Goal: Task Accomplishment & Management: Complete application form

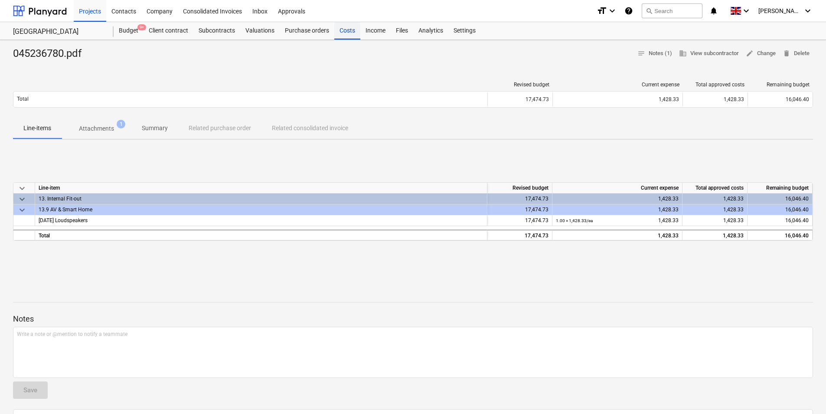
click at [342, 32] on div "Costs" at bounding box center [347, 30] width 26 height 17
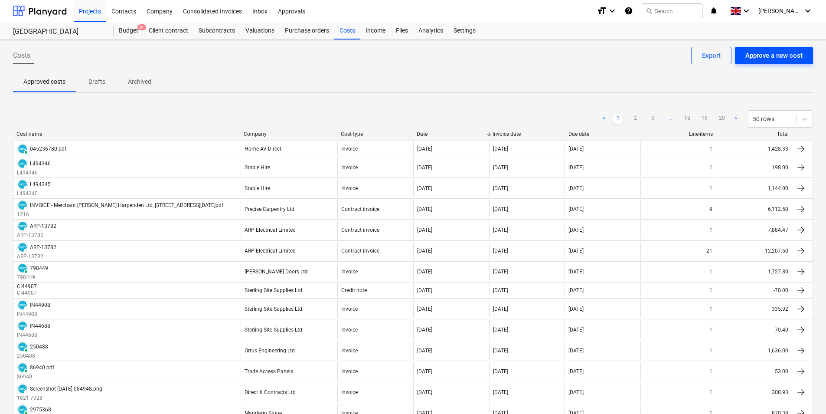
click at [767, 58] on div "Approve a new cost" at bounding box center [774, 55] width 57 height 11
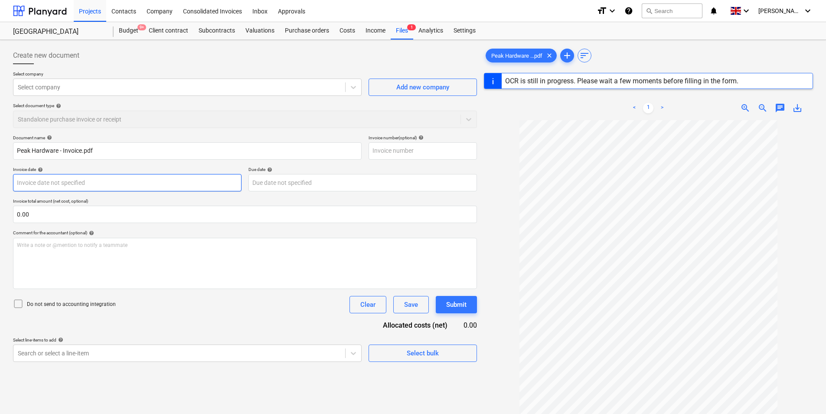
type input "INV089017"
type input "[DATE]"
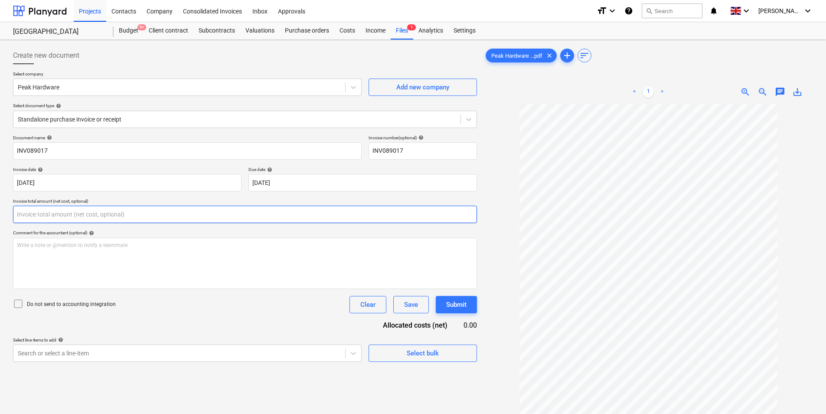
click at [150, 214] on input "text" at bounding box center [245, 214] width 464 height 17
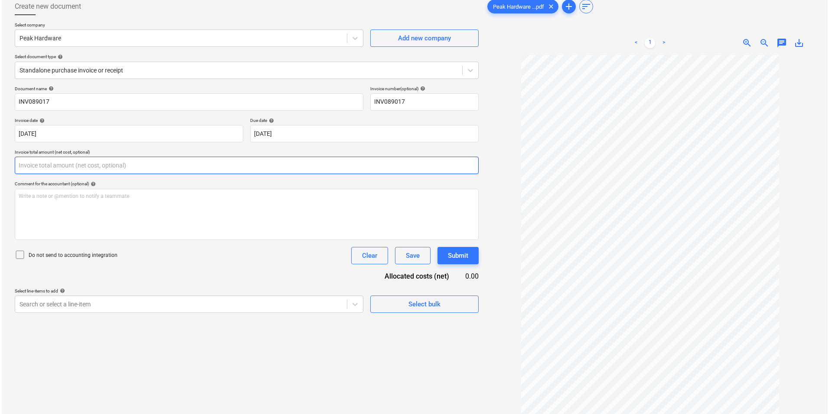
scroll to position [87, 0]
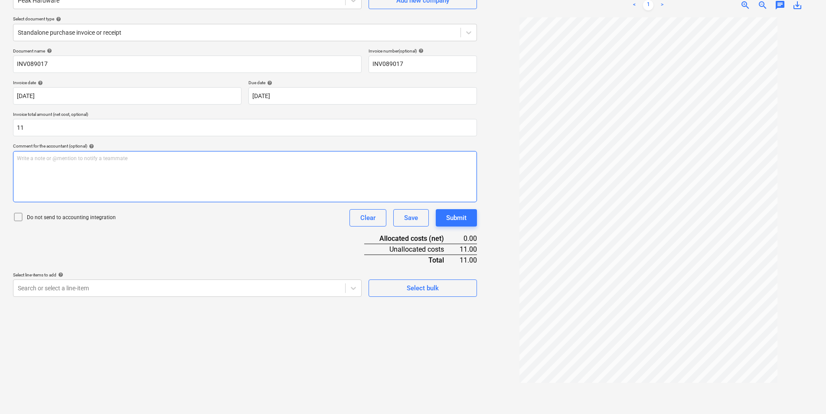
type input "11.00"
drag, startPoint x: 158, startPoint y: 170, endPoint x: 160, endPoint y: 164, distance: 5.5
click at [160, 165] on div "Write a note or @mention to notify a teammate [PERSON_NAME]" at bounding box center [245, 176] width 464 height 51
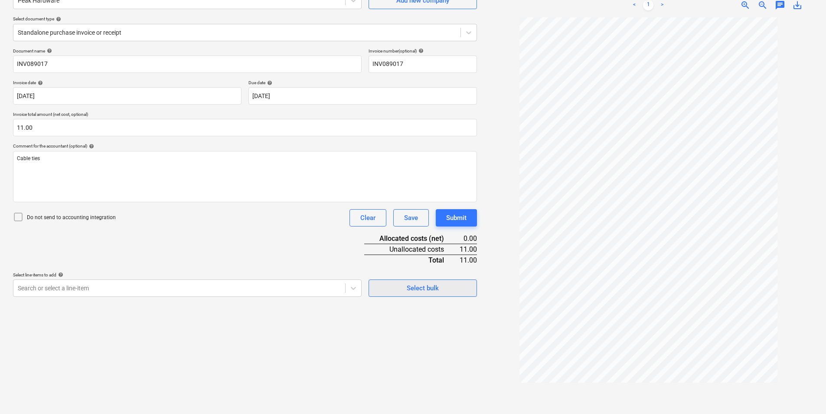
click at [441, 287] on span "Select bulk" at bounding box center [423, 287] width 87 height 11
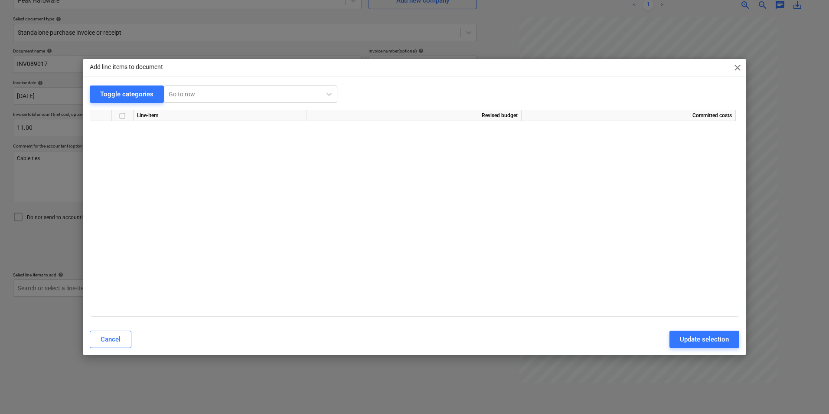
scroll to position [401, 0]
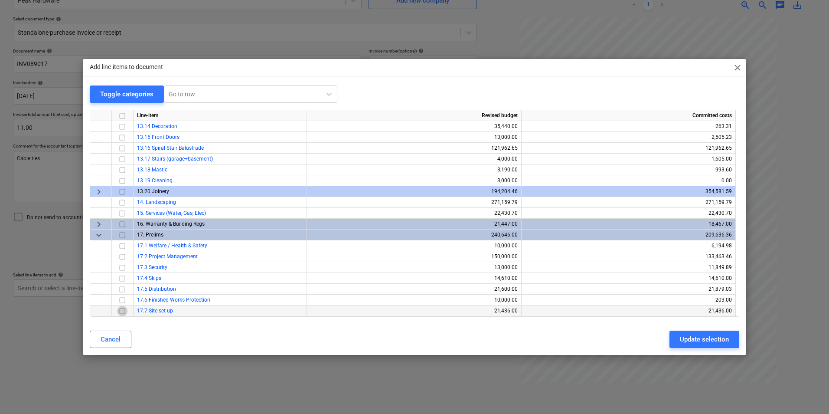
click at [121, 312] on input "checkbox" at bounding box center [122, 311] width 10 height 10
click at [708, 335] on div "Update selection" at bounding box center [704, 339] width 49 height 11
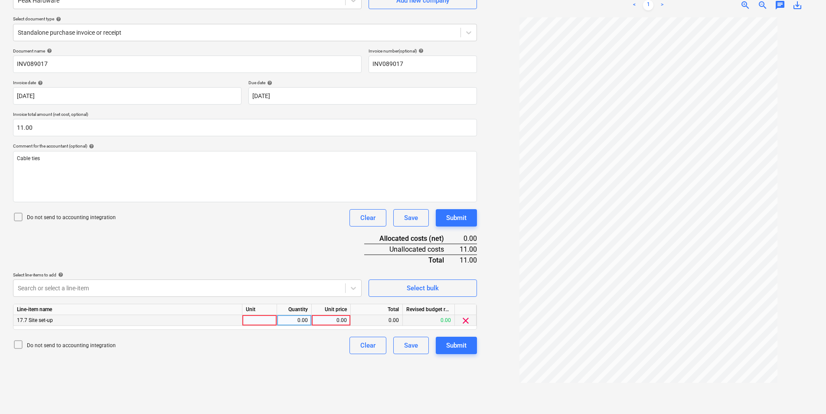
click at [259, 321] on div at bounding box center [259, 320] width 35 height 11
type input "ea"
type input "11"
click at [458, 347] on div "Submit" at bounding box center [456, 345] width 20 height 11
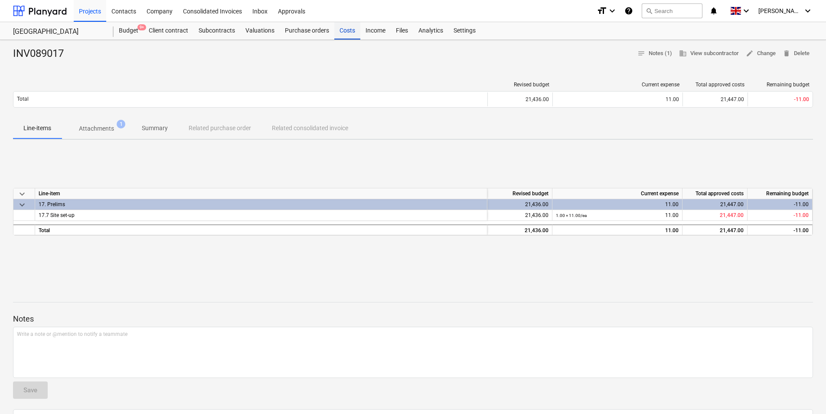
click at [346, 33] on div "Costs" at bounding box center [347, 30] width 26 height 17
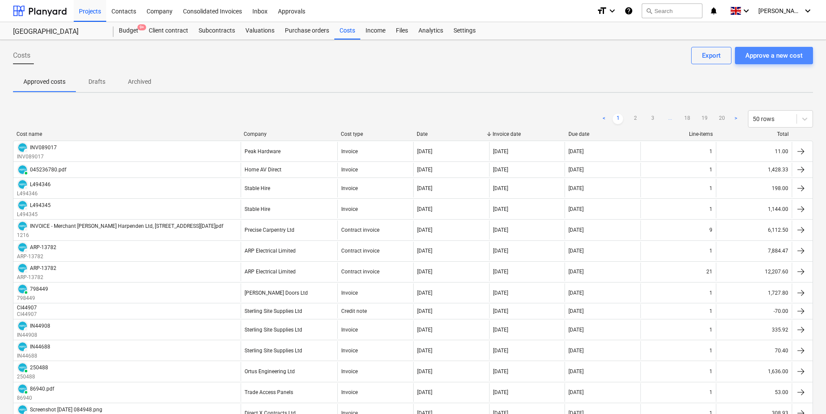
click at [751, 59] on div "Approve a new cost" at bounding box center [774, 55] width 57 height 11
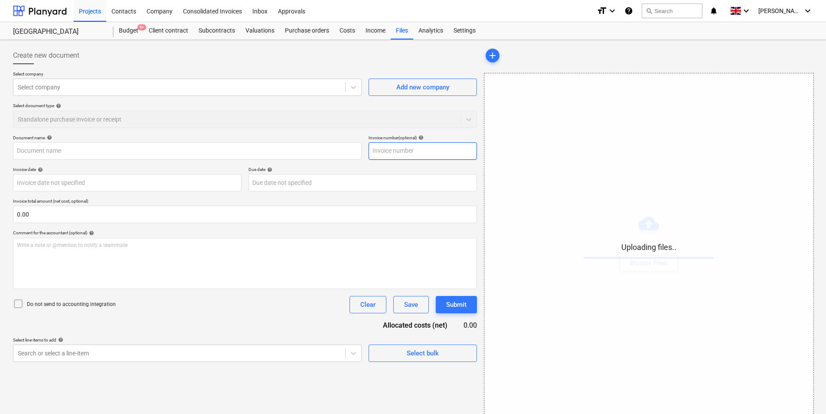
click at [413, 153] on input "text" at bounding box center [423, 150] width 108 height 17
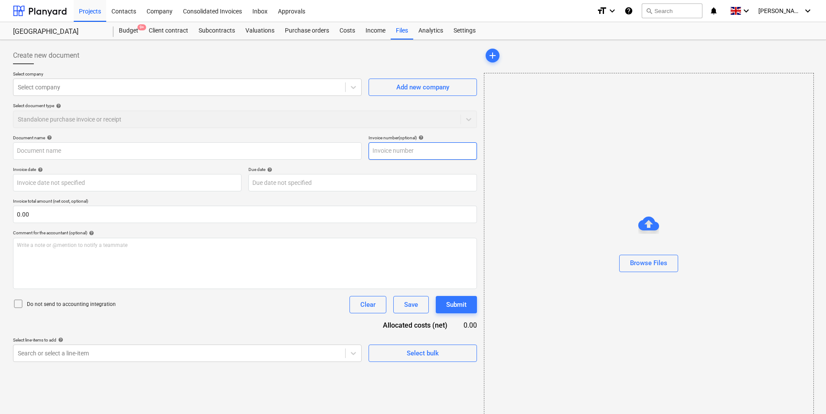
type input "GD74350_3401-01118215_2025-09-29.pdf"
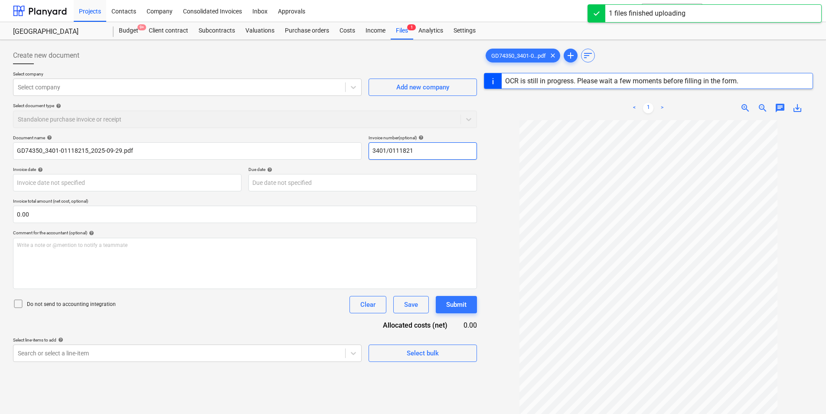
type input "3401/01118215"
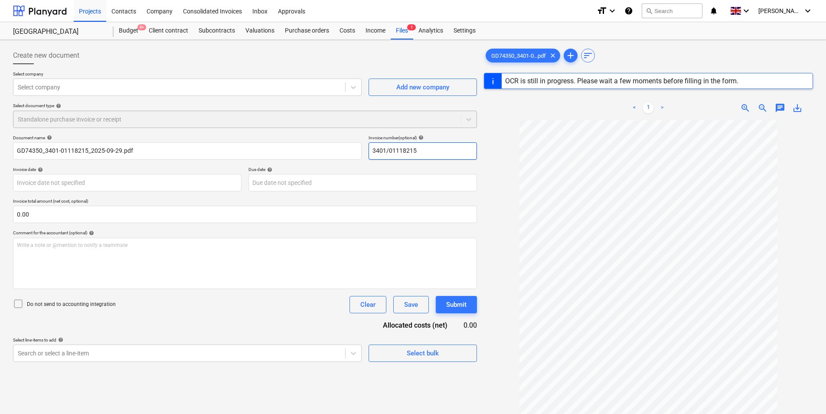
type input "GD74350"
type input "[DATE]"
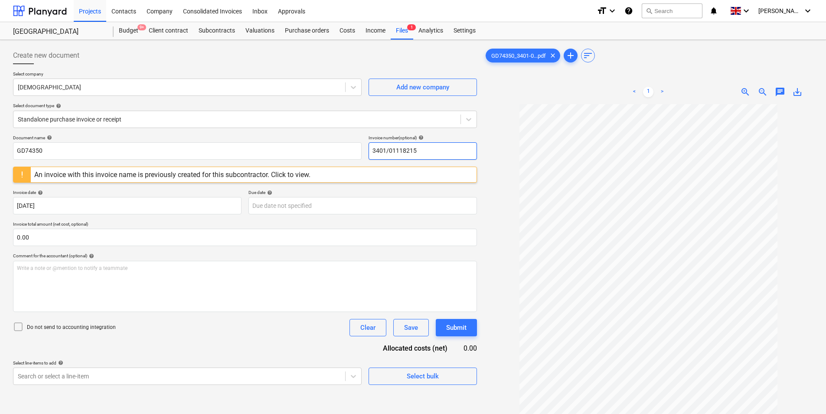
drag, startPoint x: 429, startPoint y: 150, endPoint x: 328, endPoint y: 171, distance: 103.7
click at [324, 161] on div "Document name help GD74350 Invoice number (optional) help 3401/01118215 An invo…" at bounding box center [245, 260] width 464 height 250
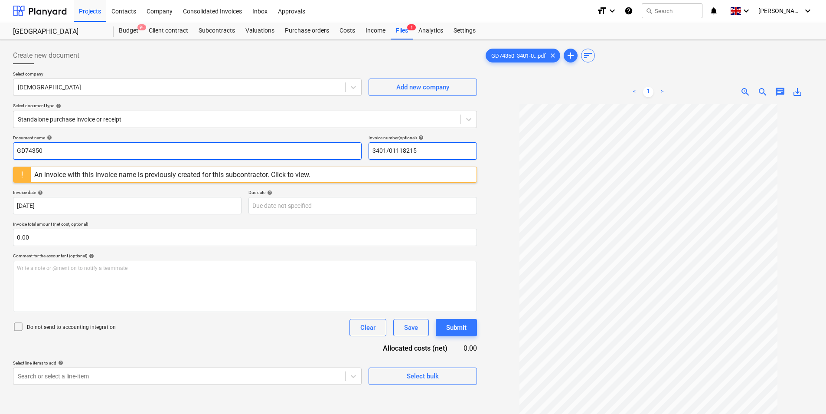
type input "3401/01118215"
click at [128, 148] on input "GD74350" at bounding box center [187, 150] width 349 height 17
paste input "3401/01118215"
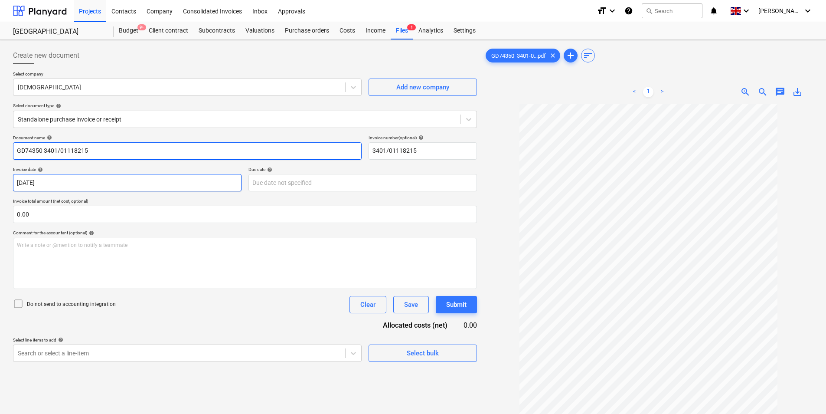
type input "GD74350 3401/01118215"
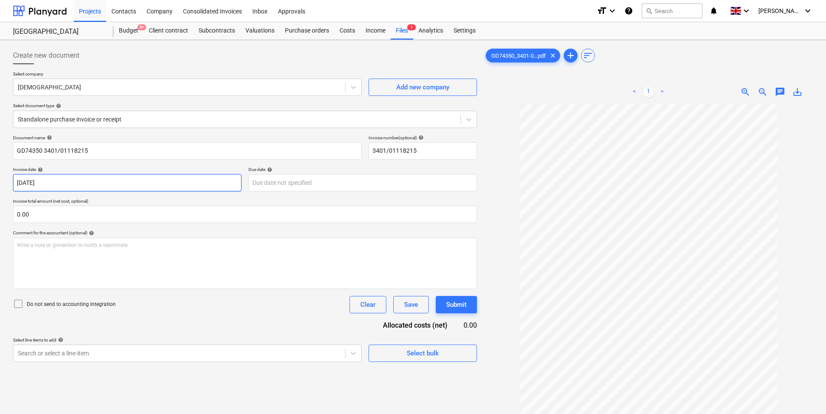
click at [99, 183] on body "Projects Contacts Company Consolidated Invoices Inbox Approvals format_size key…" at bounding box center [413, 207] width 826 height 414
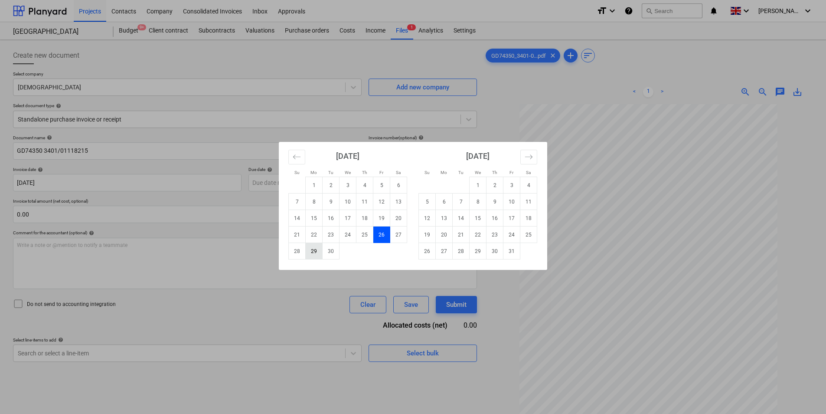
click at [312, 251] on td "29" at bounding box center [314, 251] width 17 height 16
type input "[DATE]"
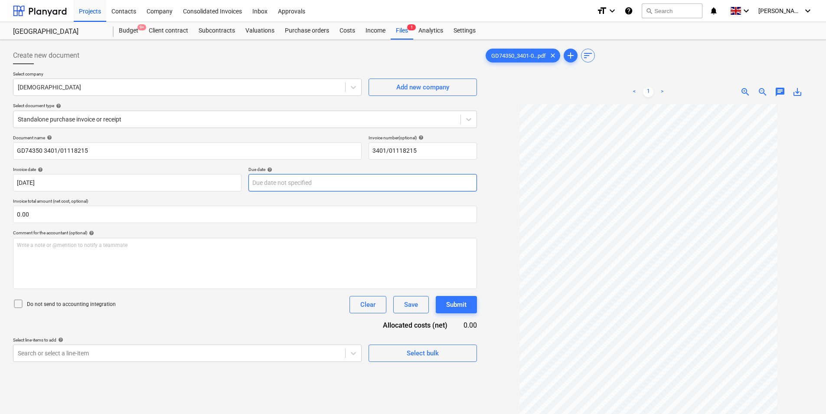
click at [278, 181] on body "Projects Contacts Company Consolidated Invoices Inbox Approvals format_size key…" at bounding box center [413, 207] width 826 height 414
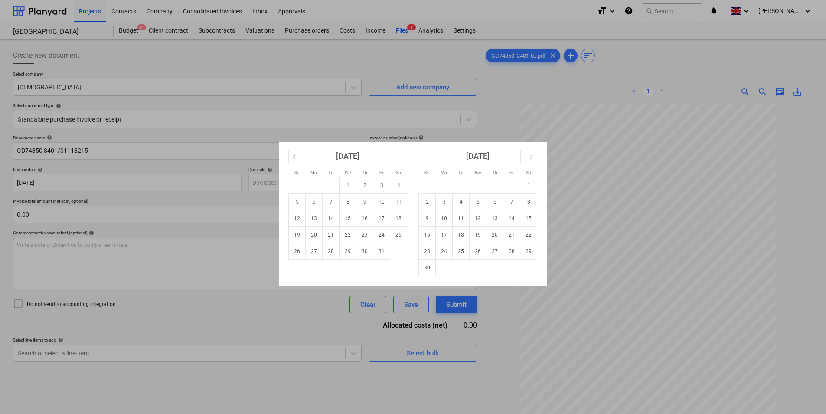
click at [379, 249] on td "31" at bounding box center [382, 251] width 17 height 16
type input "[DATE]"
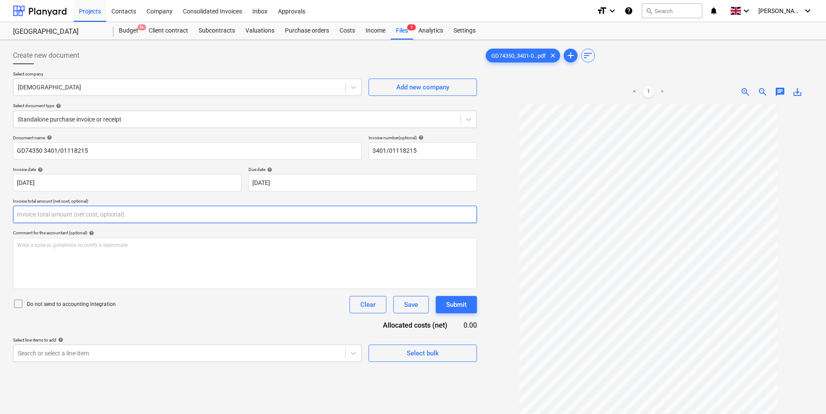
click at [87, 208] on input "text" at bounding box center [245, 214] width 464 height 17
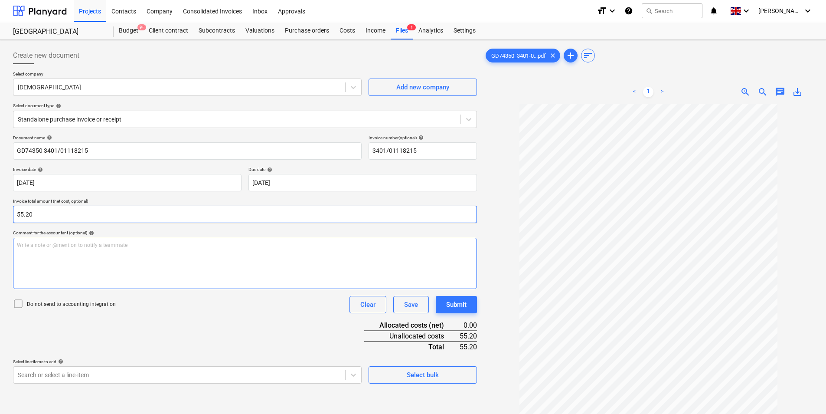
type input "55.20"
click at [126, 259] on div "Write a note or @mention to notify a teammate [PERSON_NAME]" at bounding box center [245, 263] width 464 height 51
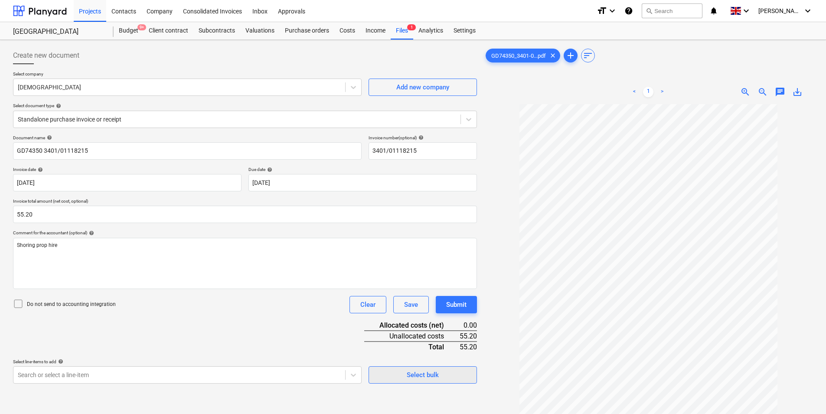
click at [426, 374] on div "Select bulk" at bounding box center [423, 374] width 32 height 11
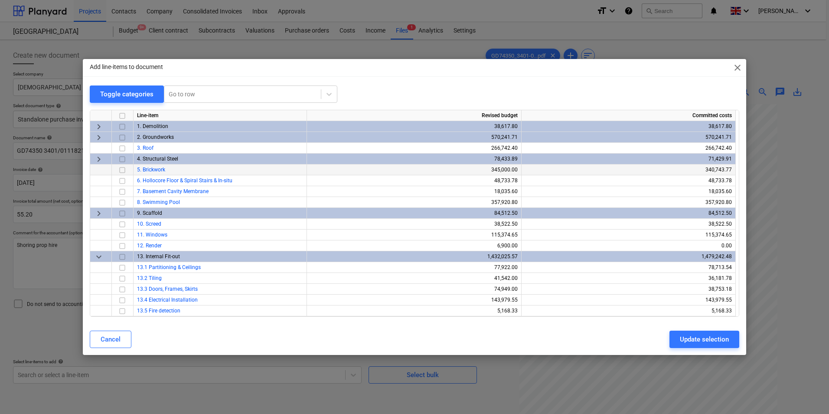
click at [122, 170] on input "checkbox" at bounding box center [122, 170] width 10 height 10
click at [707, 339] on div "Update selection" at bounding box center [704, 339] width 49 height 11
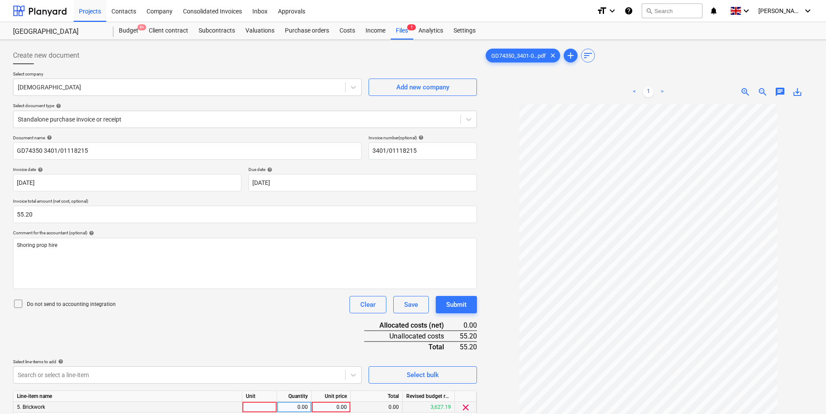
click at [272, 406] on div at bounding box center [259, 407] width 35 height 11
type input "ea"
type input "55.2"
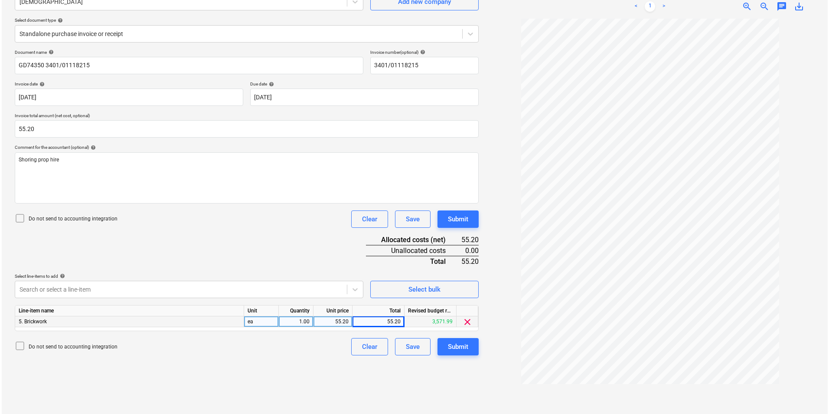
scroll to position [87, 0]
click at [454, 341] on div "Submit" at bounding box center [456, 345] width 20 height 11
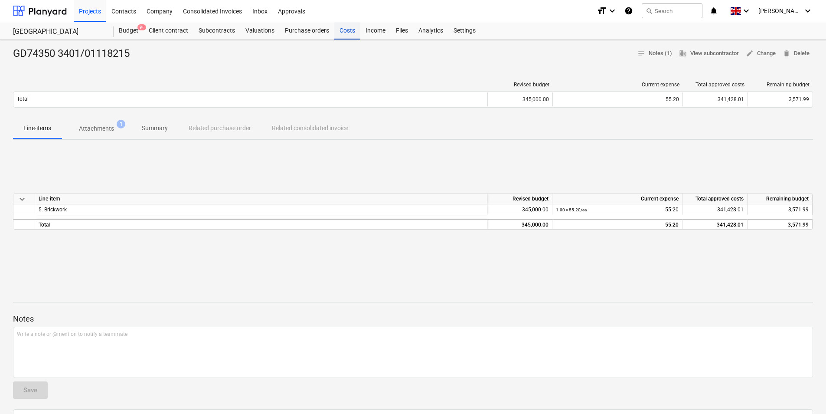
click at [351, 31] on div "Costs" at bounding box center [347, 30] width 26 height 17
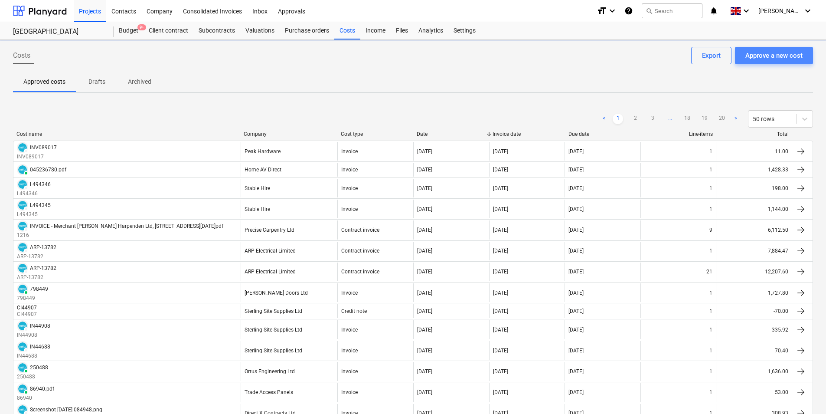
click at [774, 56] on div "Approve a new cost" at bounding box center [774, 55] width 57 height 11
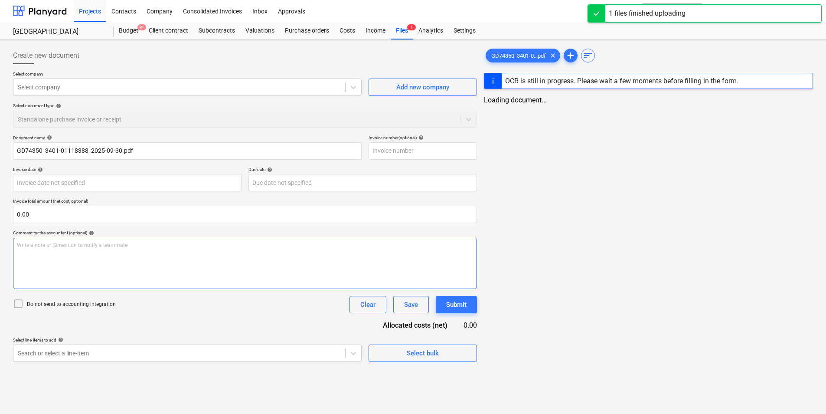
type input "GD74350_3401-01118388_2025-09-30.pdf"
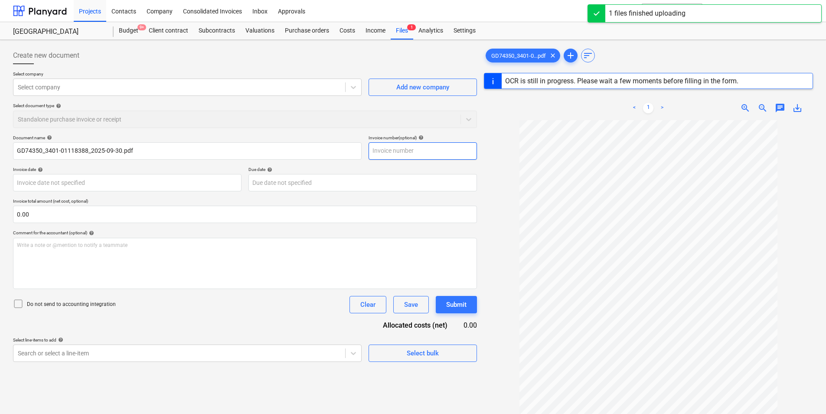
click at [393, 147] on input "text" at bounding box center [423, 150] width 108 height 17
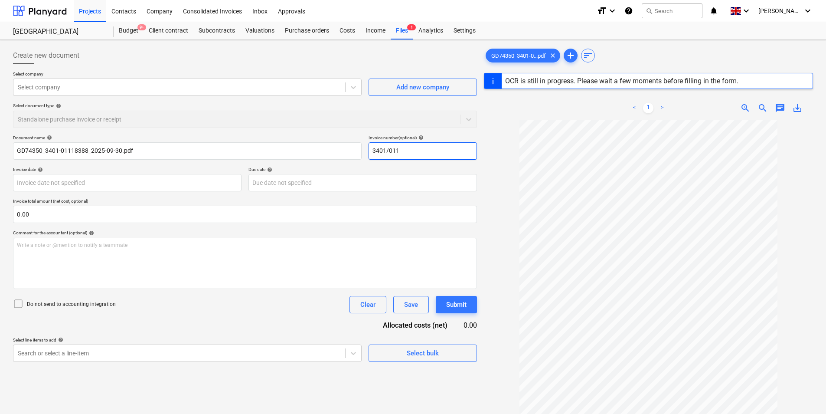
type input "3401/0111"
type input "GD74350"
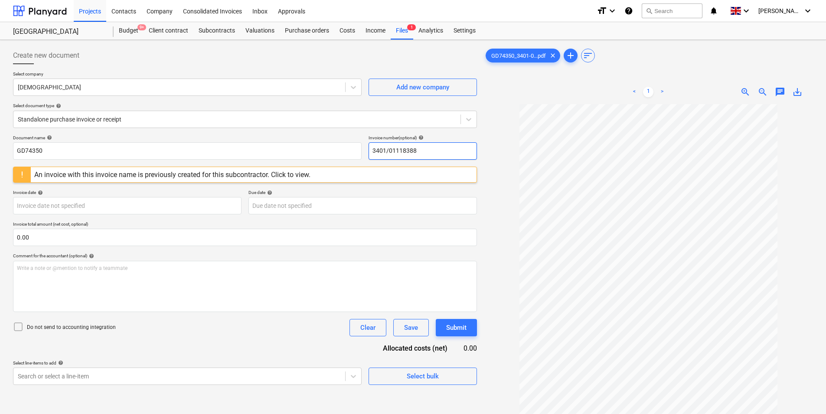
drag, startPoint x: 438, startPoint y: 151, endPoint x: 119, endPoint y: 163, distance: 319.5
click at [119, 163] on div "Document name help GD74350 Invoice number (optional) help 3401/01118388 An invo…" at bounding box center [245, 260] width 464 height 250
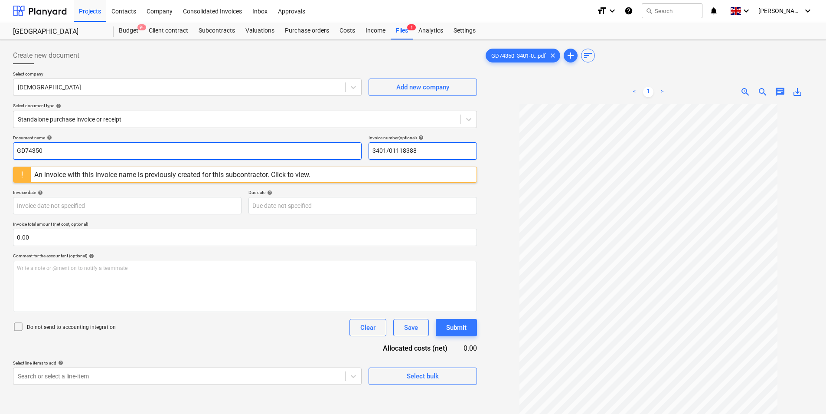
type input "3401/01118388"
click at [83, 147] on input "GD74350" at bounding box center [187, 150] width 349 height 17
paste input "3401/01118388"
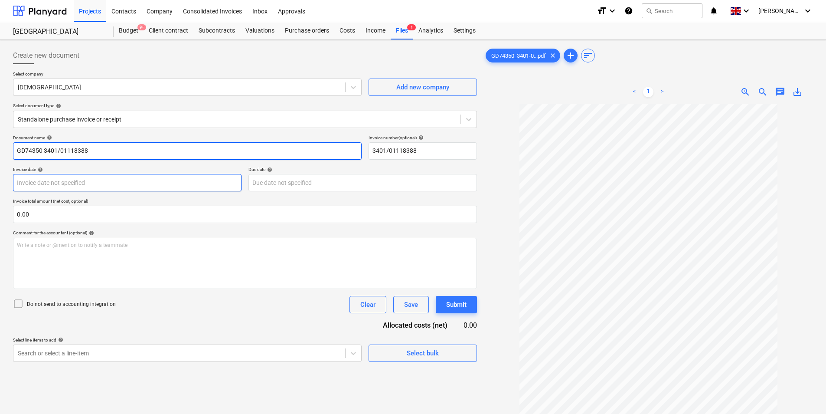
type input "GD74350 3401/01118388"
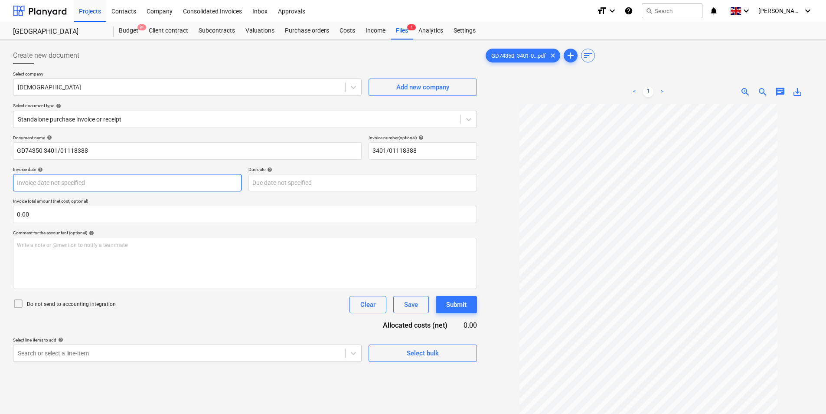
click at [99, 178] on body "Projects Contacts Company Consolidated Invoices Inbox Approvals format_size key…" at bounding box center [413, 207] width 826 height 414
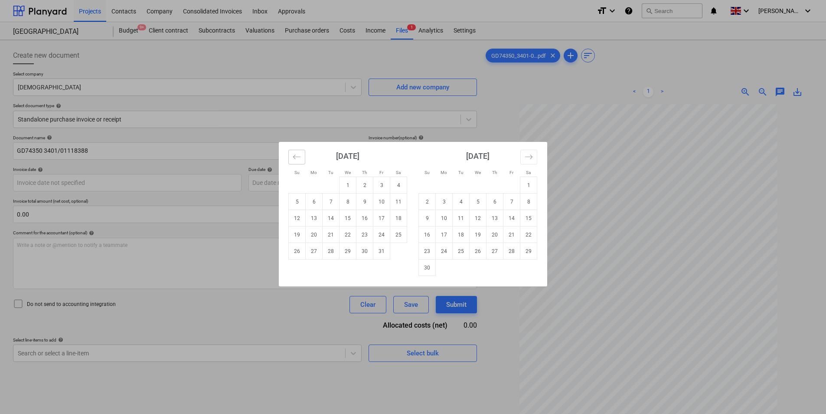
drag, startPoint x: 301, startPoint y: 158, endPoint x: 366, endPoint y: 260, distance: 121.2
click at [304, 161] on button "Move backward to switch to the previous month." at bounding box center [296, 157] width 17 height 15
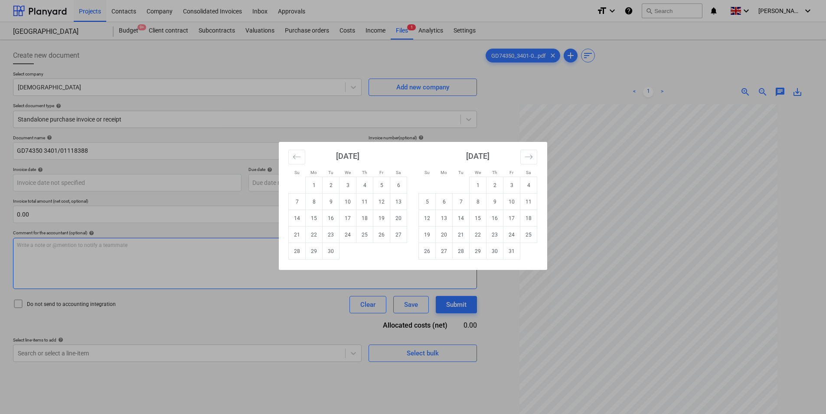
drag, startPoint x: 330, startPoint y: 247, endPoint x: 325, endPoint y: 252, distance: 6.4
click at [329, 249] on td "30" at bounding box center [331, 251] width 17 height 16
type input "[DATE]"
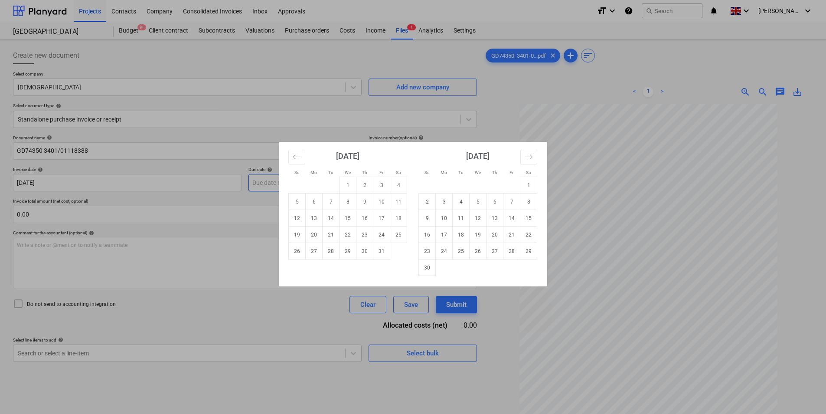
click at [296, 183] on body "Projects Contacts Company Consolidated Invoices Inbox Approvals format_size key…" at bounding box center [413, 207] width 826 height 414
click at [378, 255] on td "31" at bounding box center [382, 251] width 17 height 16
type input "[DATE]"
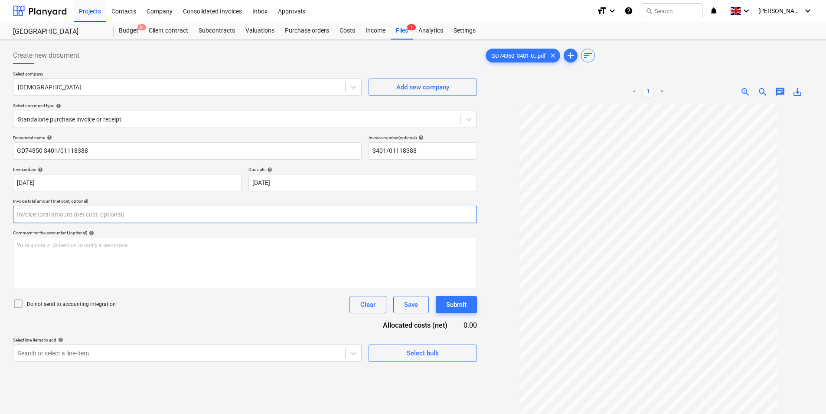
click at [98, 218] on input "text" at bounding box center [245, 214] width 464 height 17
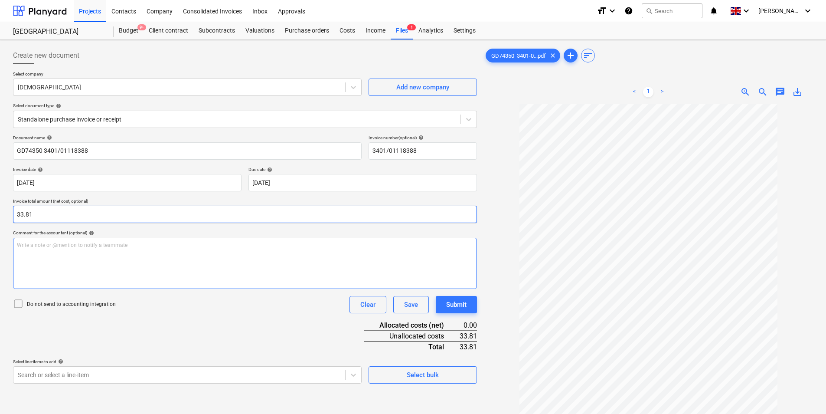
type input "33.81"
click at [80, 284] on div "Write a note or @mention to notify a teammate [PERSON_NAME]" at bounding box center [245, 263] width 464 height 51
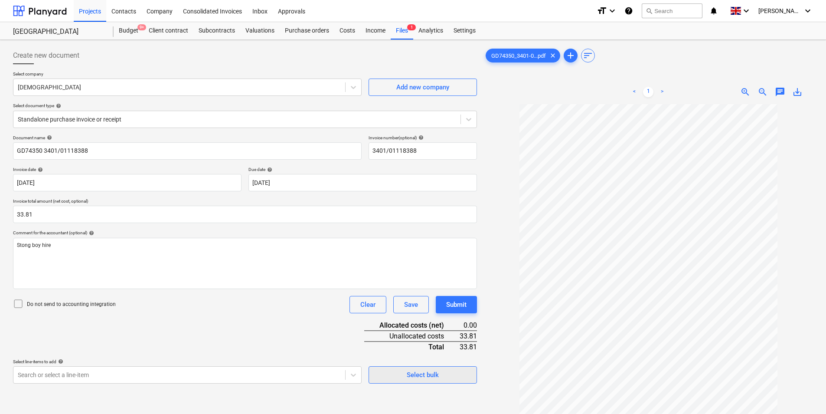
click at [414, 376] on div "Select bulk" at bounding box center [423, 374] width 32 height 11
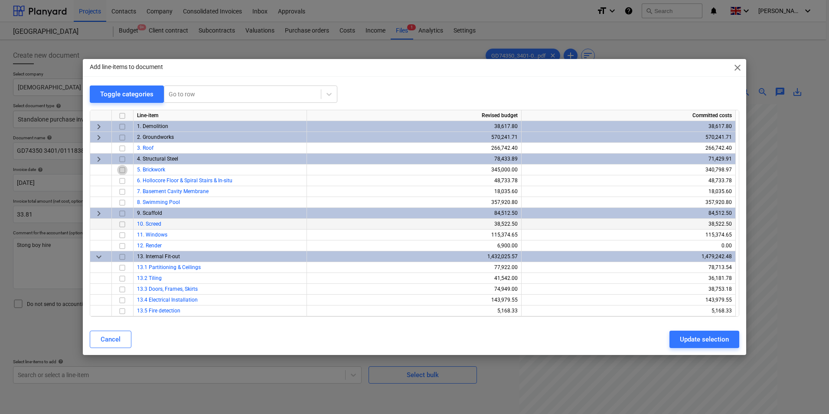
drag, startPoint x: 121, startPoint y: 170, endPoint x: 295, endPoint y: 225, distance: 183.0
click at [121, 172] on input "checkbox" at bounding box center [122, 170] width 10 height 10
click at [720, 341] on div "Update selection" at bounding box center [704, 339] width 49 height 11
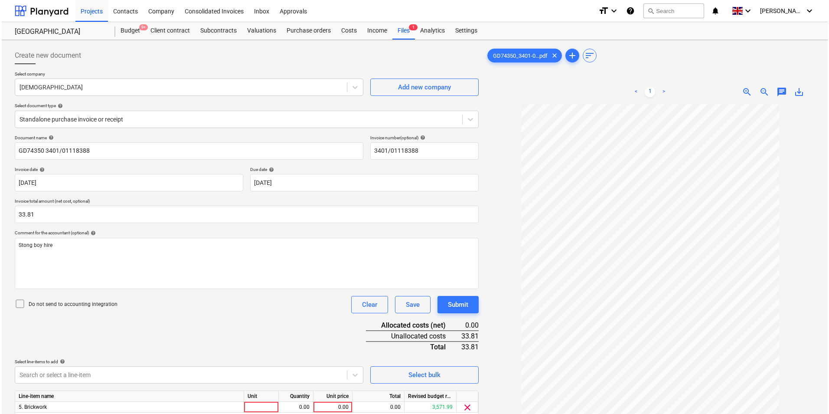
scroll to position [87, 0]
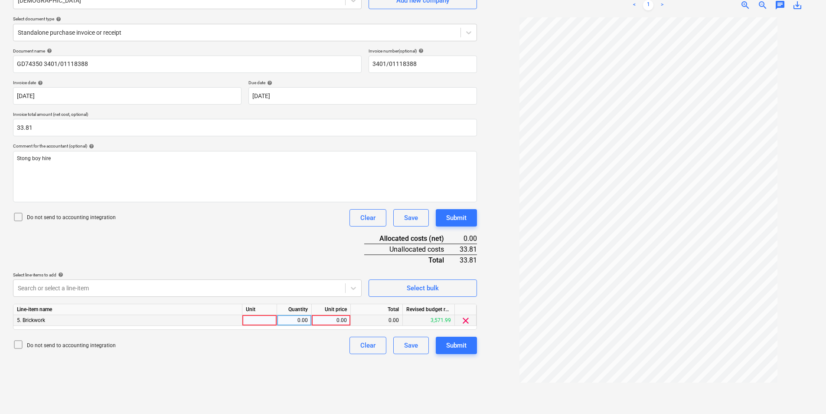
click at [254, 321] on div at bounding box center [259, 320] width 35 height 11
type input "ea"
type input "33.81"
click at [452, 342] on div "Submit" at bounding box center [456, 345] width 20 height 11
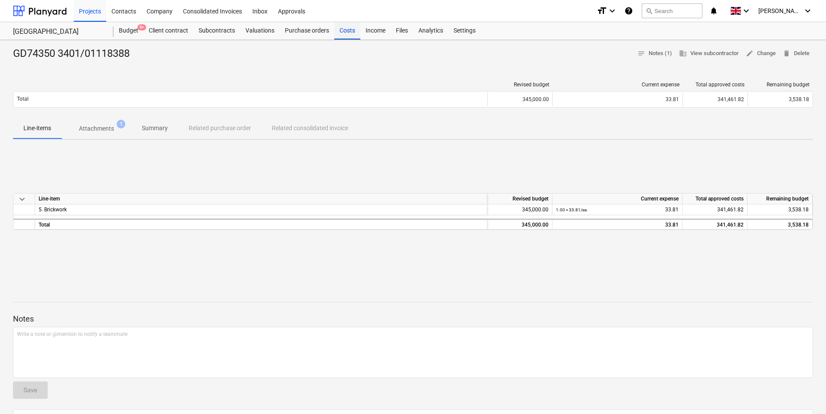
click at [351, 35] on div "Costs" at bounding box center [347, 30] width 26 height 17
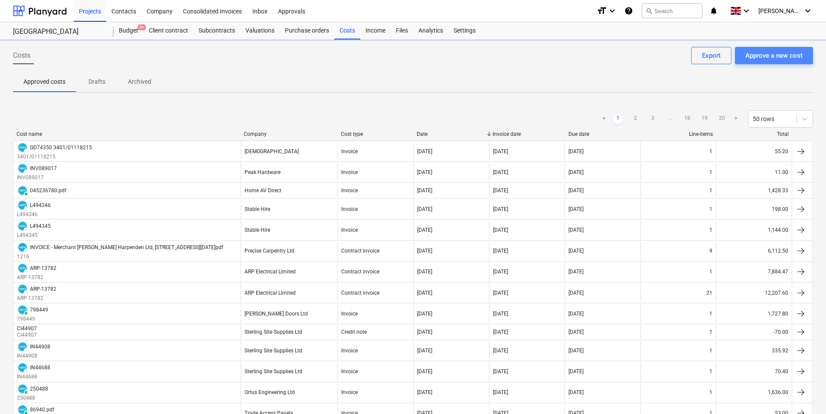
click at [773, 53] on div "Approve a new cost" at bounding box center [774, 55] width 57 height 11
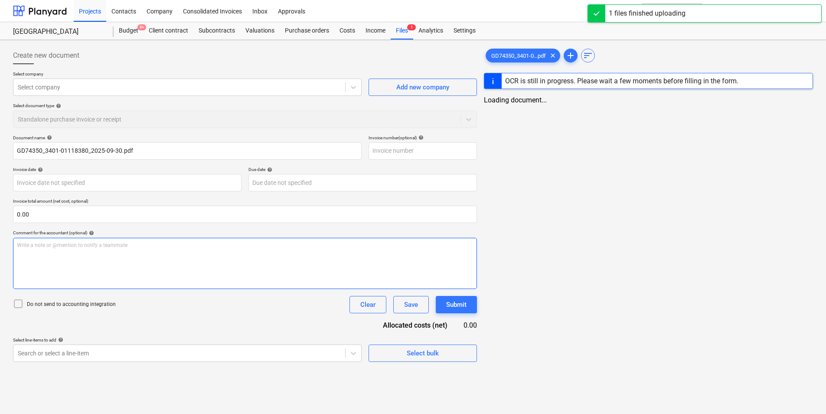
type input "GD74350_3401-01118380_2025-09-30.pdf"
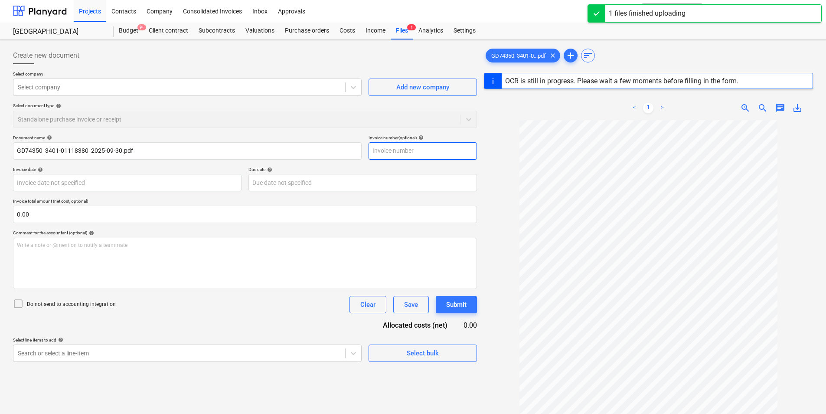
click at [398, 150] on input "text" at bounding box center [423, 150] width 108 height 17
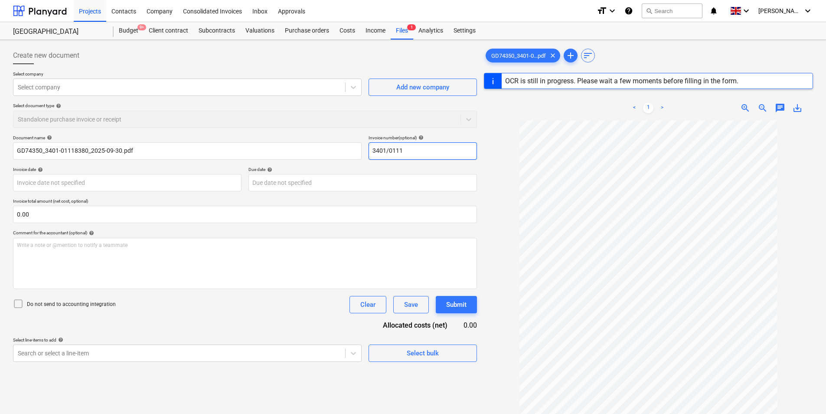
type input "3401/01118"
type input "GD74350"
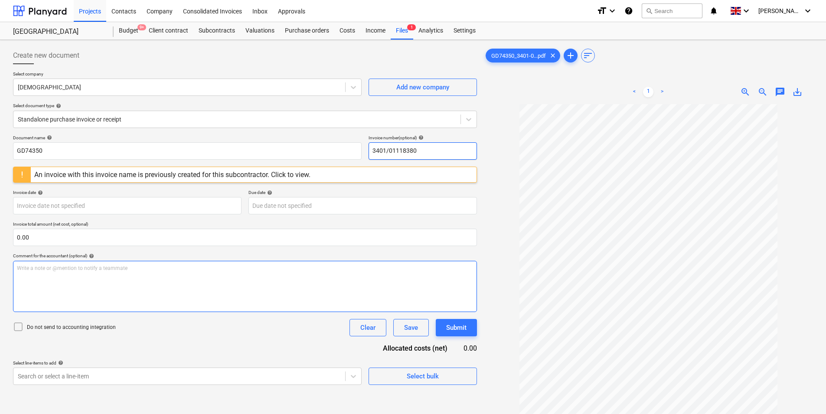
drag, startPoint x: 446, startPoint y: 154, endPoint x: 323, endPoint y: 285, distance: 180.1
click at [189, 175] on div "Document name help GD74350 Invoice number (optional) help 3401/01118380 An invo…" at bounding box center [245, 260] width 464 height 250
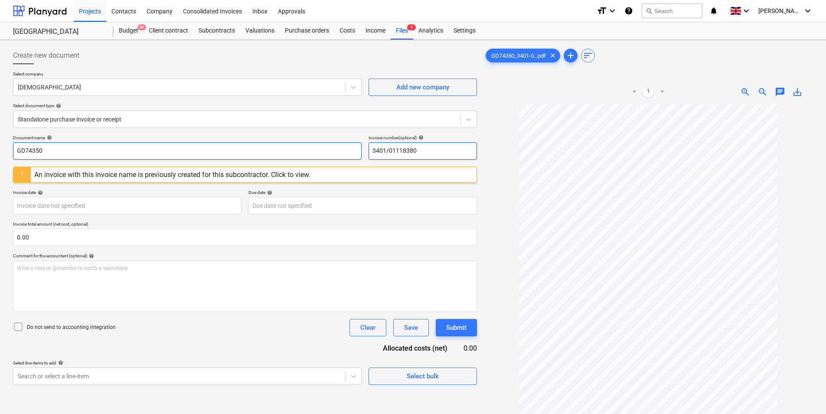
type input "3401/01118380"
click at [112, 153] on input "GD74350" at bounding box center [187, 150] width 349 height 17
paste input "3401/01118380"
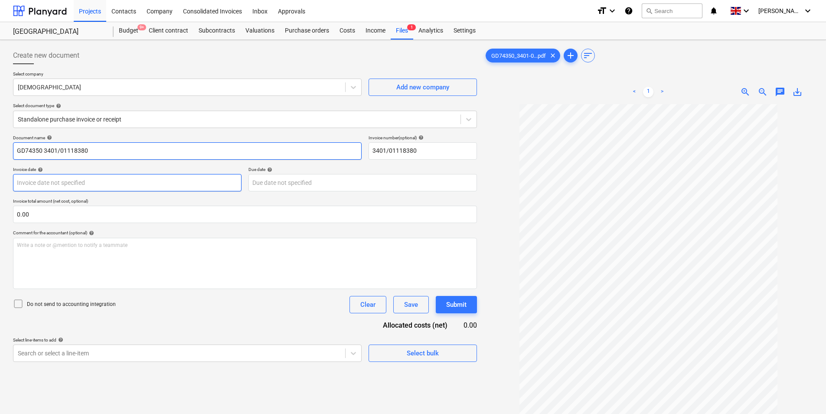
type input "GD74350 3401/01118380"
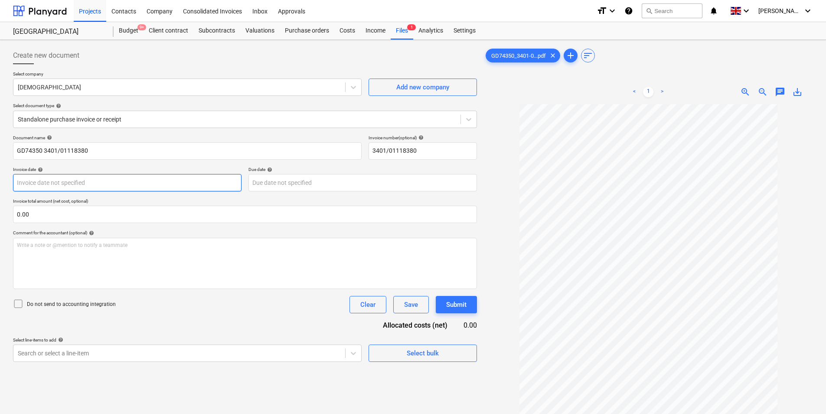
click at [107, 184] on body "Projects Contacts Company Consolidated Invoices Inbox Approvals format_size key…" at bounding box center [413, 207] width 826 height 414
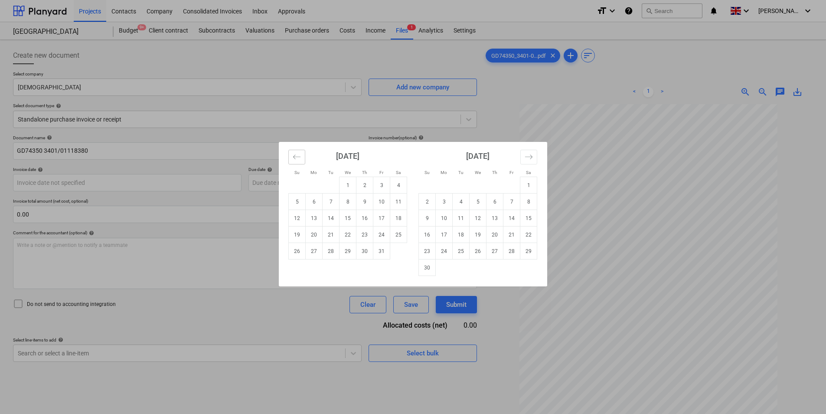
drag, startPoint x: 301, startPoint y: 153, endPoint x: 301, endPoint y: 161, distance: 8.7
click at [302, 154] on button "Move backward to switch to the previous month." at bounding box center [296, 157] width 17 height 15
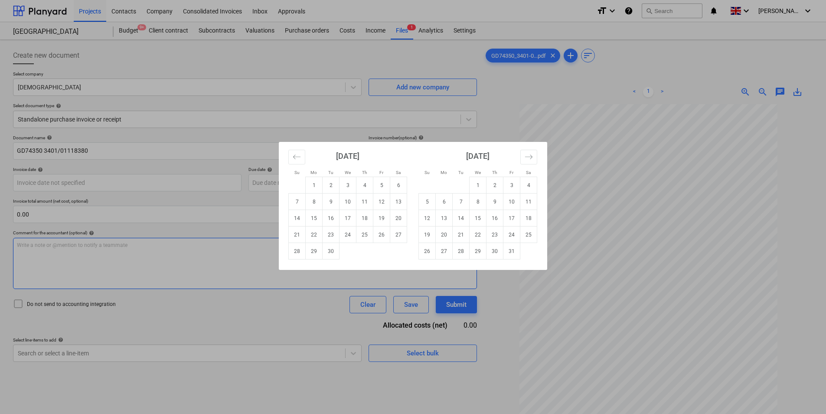
click at [331, 250] on td "30" at bounding box center [331, 251] width 17 height 16
type input "[DATE]"
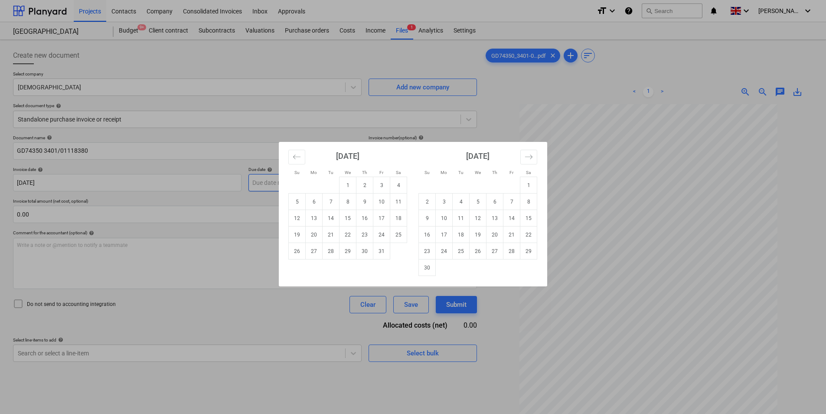
click at [321, 183] on body "Projects Contacts Company Consolidated Invoices Inbox Approvals format_size key…" at bounding box center [413, 207] width 826 height 414
click at [382, 254] on td "31" at bounding box center [382, 251] width 17 height 16
type input "[DATE]"
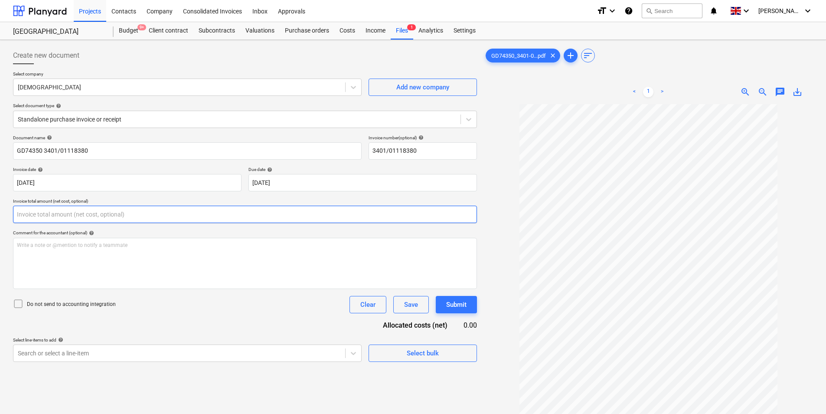
click at [88, 216] on input "text" at bounding box center [245, 214] width 464 height 17
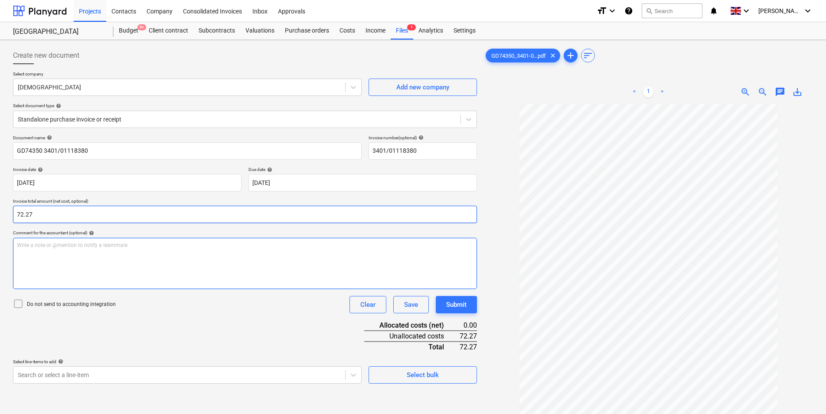
type input "72.27"
click at [87, 249] on div "Write a note or @mention to notify a teammate [PERSON_NAME]" at bounding box center [245, 263] width 464 height 51
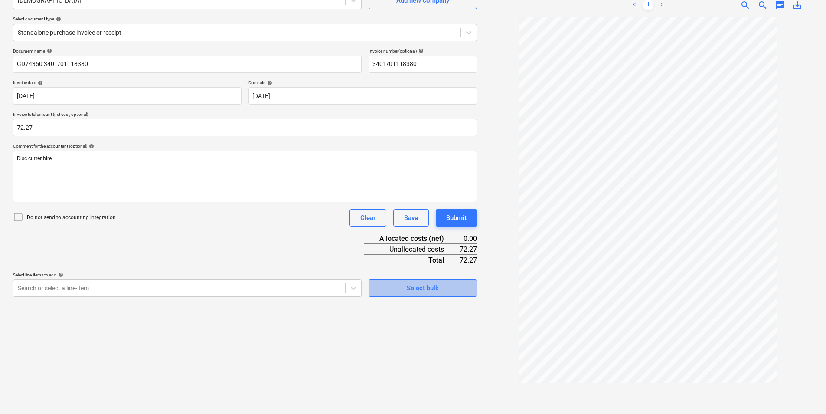
click at [441, 290] on span "Select bulk" at bounding box center [423, 287] width 87 height 11
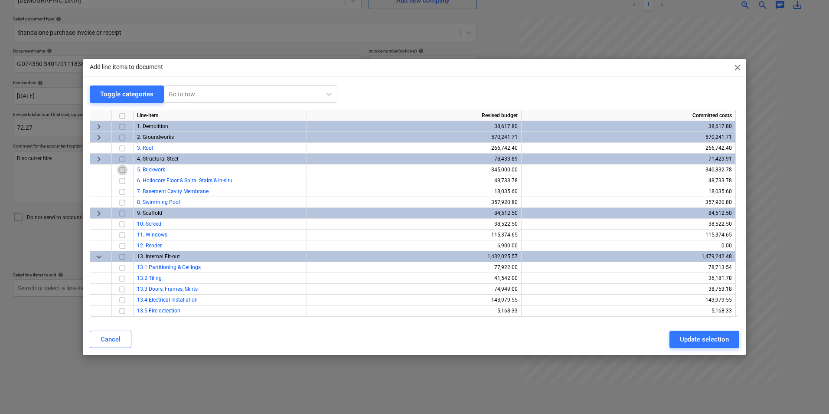
drag, startPoint x: 123, startPoint y: 168, endPoint x: 391, endPoint y: 261, distance: 283.6
click at [131, 170] on div at bounding box center [123, 169] width 22 height 11
click at [121, 167] on input "checkbox" at bounding box center [122, 170] width 10 height 10
click at [691, 337] on div "Update selection" at bounding box center [704, 339] width 49 height 11
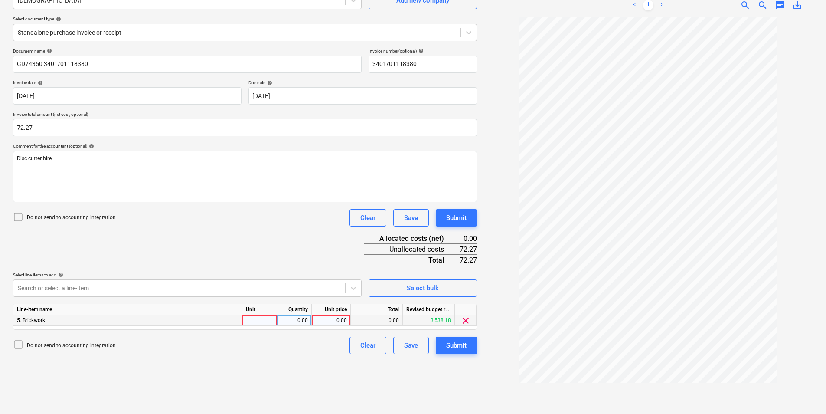
click at [255, 323] on div at bounding box center [259, 320] width 35 height 11
type input "ea"
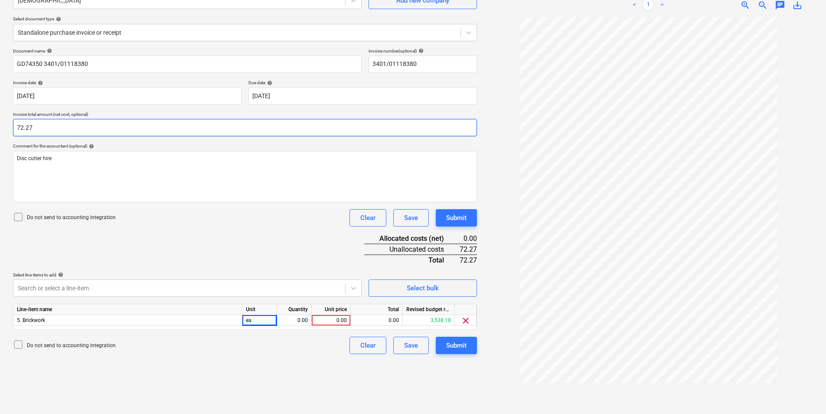
drag, startPoint x: 56, startPoint y: 128, endPoint x: 43, endPoint y: 126, distance: 13.2
click at [0, 124] on html "Projects Contacts Company Consolidated Invoices Inbox Approvals format_size key…" at bounding box center [413, 120] width 826 height 414
drag, startPoint x: 46, startPoint y: 123, endPoint x: 4, endPoint y: 128, distance: 41.9
click at [4, 128] on div "Create new document Select company Jewson Add new company Select document type …" at bounding box center [413, 183] width 826 height 461
type input "87.27"
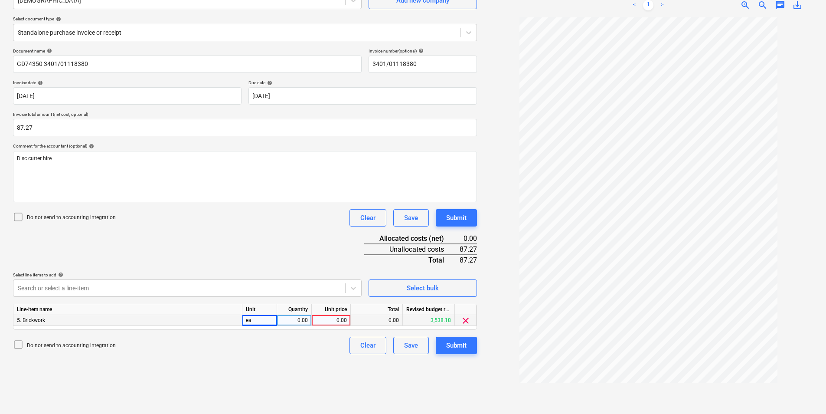
click at [298, 318] on div "0.00" at bounding box center [294, 320] width 27 height 11
type input "1"
type input "87.27"
click at [465, 351] on div "Submit" at bounding box center [456, 345] width 20 height 11
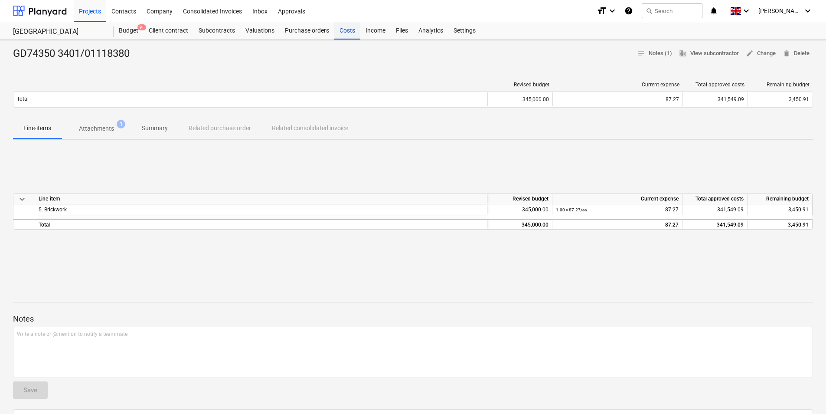
click at [341, 26] on div "Costs" at bounding box center [347, 30] width 26 height 17
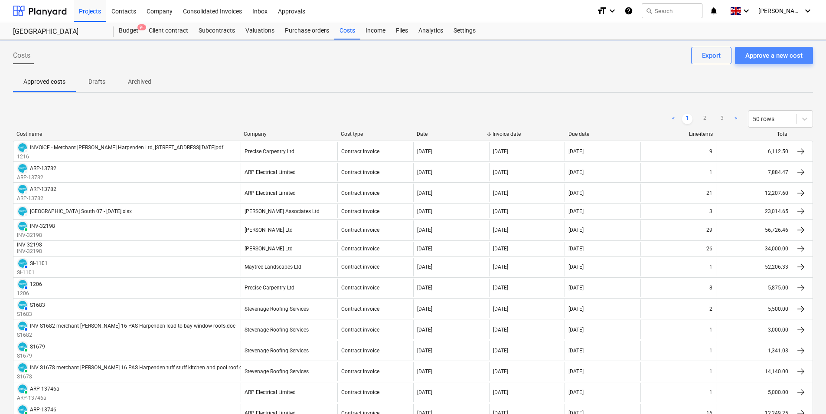
click at [783, 51] on div "Approve a new cost" at bounding box center [774, 55] width 57 height 11
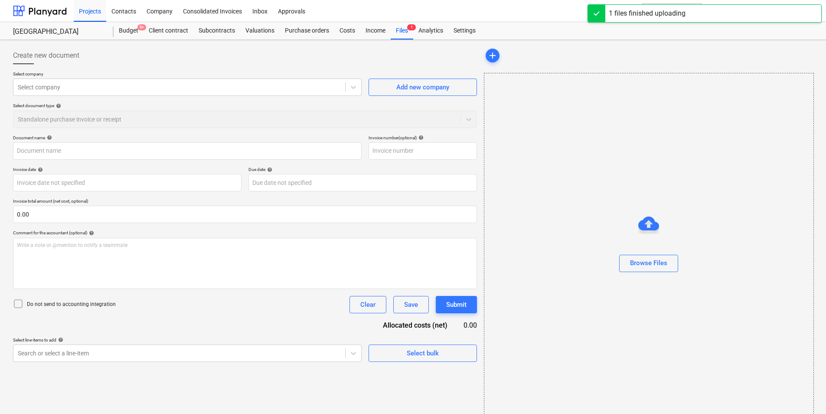
type input "GD74350_3401-01118379_2025-09-30.pdf"
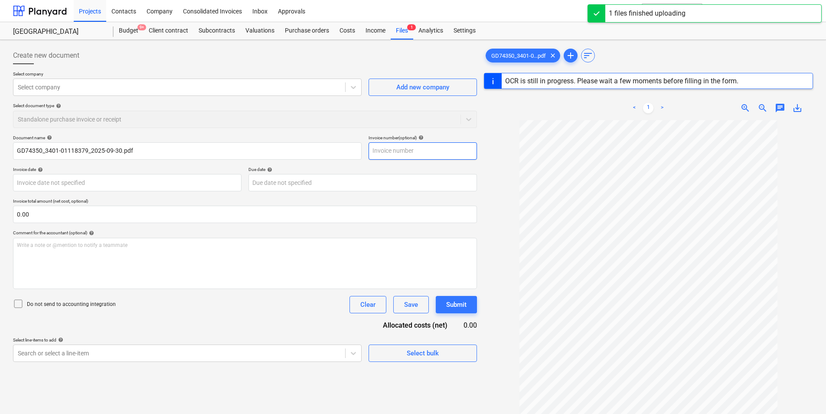
click at [388, 147] on input "text" at bounding box center [423, 150] width 108 height 17
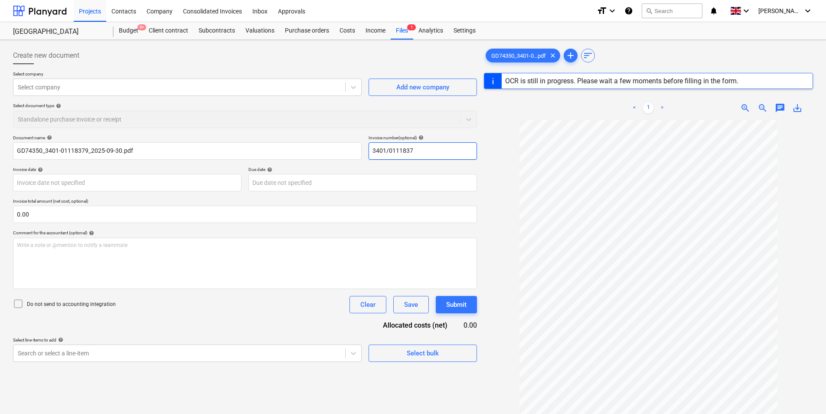
type input "3401/01118379"
type input "GD74350"
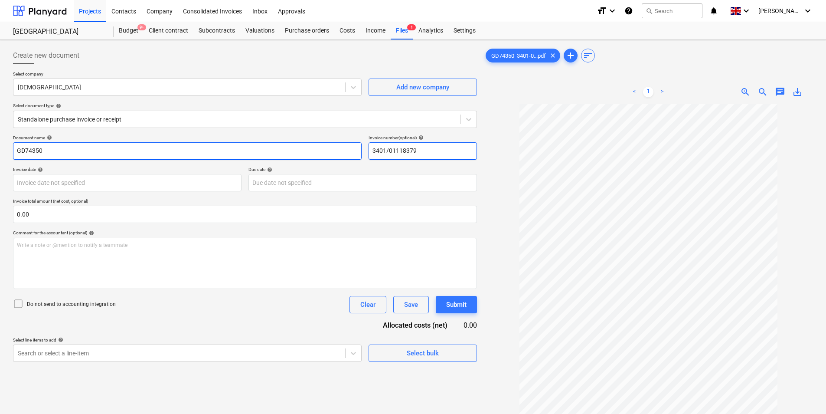
drag, startPoint x: 445, startPoint y: 153, endPoint x: 231, endPoint y: 151, distance: 213.9
click at [192, 144] on div "Document name help GD74350 Invoice number (optional) help 3401/01118379" at bounding box center [245, 147] width 464 height 25
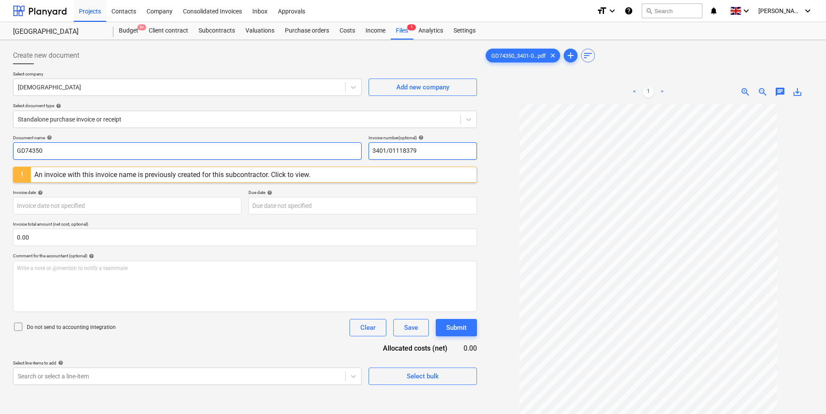
type input "3401/01118379"
click at [101, 147] on input "GD74350" at bounding box center [187, 150] width 349 height 17
paste input "3401/01118379"
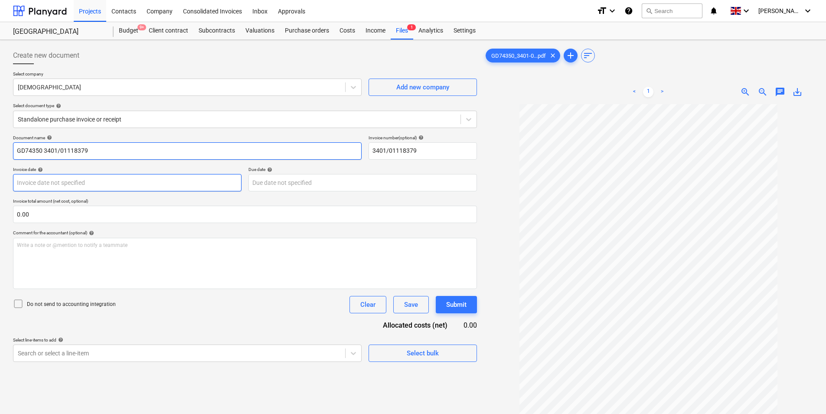
type input "GD74350 3401/01118379"
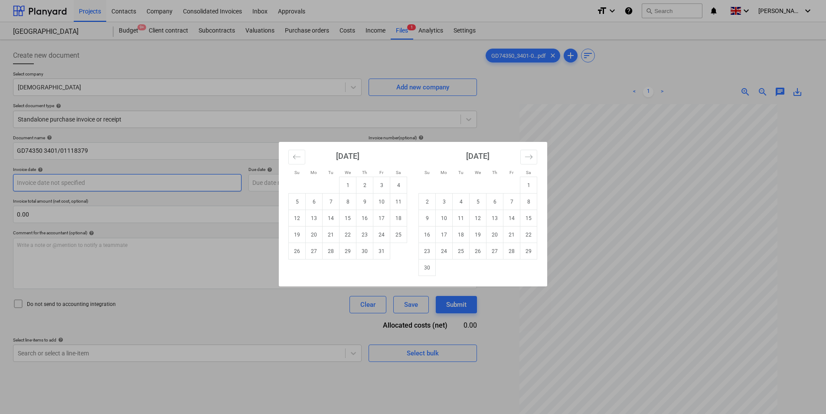
click at [87, 185] on body "Projects Contacts Company Consolidated Invoices Inbox Approvals format_size key…" at bounding box center [413, 207] width 826 height 414
click at [299, 157] on icon "Move backward to switch to the previous month." at bounding box center [297, 157] width 8 height 8
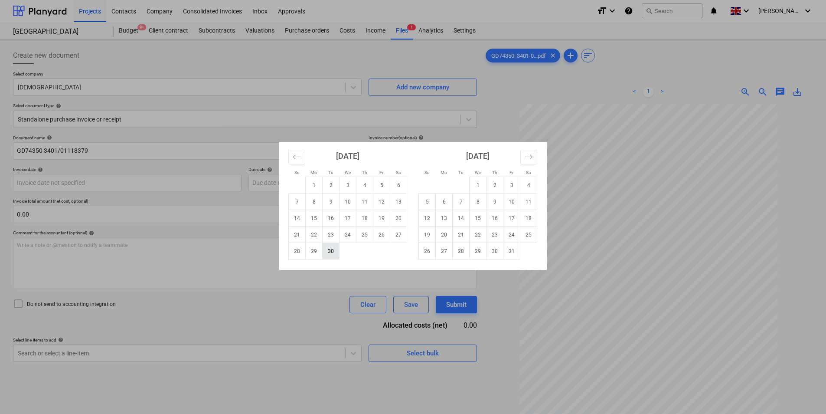
click at [333, 253] on td "30" at bounding box center [331, 251] width 17 height 16
type input "[DATE]"
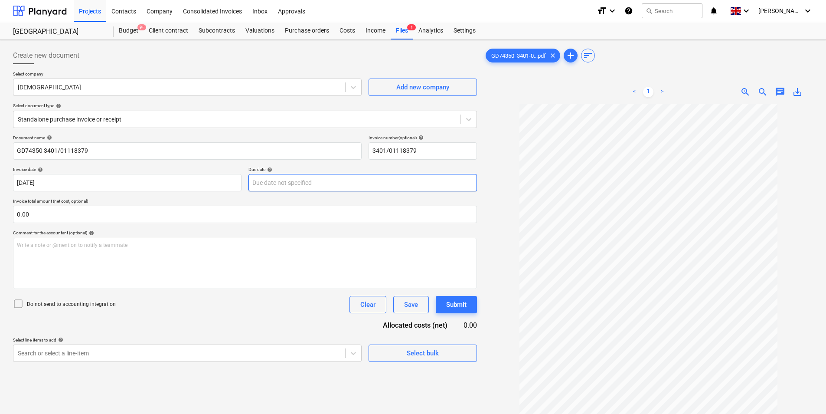
click at [263, 181] on body "Projects Contacts Company Consolidated Invoices Inbox Approvals format_size key…" at bounding box center [413, 207] width 826 height 414
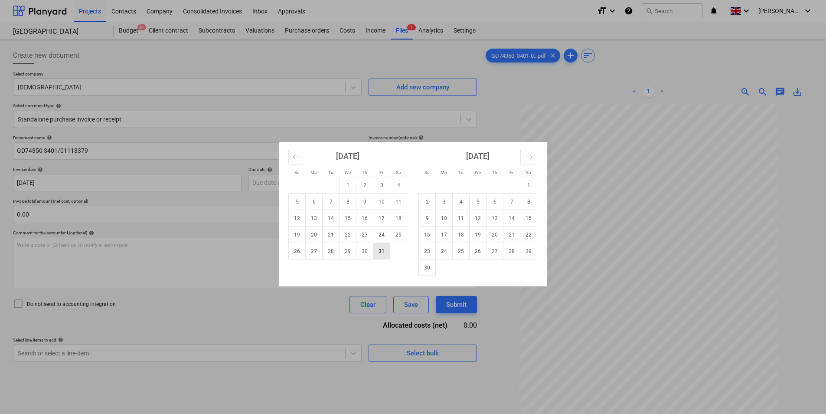
click at [380, 253] on td "31" at bounding box center [382, 251] width 17 height 16
type input "[DATE]"
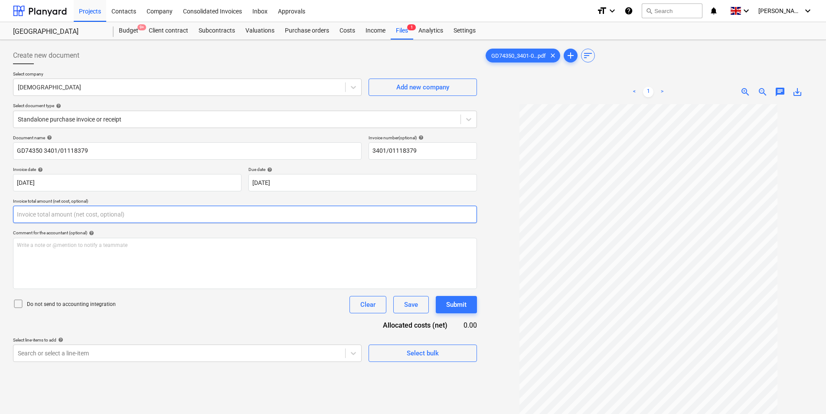
click at [87, 216] on input "text" at bounding box center [245, 214] width 464 height 17
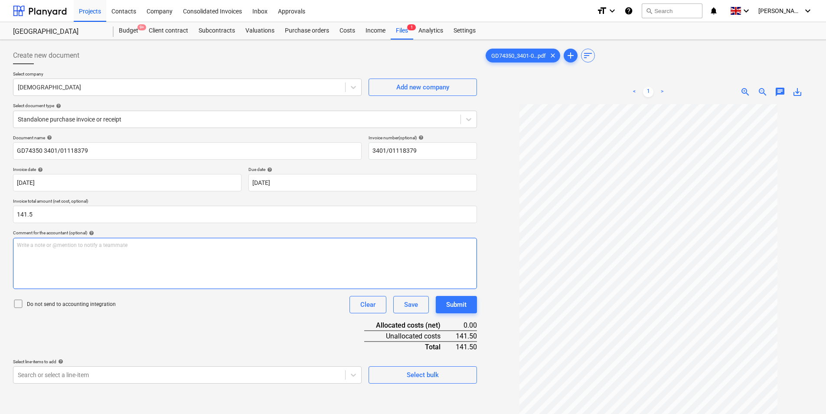
type input "141.50"
click at [116, 249] on div "Write a note or @mention to notify a teammate [PERSON_NAME]" at bounding box center [245, 263] width 464 height 51
drag, startPoint x: 42, startPoint y: 242, endPoint x: 49, endPoint y: 250, distance: 10.4
click at [42, 244] on span "Magnetic [PERSON_NAME] machine hire" at bounding box center [64, 245] width 94 height 6
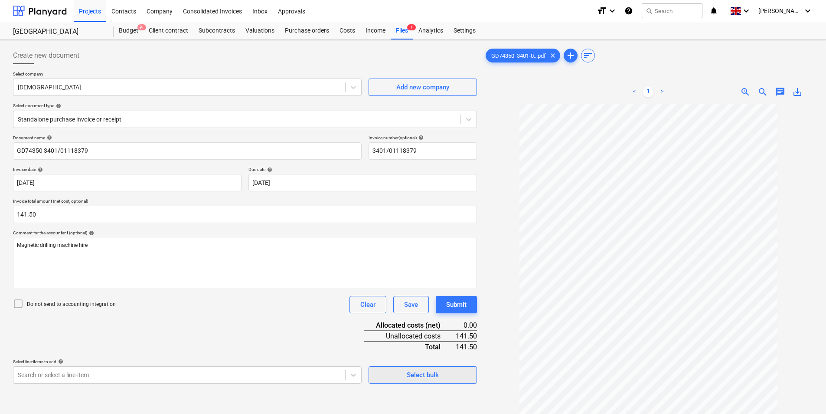
click at [423, 372] on div "Select bulk" at bounding box center [423, 374] width 32 height 11
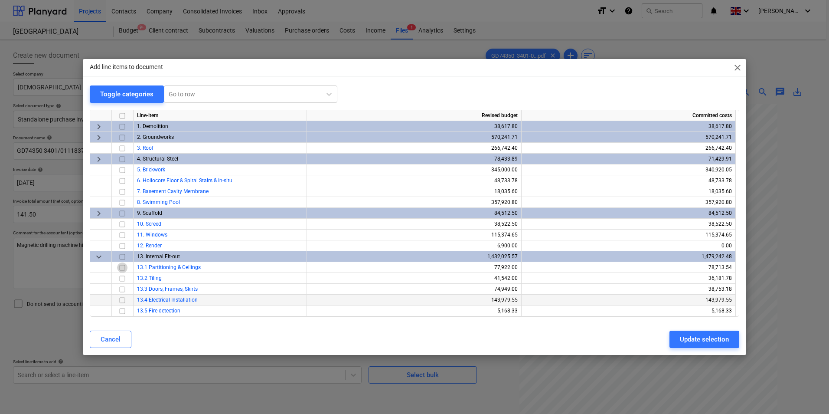
drag, startPoint x: 124, startPoint y: 267, endPoint x: 308, endPoint y: 296, distance: 187.1
click at [124, 268] on input "checkbox" at bounding box center [122, 267] width 10 height 10
click at [720, 337] on div "Update selection" at bounding box center [704, 339] width 49 height 11
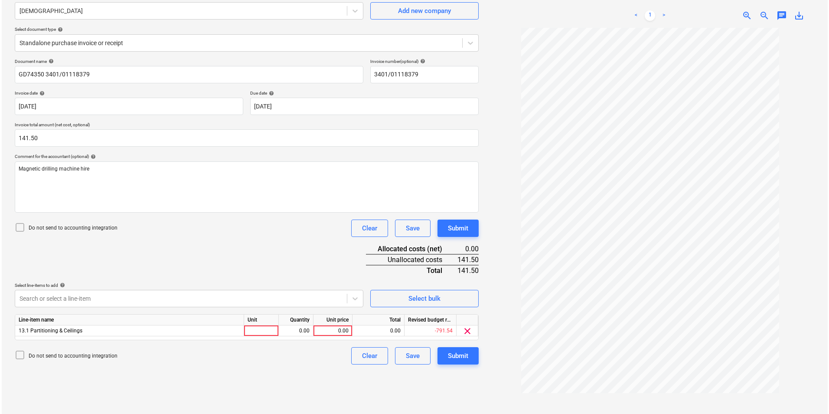
scroll to position [87, 0]
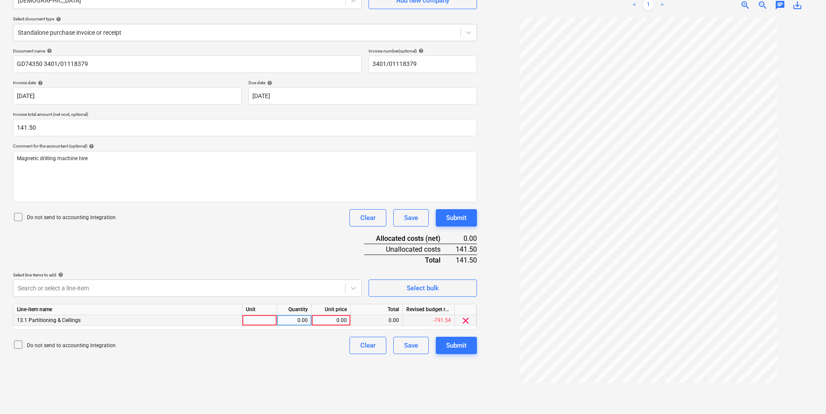
click at [261, 320] on div at bounding box center [259, 320] width 35 height 11
type input "ea"
click at [298, 322] on div "0.00" at bounding box center [294, 320] width 27 height 11
type input "1"
type input "141"
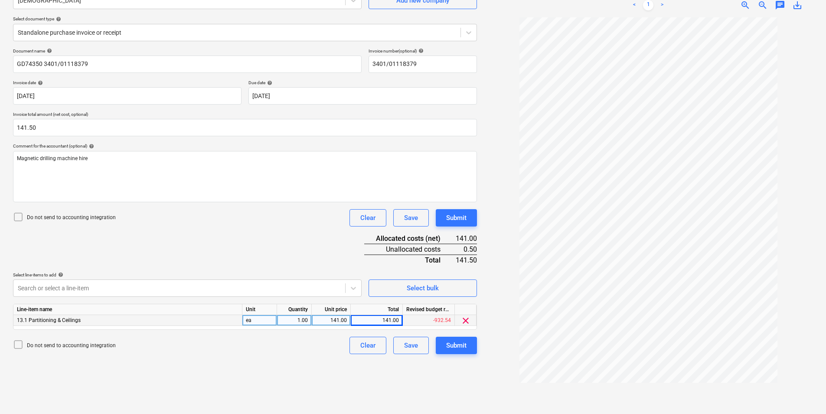
click at [333, 318] on div "141.00" at bounding box center [331, 320] width 32 height 11
type input "141.50"
click at [467, 344] on button "Submit" at bounding box center [456, 345] width 41 height 17
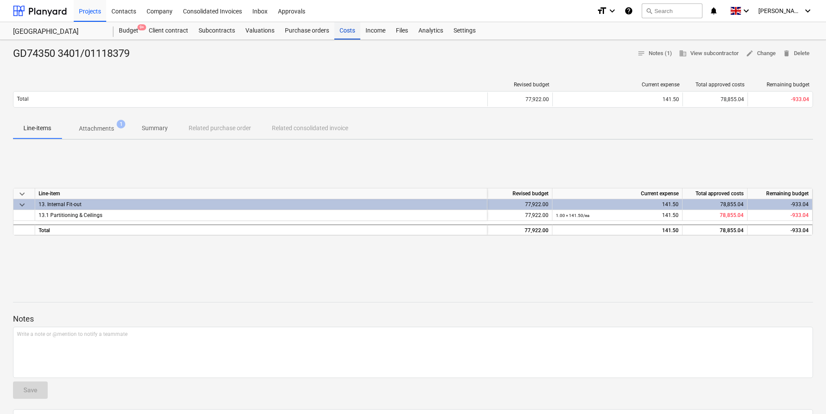
drag, startPoint x: 344, startPoint y: 33, endPoint x: 347, endPoint y: 36, distance: 4.9
click at [344, 33] on div "Costs" at bounding box center [347, 30] width 26 height 17
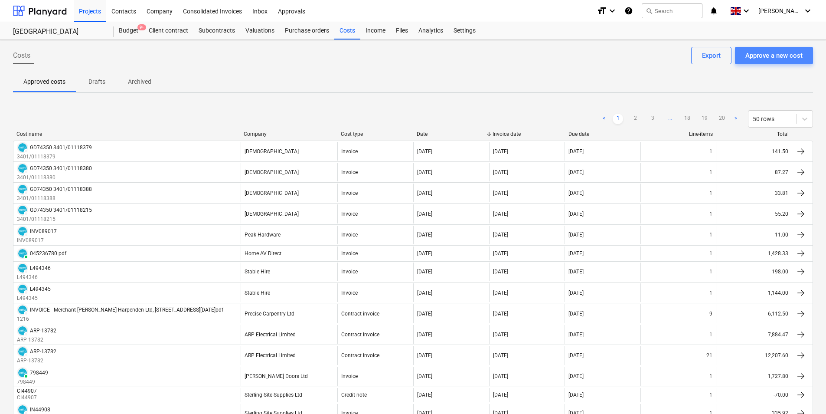
click at [769, 57] on div "Approve a new cost" at bounding box center [774, 55] width 57 height 11
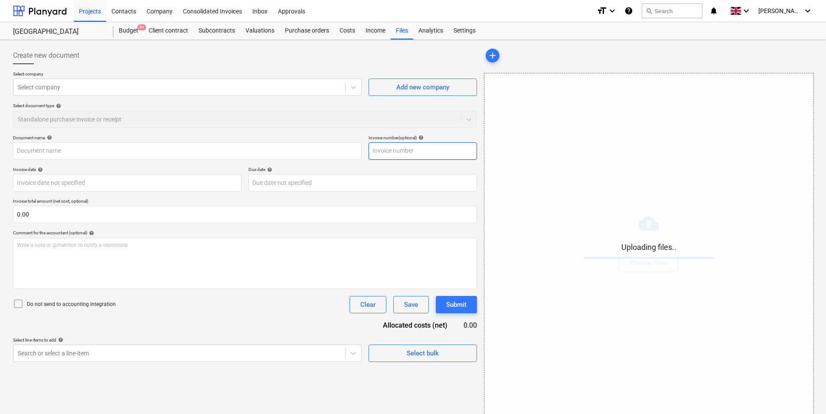
click at [396, 151] on input "text" at bounding box center [423, 150] width 108 height 17
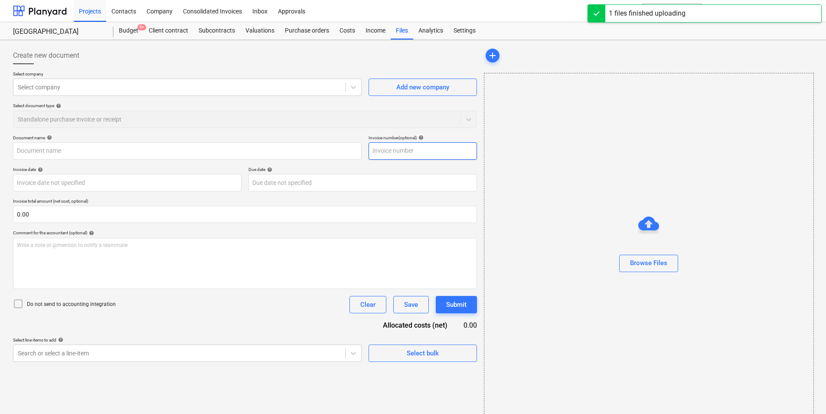
type input "GD74350_3401-01118376_2025-09-30.pdf"
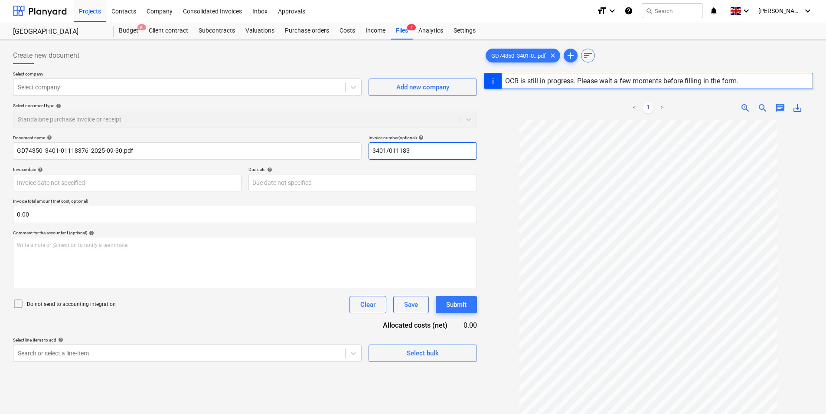
type input "3401/0111837"
type input "GD74350"
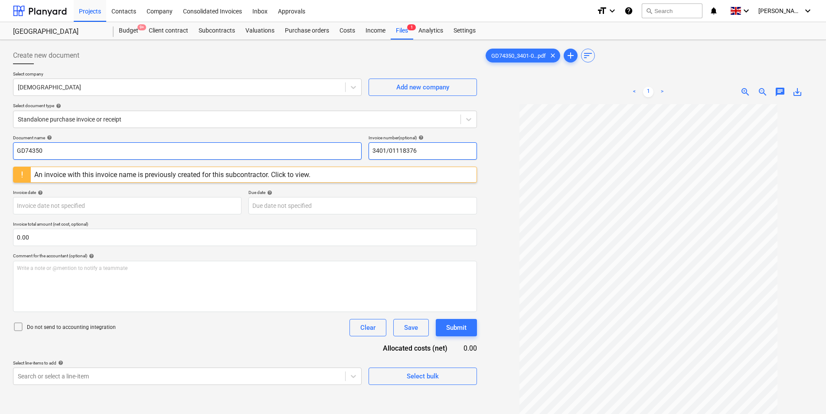
drag, startPoint x: 446, startPoint y: 151, endPoint x: 252, endPoint y: 158, distance: 193.2
click at [269, 156] on div "Document name help GD74350 Invoice number (optional) help 3401/01118376" at bounding box center [245, 147] width 464 height 25
type input "3401/01118376"
click at [117, 153] on input "GD74350" at bounding box center [187, 150] width 349 height 17
paste input "3401/01118376"
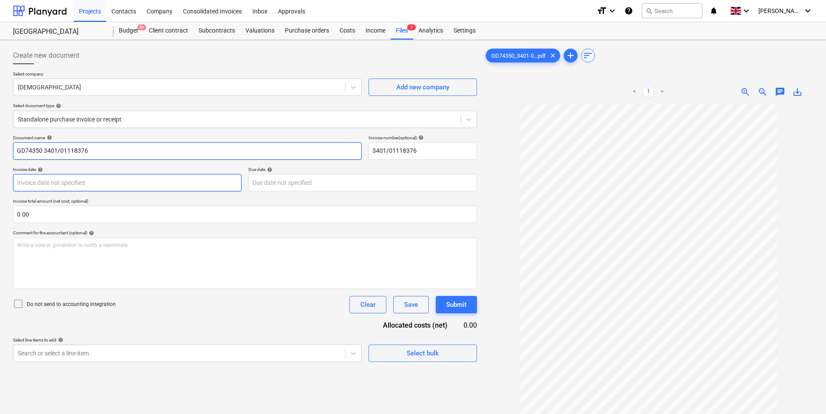
type input "GD74350 3401/01118376"
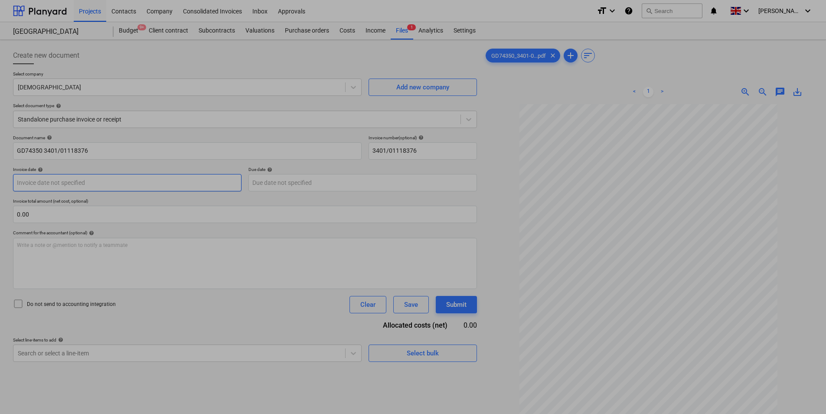
click at [100, 180] on body "Projects Contacts Company Consolidated Invoices Inbox Approvals format_size key…" at bounding box center [413, 207] width 826 height 414
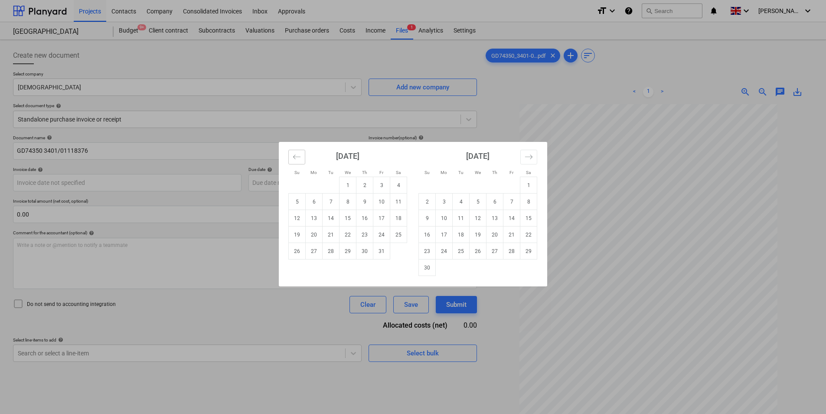
drag, startPoint x: 294, startPoint y: 153, endPoint x: 401, endPoint y: 268, distance: 156.5
click at [294, 154] on icon "Move backward to switch to the previous month." at bounding box center [297, 157] width 8 height 8
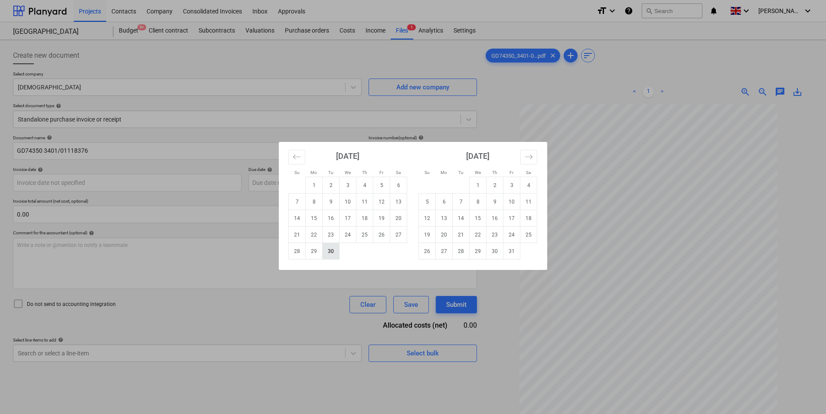
click at [330, 253] on td "30" at bounding box center [331, 251] width 17 height 16
type input "[DATE]"
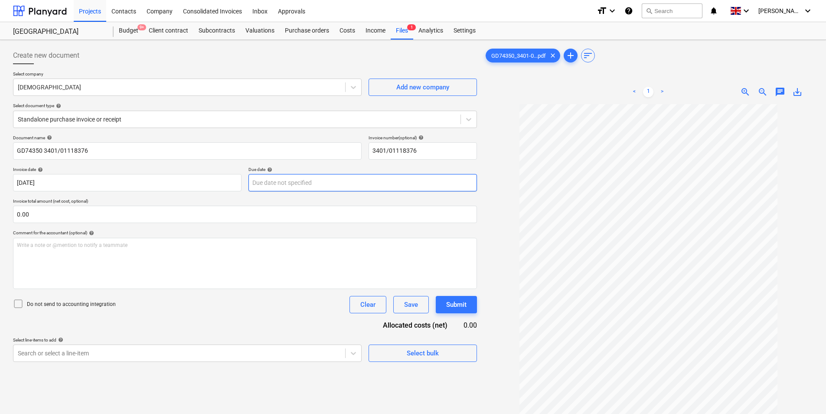
click at [286, 186] on body "Projects Contacts Company Consolidated Invoices Inbox Approvals format_size key…" at bounding box center [413, 207] width 826 height 414
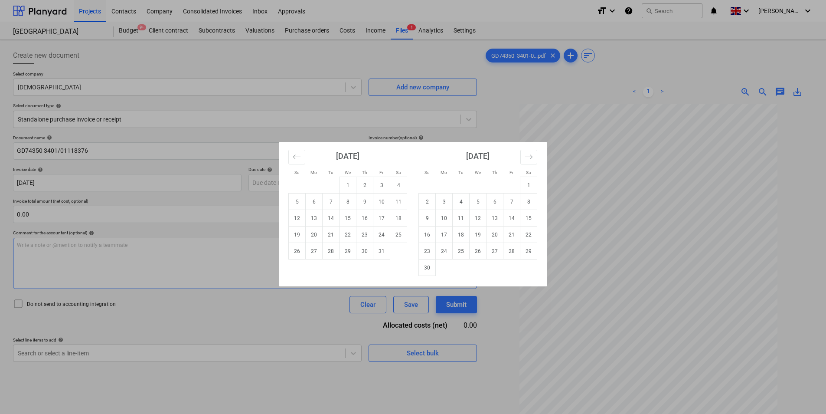
click at [381, 252] on td "31" at bounding box center [382, 251] width 17 height 16
type input "[DATE]"
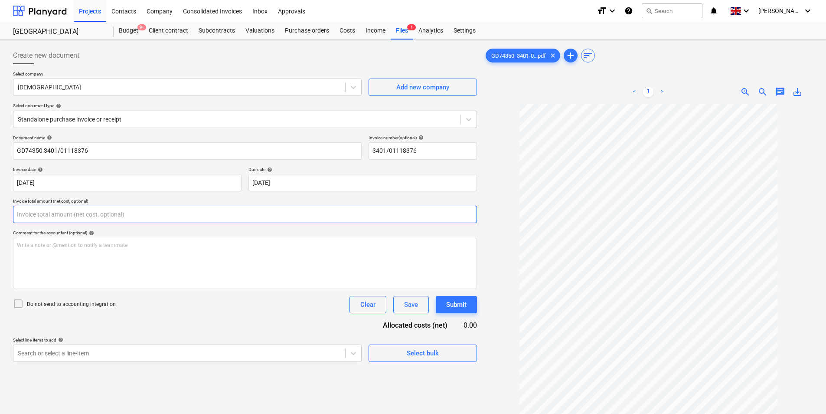
click at [154, 216] on input "text" at bounding box center [245, 214] width 464 height 17
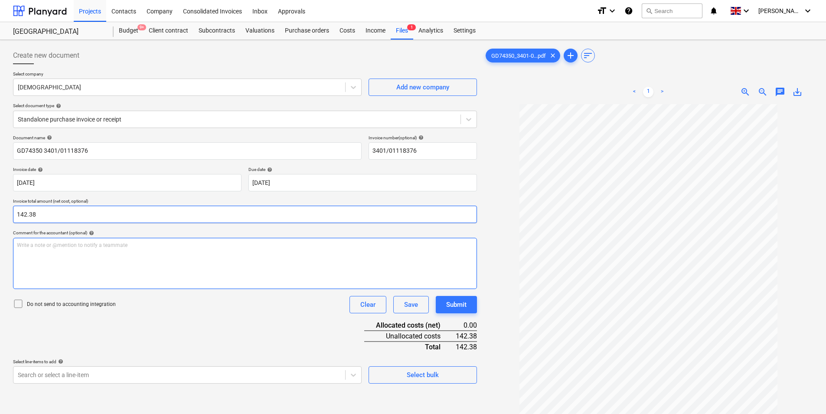
type input "142.38"
click at [136, 260] on div "Write a note or @mention to notify a teammate [PERSON_NAME]" at bounding box center [245, 263] width 464 height 51
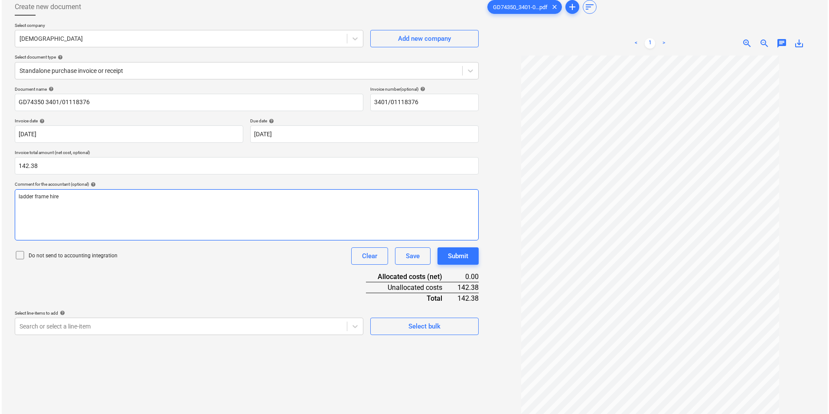
scroll to position [87, 0]
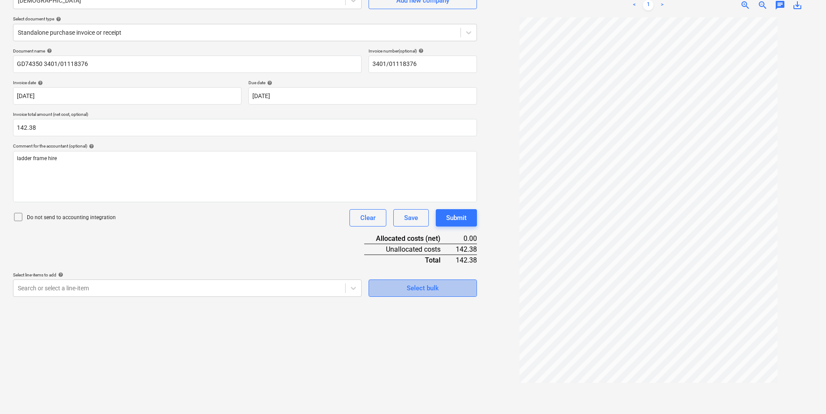
click at [439, 288] on span "Select bulk" at bounding box center [423, 287] width 87 height 11
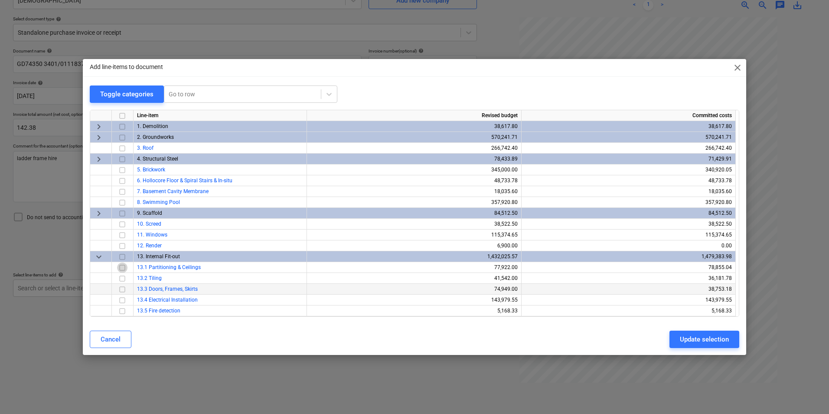
drag, startPoint x: 121, startPoint y: 265, endPoint x: 207, endPoint y: 288, distance: 89.2
click at [122, 267] on input "checkbox" at bounding box center [122, 267] width 10 height 10
click at [698, 337] on div "Update selection" at bounding box center [704, 339] width 49 height 11
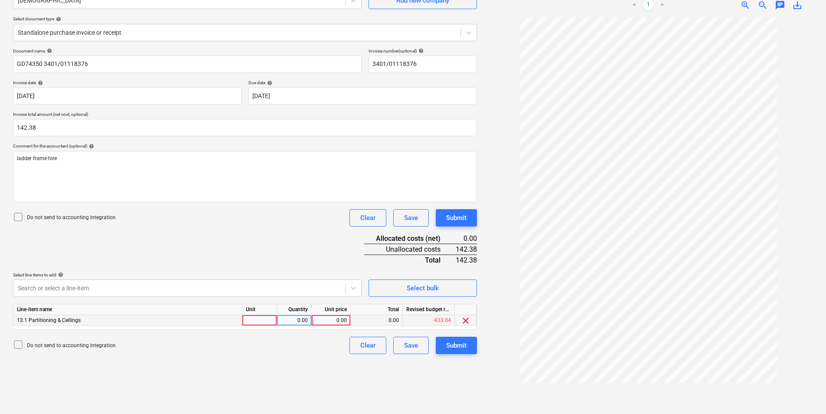
click at [265, 319] on div at bounding box center [259, 320] width 35 height 11
type input "r"
type input "ea"
type input "142.3.8"
click at [318, 320] on div "0.00" at bounding box center [331, 320] width 32 height 11
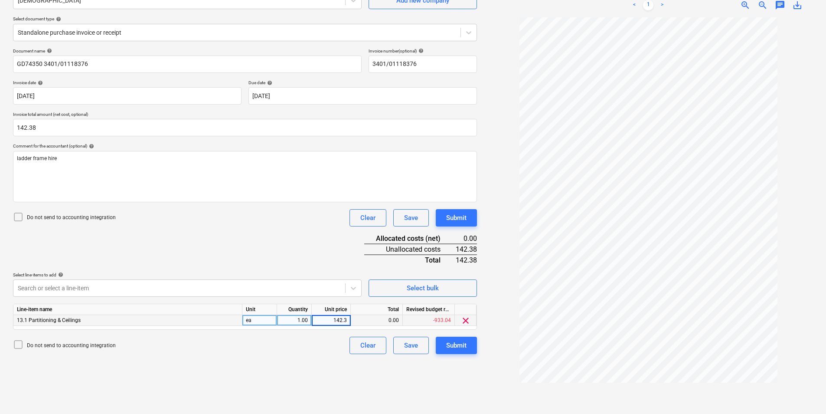
type input "142.38"
click at [457, 344] on div "Submit" at bounding box center [456, 345] width 20 height 11
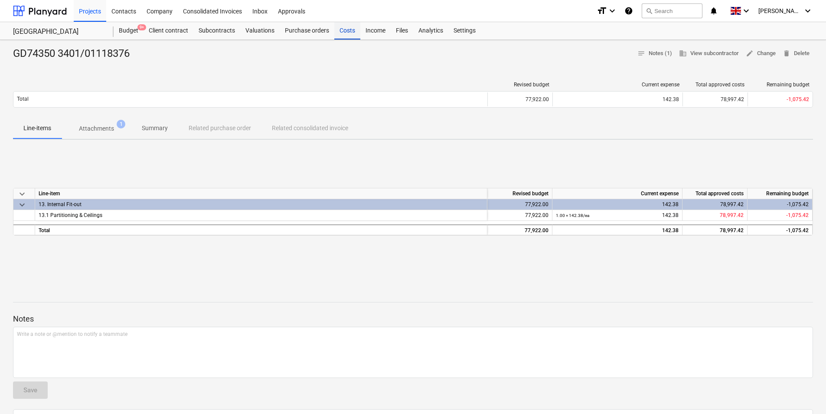
click at [344, 29] on div "Costs" at bounding box center [347, 30] width 26 height 17
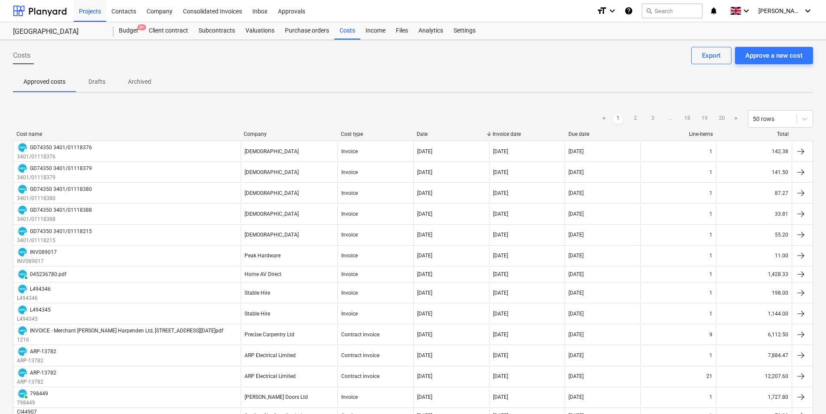
drag, startPoint x: 340, startPoint y: 34, endPoint x: 275, endPoint y: 55, distance: 68.7
click at [341, 35] on div "Costs" at bounding box center [347, 30] width 26 height 17
click at [767, 51] on div "Approve a new cost" at bounding box center [774, 55] width 57 height 11
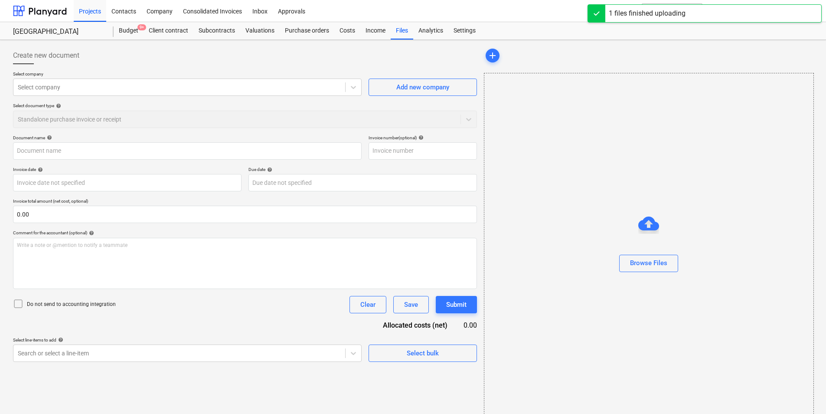
type input "GD74350_3401-01118375_2025-09-30.pdf"
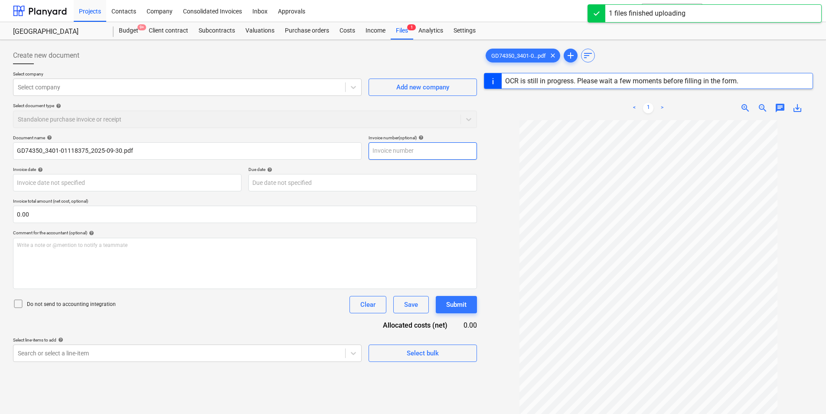
click at [427, 147] on input "text" at bounding box center [423, 150] width 108 height 17
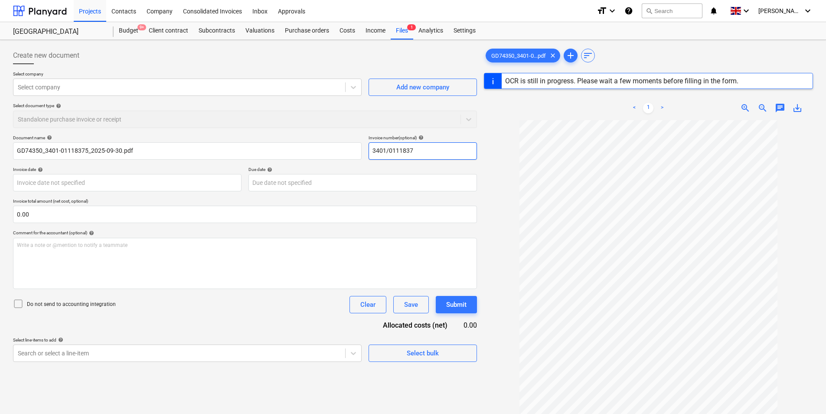
type input "3401/01118375"
type input "GD74350"
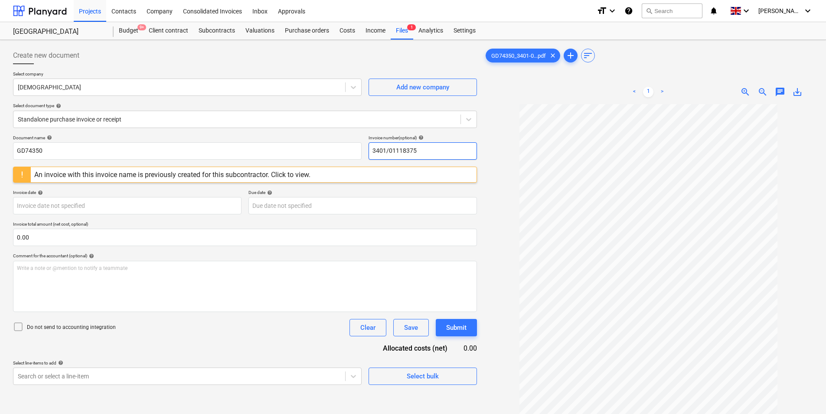
drag, startPoint x: 438, startPoint y: 148, endPoint x: 338, endPoint y: 216, distance: 120.3
click at [223, 146] on div "Document name help GD74350 Invoice number (optional) help 3401/01118375" at bounding box center [245, 147] width 464 height 25
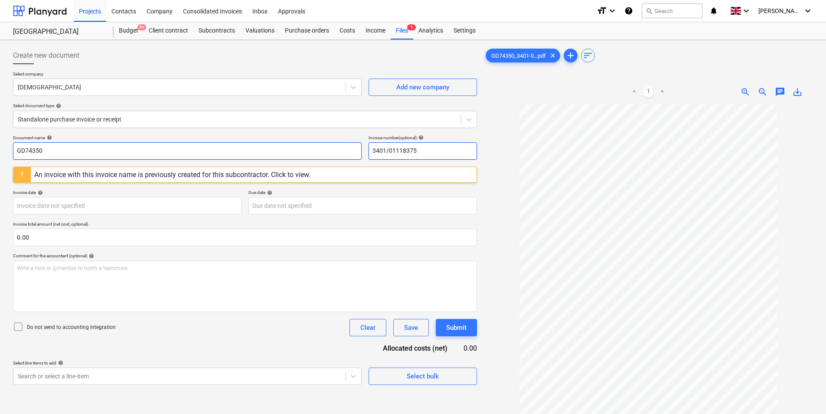
type input "3401/01118375"
click at [106, 151] on input "GD74350" at bounding box center [187, 150] width 349 height 17
paste input "3401/01118375"
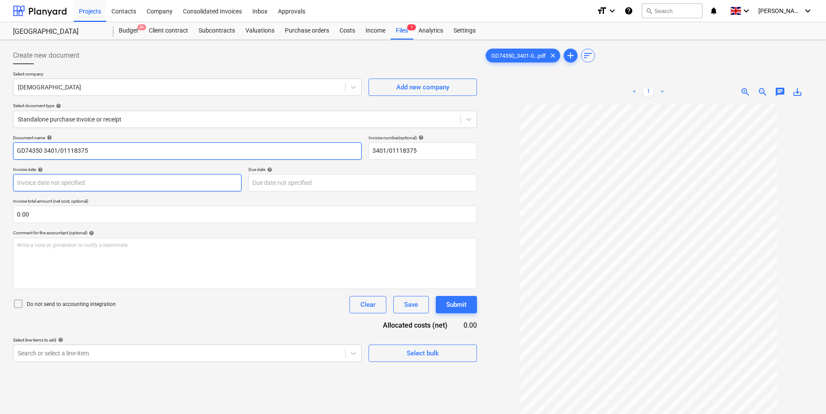
type input "GD74350 3401/01118375"
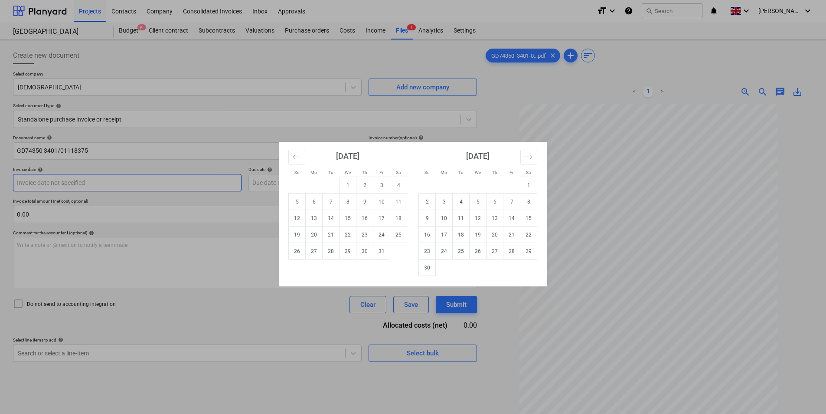
click at [79, 184] on body "Projects Contacts Company Consolidated Invoices Inbox Approvals format_size key…" at bounding box center [413, 207] width 826 height 414
click at [297, 158] on icon "Move backward to switch to the previous month." at bounding box center [297, 157] width 8 height 8
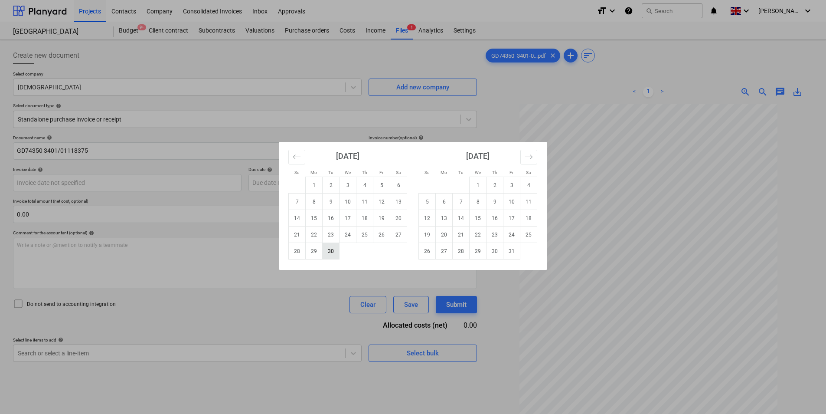
click at [329, 254] on td "30" at bounding box center [331, 251] width 17 height 16
type input "[DATE]"
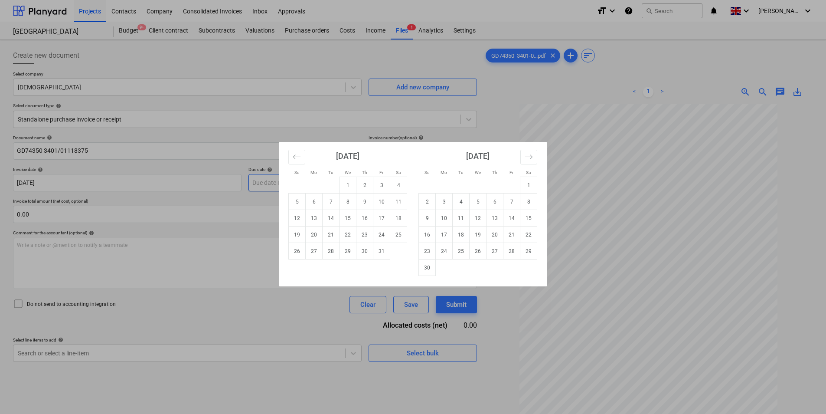
click at [261, 174] on body "Projects Contacts Company Consolidated Invoices Inbox Approvals format_size key…" at bounding box center [413, 207] width 826 height 414
click at [380, 251] on td "31" at bounding box center [382, 251] width 17 height 16
type input "[DATE]"
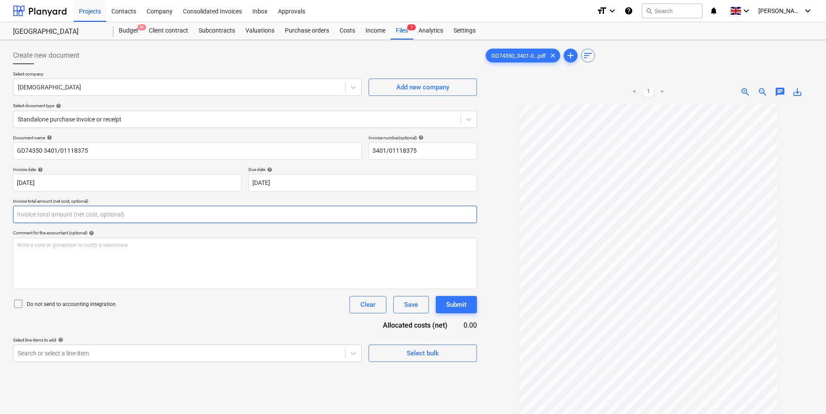
click at [95, 217] on input "text" at bounding box center [245, 214] width 464 height 17
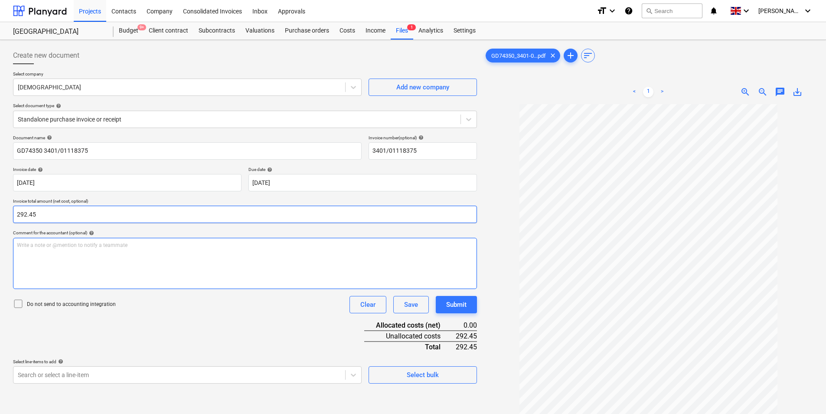
type input "292.45"
drag, startPoint x: 126, startPoint y: 285, endPoint x: 122, endPoint y: 274, distance: 11.1
click at [125, 282] on div "Write a note or @mention to notify a teammate [PERSON_NAME]" at bounding box center [245, 263] width 464 height 51
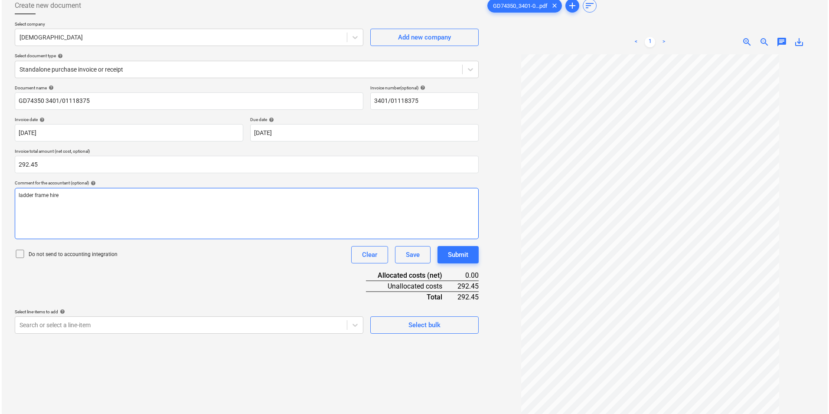
scroll to position [87, 0]
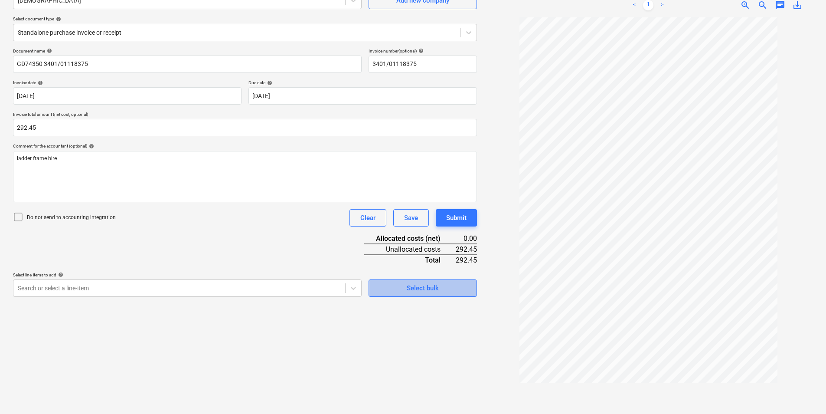
click at [448, 289] on span "Select bulk" at bounding box center [423, 287] width 87 height 11
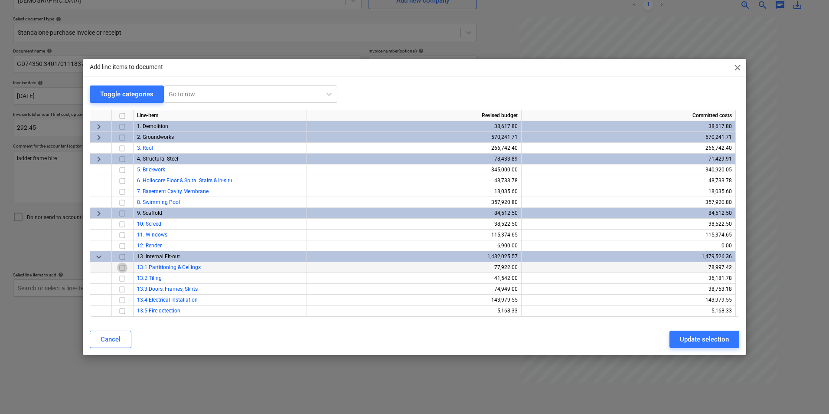
click at [125, 269] on input "checkbox" at bounding box center [122, 267] width 10 height 10
drag, startPoint x: 704, startPoint y: 342, endPoint x: 698, endPoint y: 342, distance: 5.6
click at [698, 342] on div "Update selection" at bounding box center [704, 339] width 49 height 11
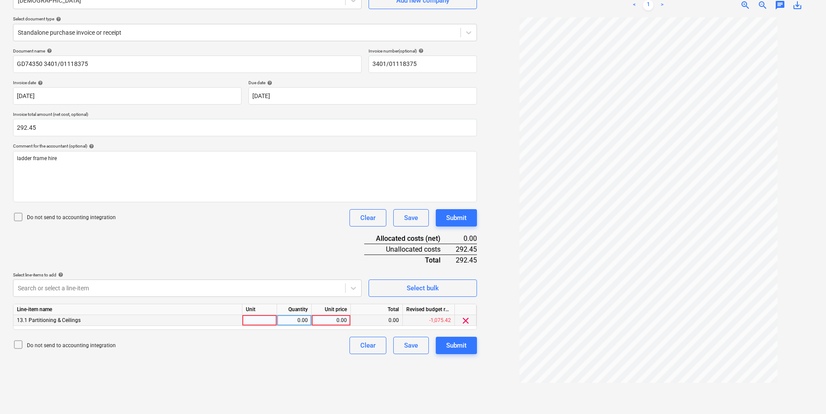
click at [274, 321] on div at bounding box center [259, 320] width 35 height 11
type input "ea"
type input "292.45"
click at [458, 338] on button "Submit" at bounding box center [456, 345] width 41 height 17
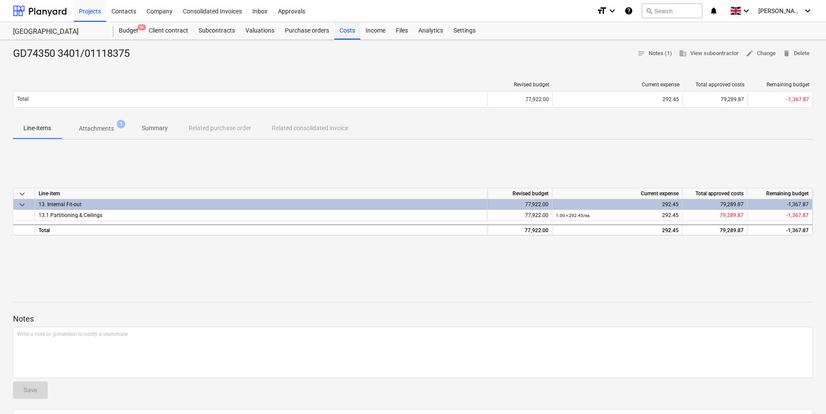
click at [354, 30] on div "Costs" at bounding box center [347, 30] width 26 height 17
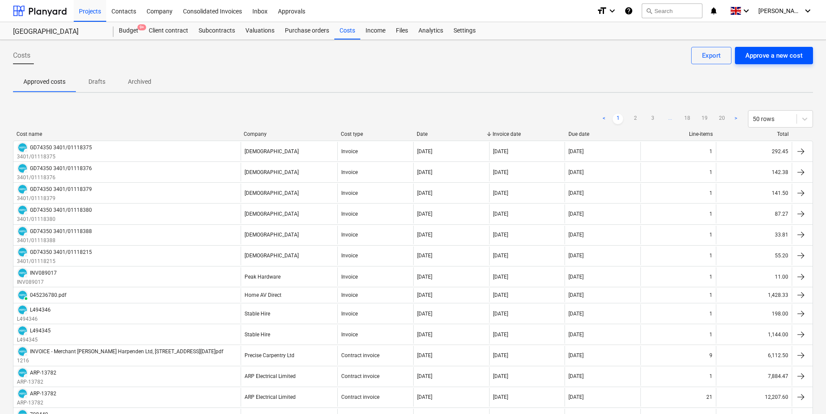
click at [774, 58] on div "Approve a new cost" at bounding box center [774, 55] width 57 height 11
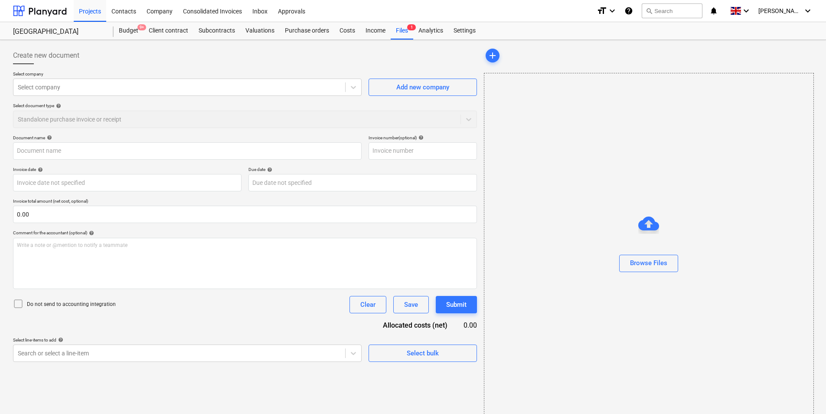
type input "GD74350_3401-01118374_2025-09-30.pdf"
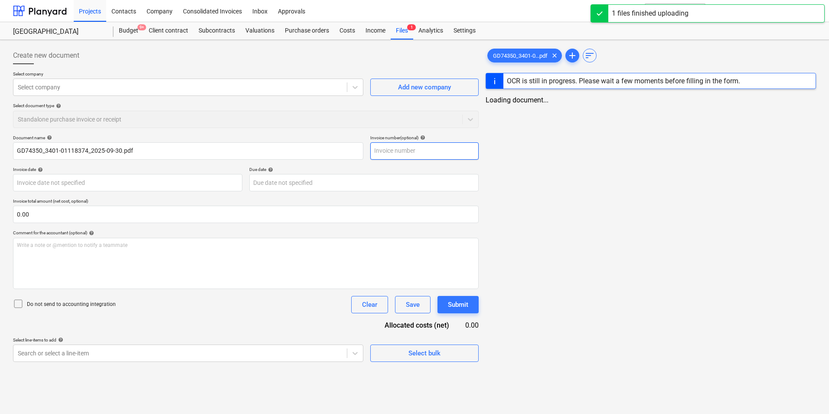
click at [397, 150] on input "text" at bounding box center [424, 150] width 108 height 17
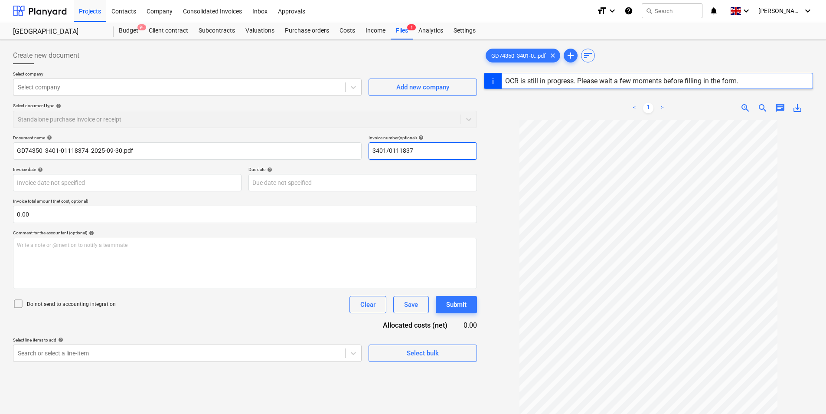
type input "3401/01118374"
type input "GD74350"
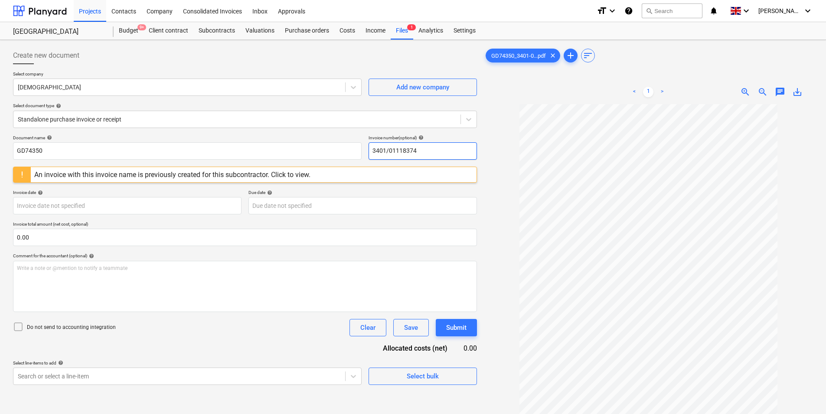
drag, startPoint x: 441, startPoint y: 152, endPoint x: 270, endPoint y: 177, distance: 173.2
click at [287, 154] on div "Document name help GD74350 Invoice number (optional) help 3401/01118374" at bounding box center [245, 147] width 464 height 25
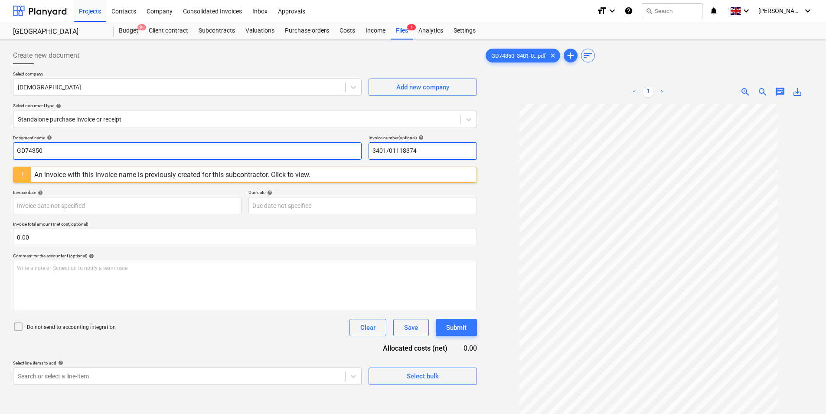
type input "3401/01118374"
click at [138, 151] on input "GD74350" at bounding box center [187, 150] width 349 height 17
paste input "3401/01118374"
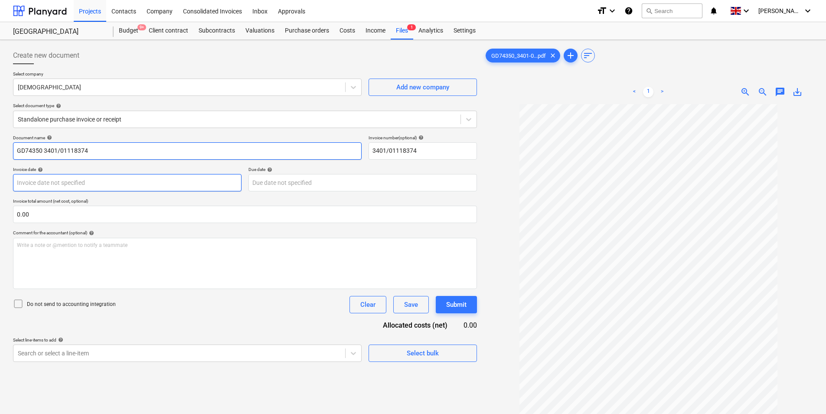
type input "GD74350 3401/01118374"
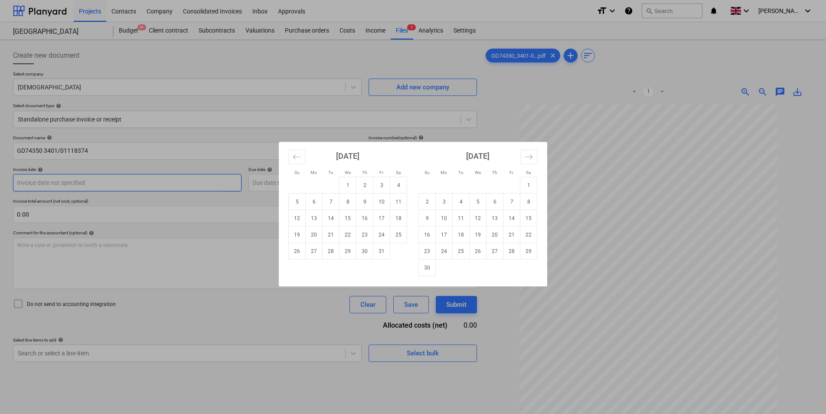
click at [106, 180] on body "Projects Contacts Company Consolidated Invoices Inbox Approvals format_size key…" at bounding box center [413, 207] width 826 height 414
click at [297, 158] on icon "Move backward to switch to the previous month." at bounding box center [297, 157] width 8 height 8
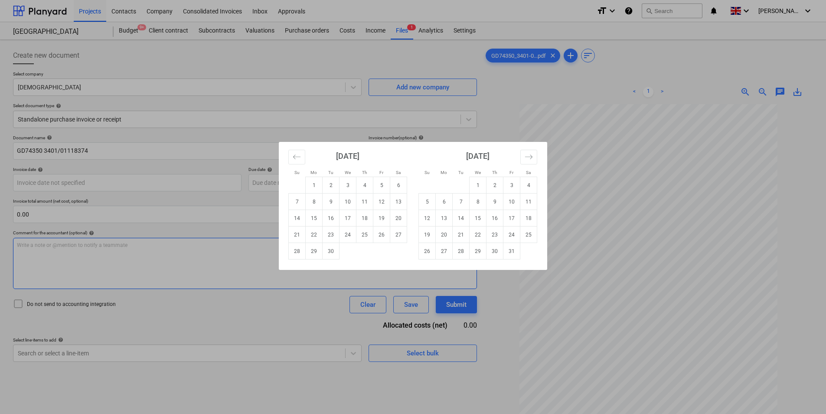
drag, startPoint x: 330, startPoint y: 250, endPoint x: 314, endPoint y: 242, distance: 17.5
click at [328, 248] on td "30" at bounding box center [331, 251] width 17 height 16
type input "[DATE]"
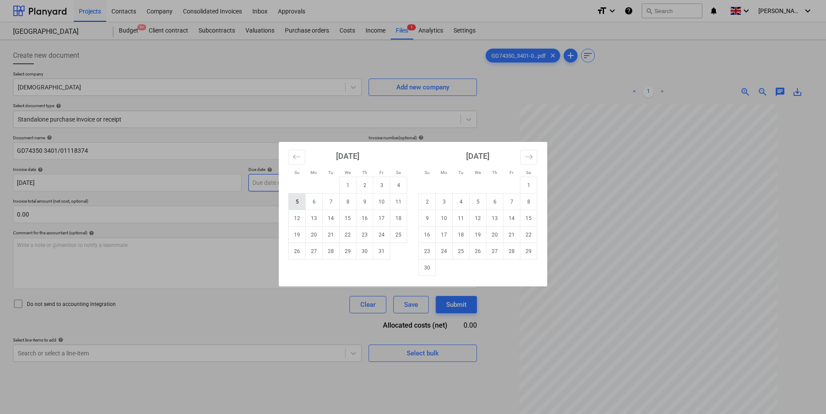
drag, startPoint x: 274, startPoint y: 181, endPoint x: 290, endPoint y: 198, distance: 22.7
click at [274, 182] on body "Projects Contacts Company Consolidated Invoices Inbox Approvals format_size key…" at bounding box center [413, 207] width 826 height 414
drag, startPoint x: 387, startPoint y: 251, endPoint x: 294, endPoint y: 241, distance: 93.4
click at [384, 250] on td "31" at bounding box center [382, 251] width 17 height 16
type input "[DATE]"
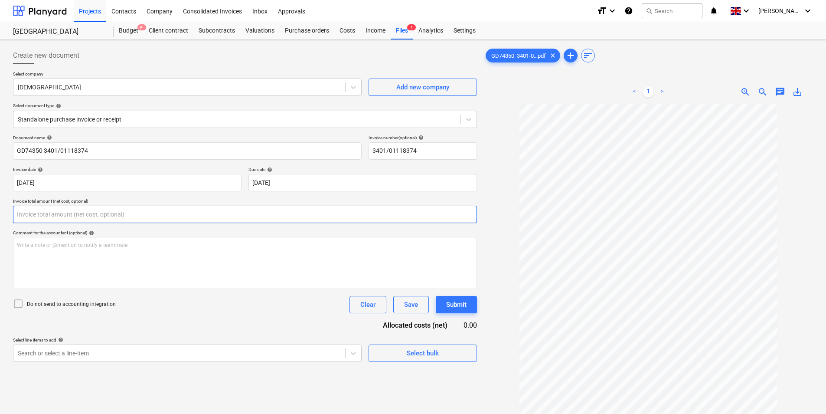
click at [102, 213] on input "text" at bounding box center [245, 214] width 464 height 17
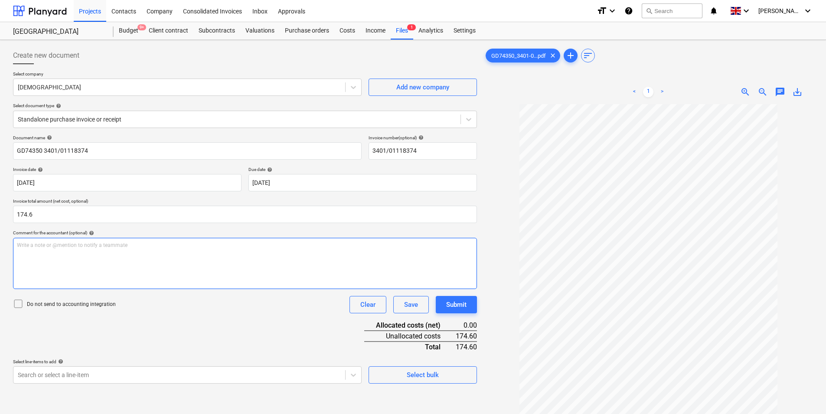
type input "174.60"
click at [208, 252] on div "Write a note or @mention to notify a teammate [PERSON_NAME]" at bounding box center [245, 263] width 464 height 51
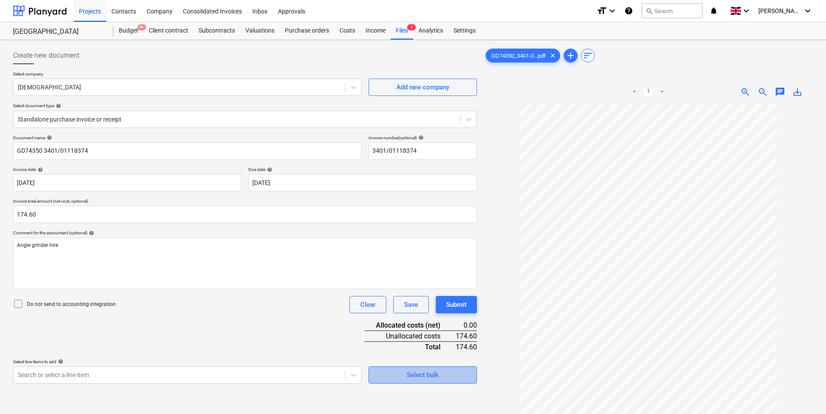
click at [441, 370] on span "Select bulk" at bounding box center [423, 374] width 87 height 11
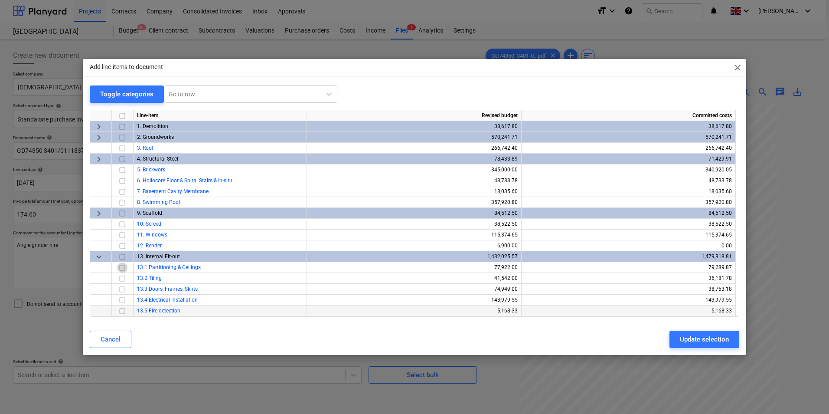
drag, startPoint x: 122, startPoint y: 265, endPoint x: 295, endPoint y: 314, distance: 179.2
click at [123, 267] on input "checkbox" at bounding box center [122, 267] width 10 height 10
click at [698, 340] on div "Update selection" at bounding box center [704, 339] width 49 height 11
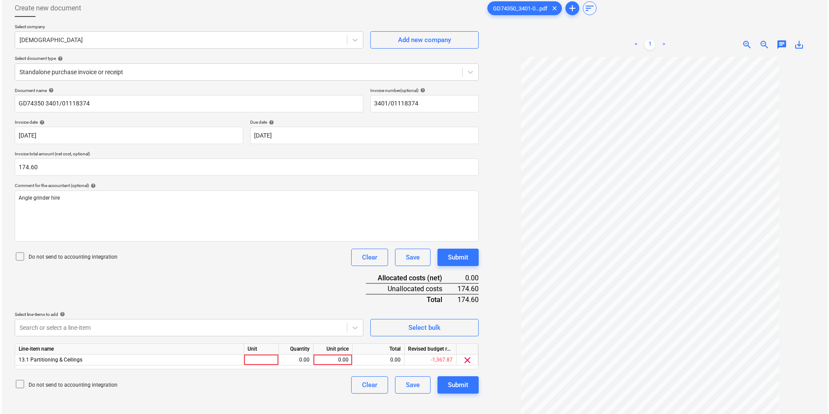
scroll to position [87, 0]
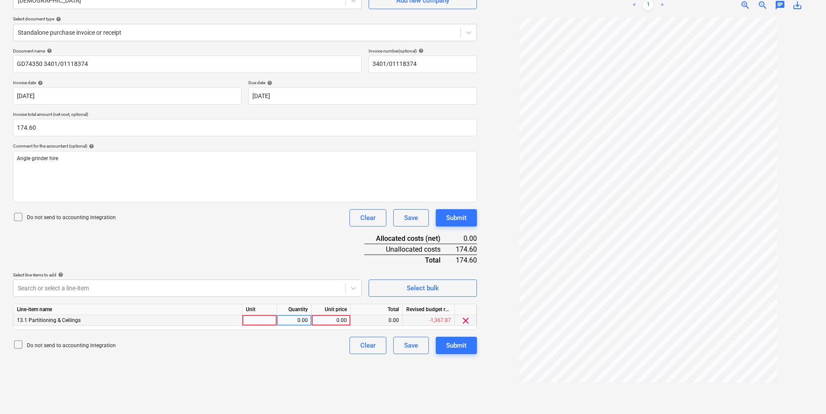
click at [266, 320] on div at bounding box center [259, 320] width 35 height 11
type input "ea"
type input "174.6"
click at [462, 340] on div "Submit" at bounding box center [456, 345] width 20 height 11
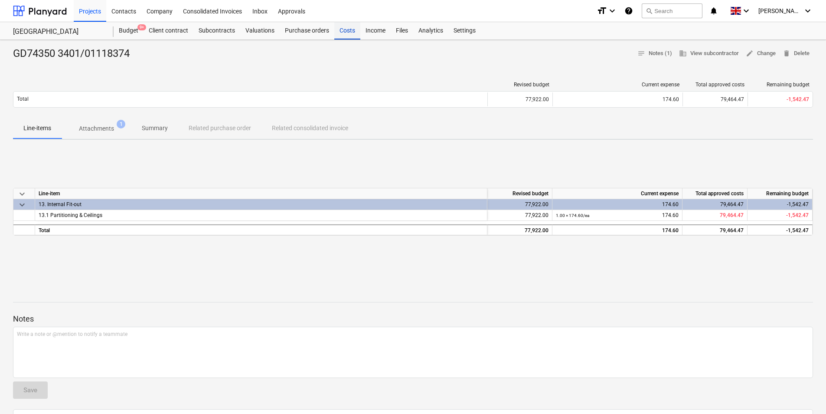
click at [352, 28] on div "Costs" at bounding box center [347, 30] width 26 height 17
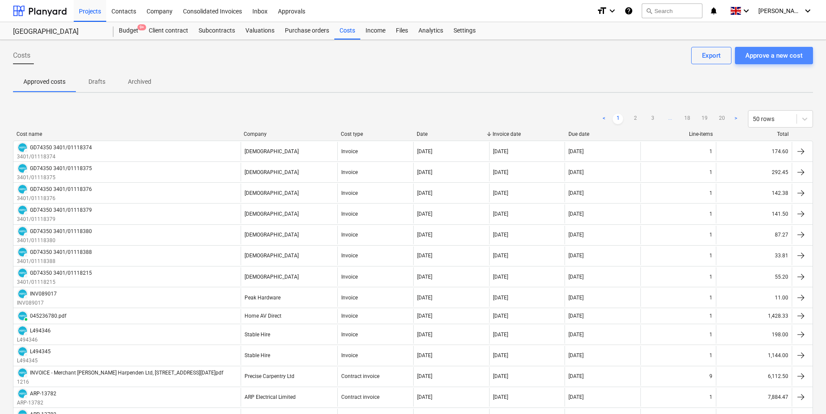
click at [767, 56] on div "Approve a new cost" at bounding box center [774, 55] width 57 height 11
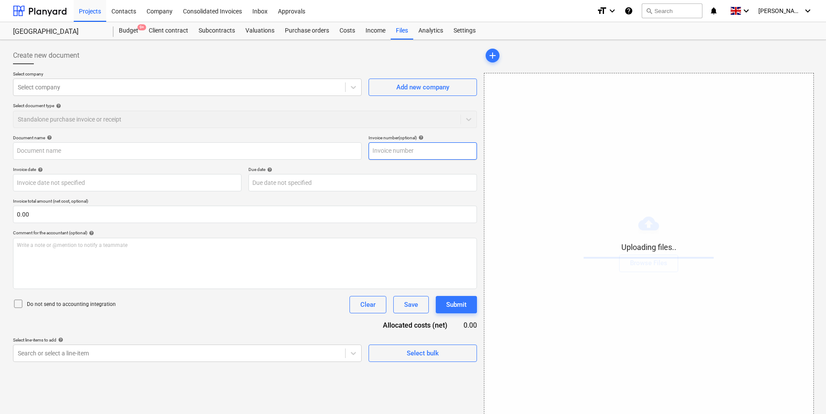
click at [427, 151] on input "text" at bounding box center [423, 150] width 108 height 17
type input "GD74350_3401-01118373_2025-09-30.pdf"
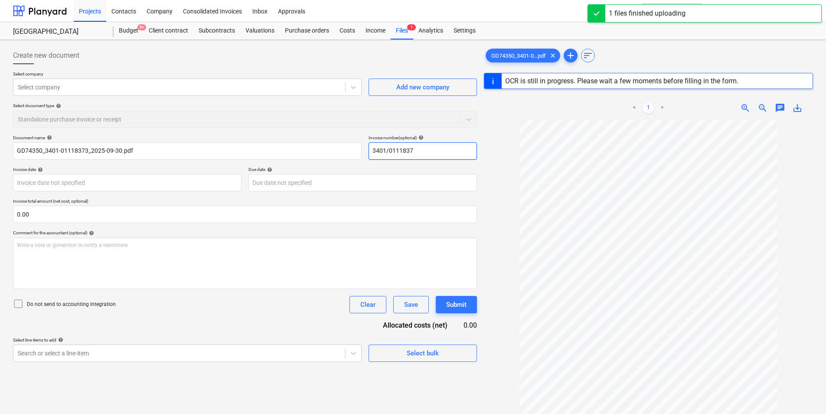
type input "3401/01118373"
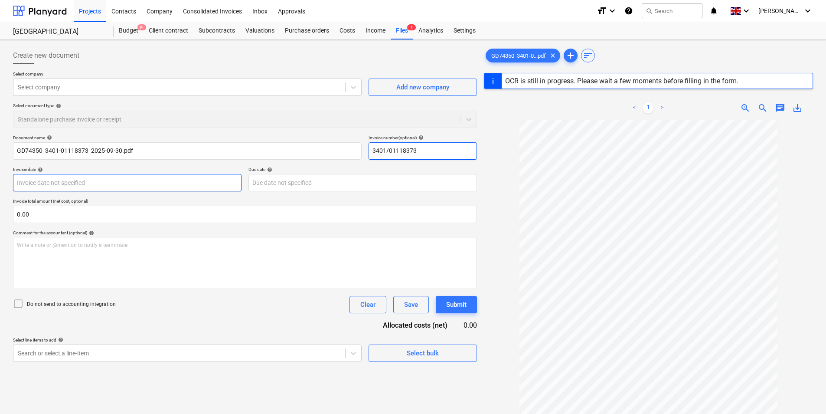
drag, startPoint x: 448, startPoint y: 152, endPoint x: 236, endPoint y: 189, distance: 214.9
click at [194, 177] on div "Document name help GD74350_3401-01118373_2025-09-30.pdf Invoice number (optiona…" at bounding box center [245, 248] width 464 height 227
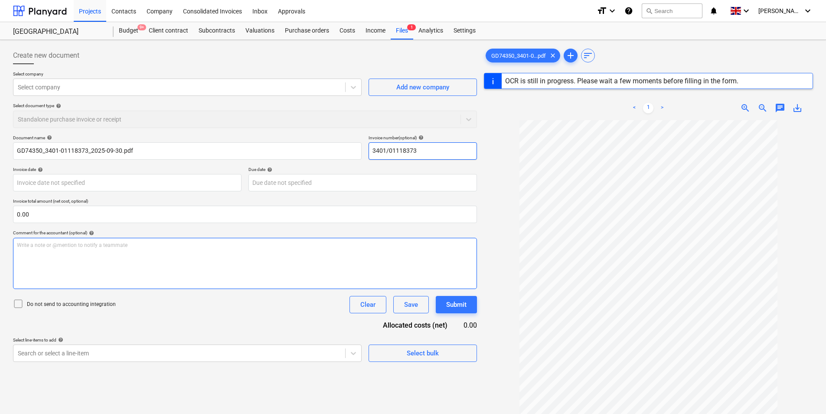
type input "GD74350"
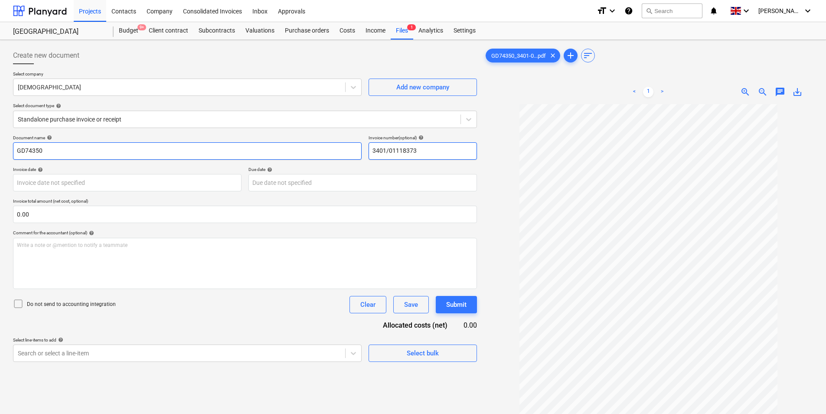
type input "3401/01118373"
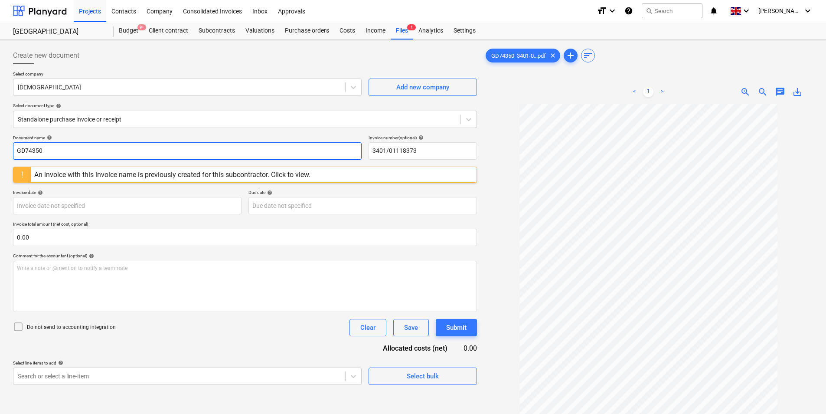
click at [159, 154] on input "GD74350" at bounding box center [187, 150] width 349 height 17
paste input "3401/01118373"
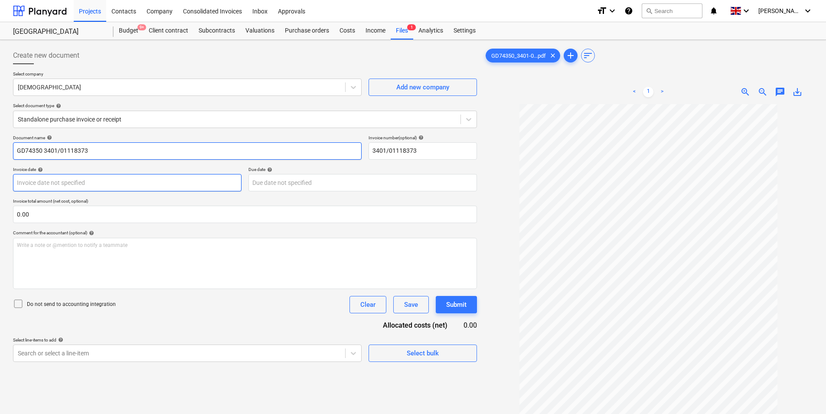
type input "GD74350 3401/01118373"
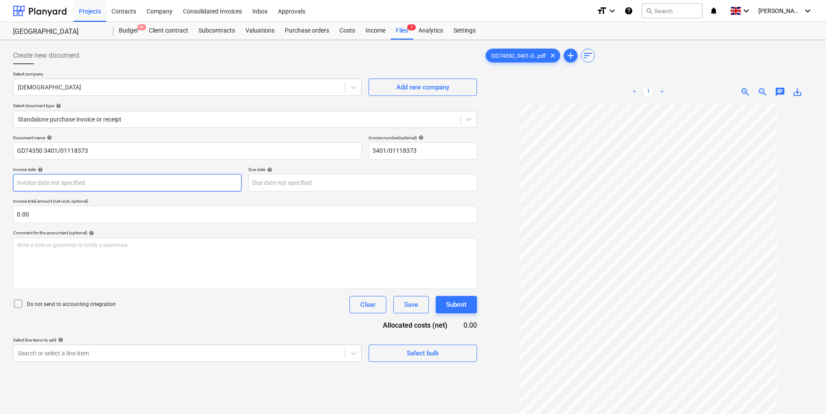
click at [97, 187] on body "Projects Contacts Company Consolidated Invoices Inbox Approvals format_size key…" at bounding box center [413, 207] width 826 height 414
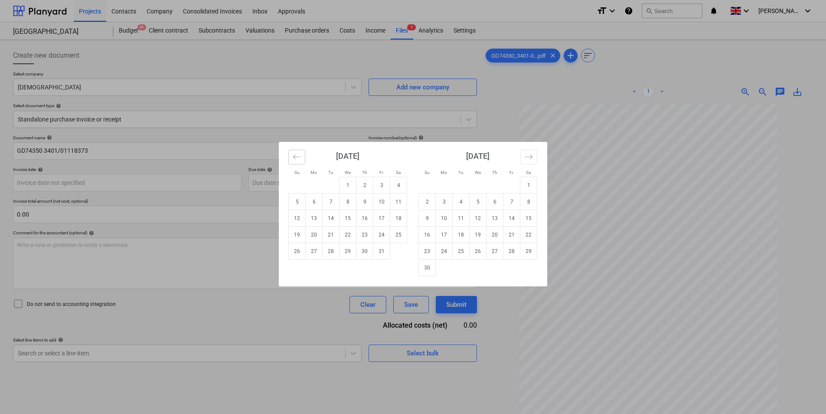
click at [295, 150] on button "Move backward to switch to the previous month." at bounding box center [296, 157] width 17 height 15
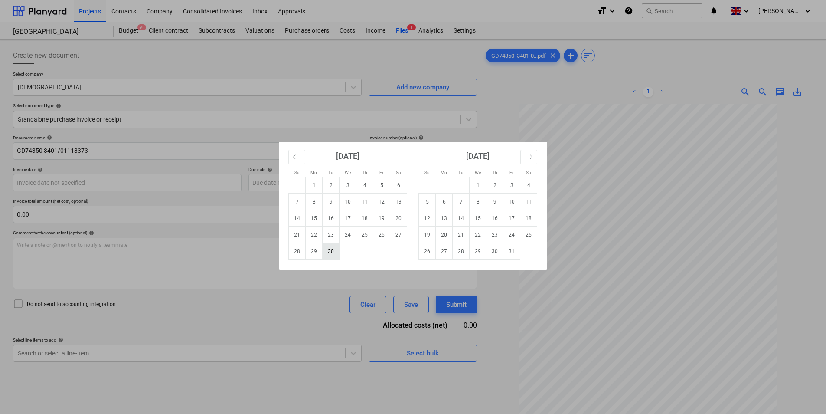
click at [327, 254] on td "30" at bounding box center [331, 251] width 17 height 16
type input "[DATE]"
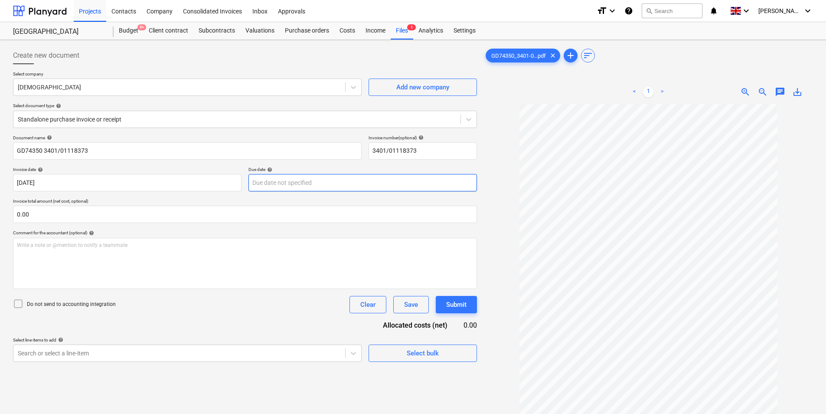
click at [282, 178] on body "Projects Contacts Company Consolidated Invoices Inbox Approvals format_size key…" at bounding box center [413, 207] width 826 height 414
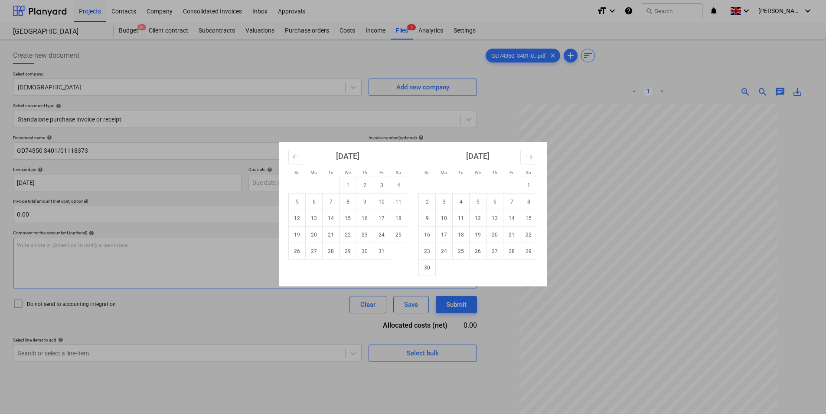
drag, startPoint x: 382, startPoint y: 252, endPoint x: 380, endPoint y: 247, distance: 5.6
click at [382, 249] on td "31" at bounding box center [382, 251] width 17 height 16
type input "[DATE]"
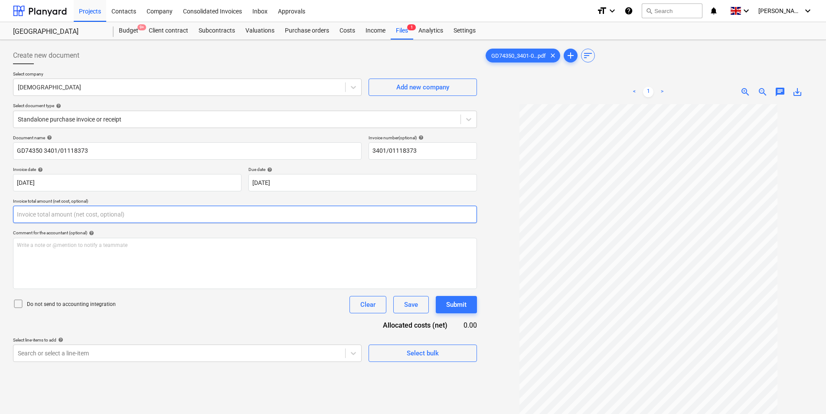
click at [56, 216] on input "text" at bounding box center [245, 214] width 464 height 17
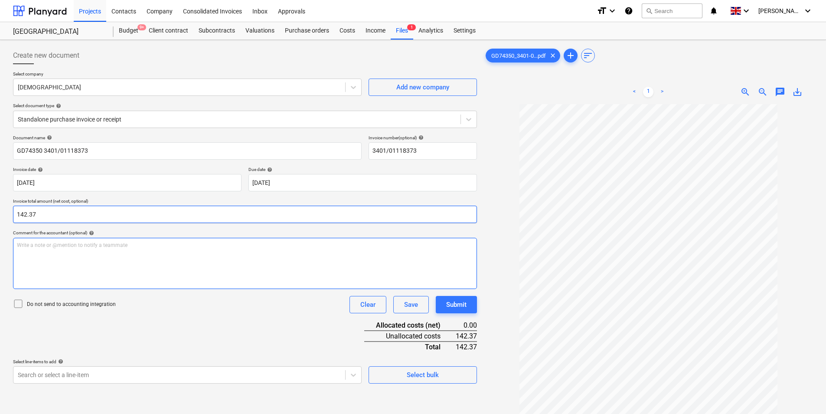
type input "142.37"
drag, startPoint x: 84, startPoint y: 269, endPoint x: 84, endPoint y: 262, distance: 7.4
click at [84, 267] on div "Write a note or @mention to notify a teammate [PERSON_NAME]" at bounding box center [245, 263] width 464 height 51
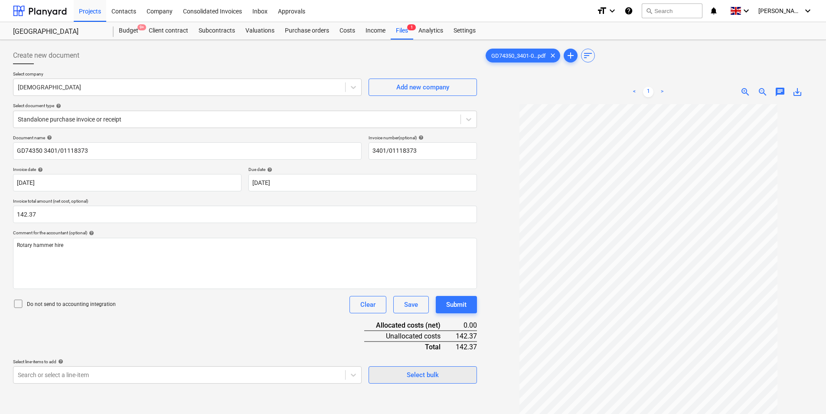
click at [403, 372] on span "Select bulk" at bounding box center [423, 374] width 87 height 11
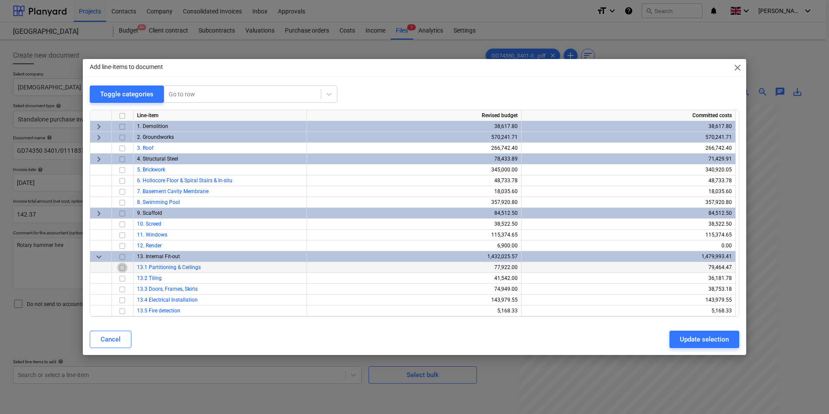
click at [124, 269] on input "checkbox" at bounding box center [122, 267] width 10 height 10
click at [710, 338] on div "Update selection" at bounding box center [704, 339] width 49 height 11
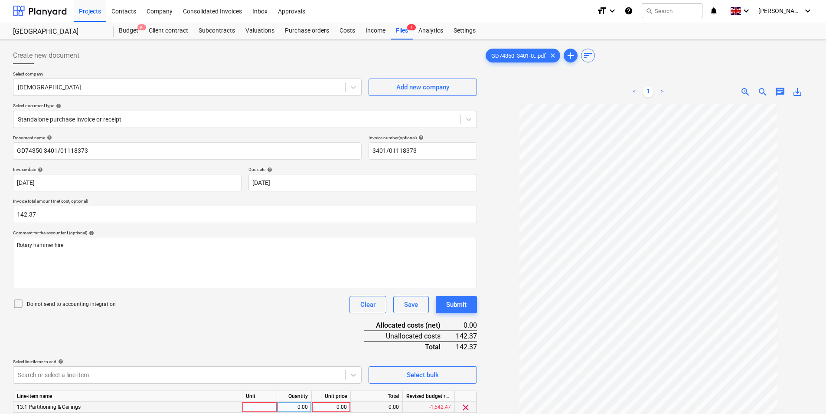
click at [256, 412] on div at bounding box center [259, 407] width 35 height 11
type input "ea"
type input "142.37"
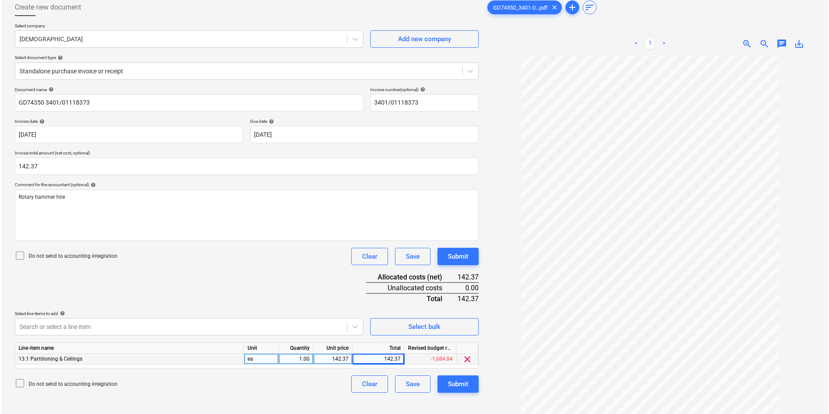
scroll to position [87, 0]
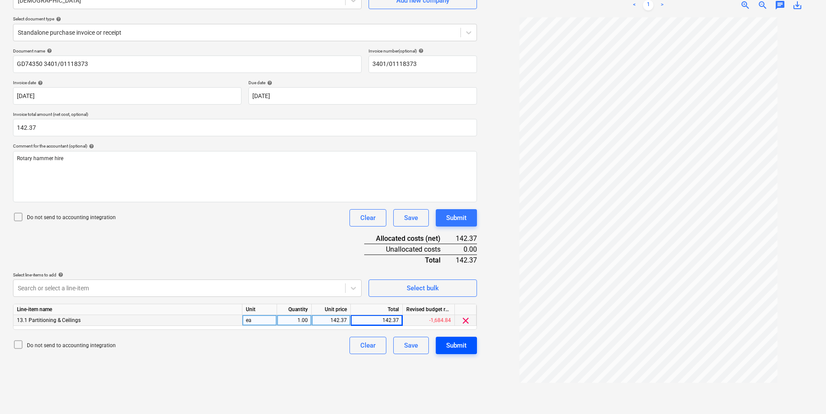
click at [463, 342] on div "Submit" at bounding box center [456, 345] width 20 height 11
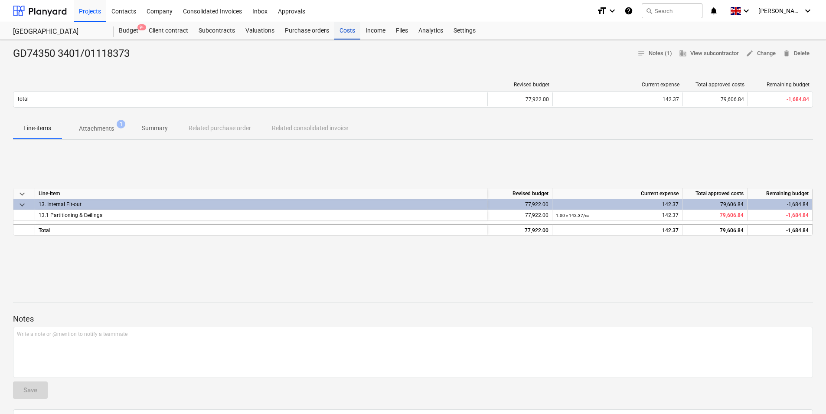
click at [347, 35] on div "Costs" at bounding box center [347, 30] width 26 height 17
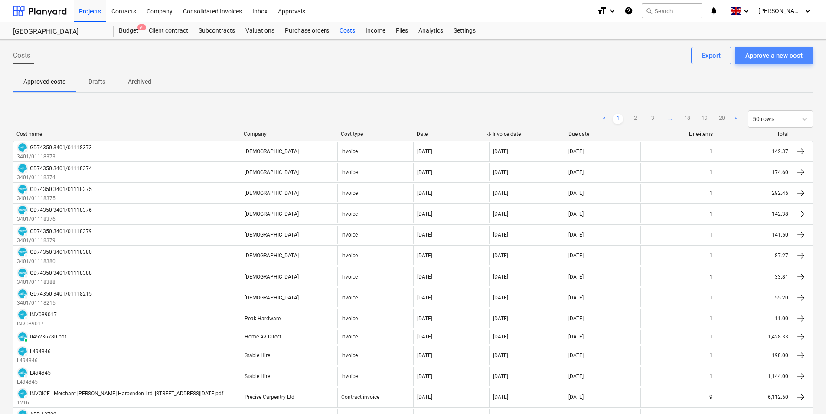
click at [767, 57] on div "Approve a new cost" at bounding box center [774, 55] width 57 height 11
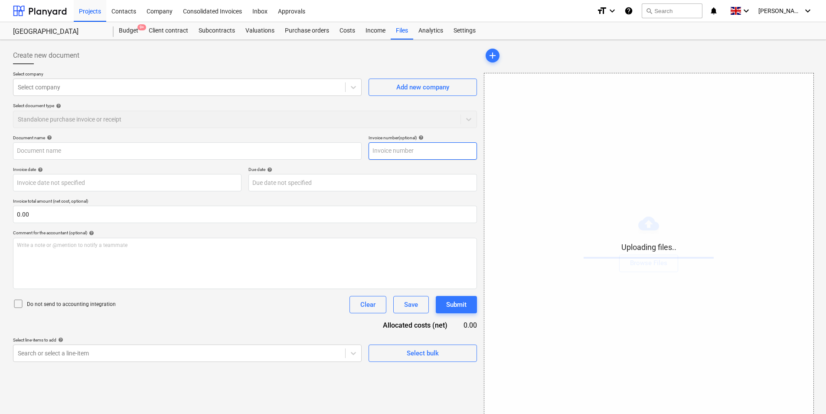
click at [404, 153] on input "text" at bounding box center [423, 150] width 108 height 17
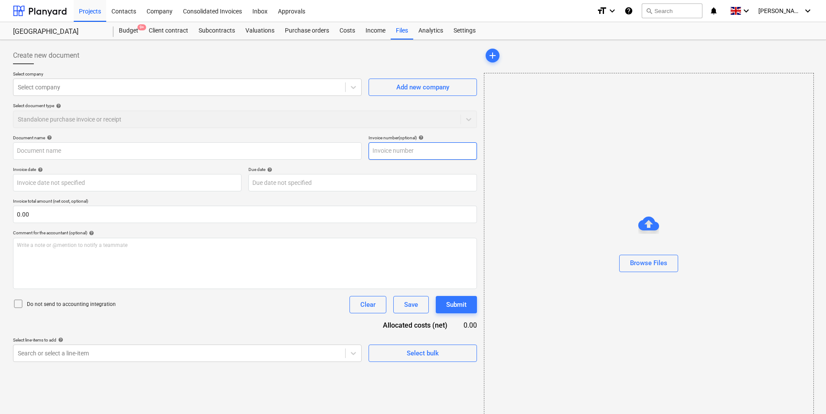
type input "GD74350_3401-01118372_2025-09-30.pdf"
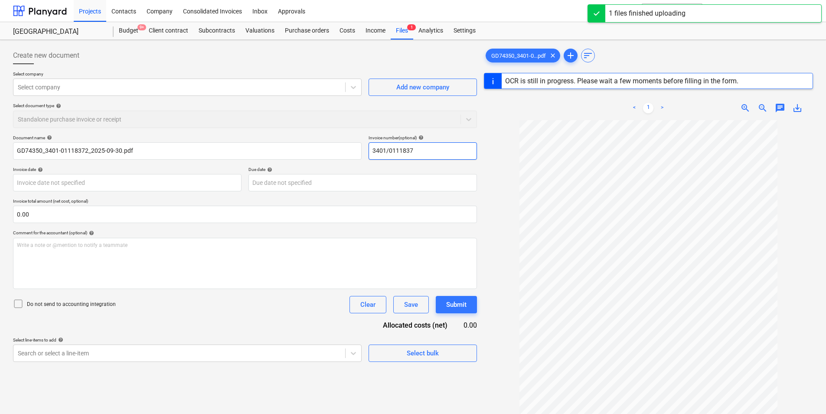
type input "3401/01118372"
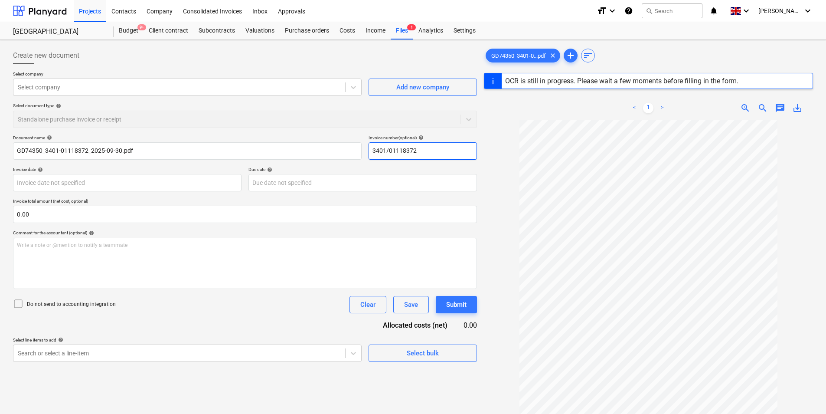
type input "GD74350"
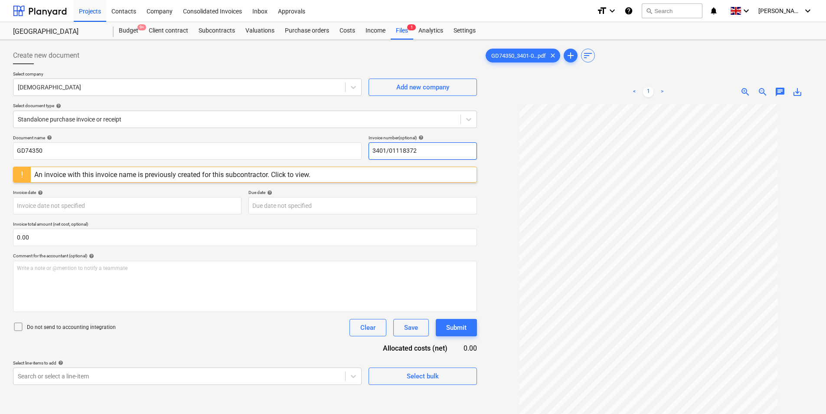
drag, startPoint x: 435, startPoint y: 147, endPoint x: 142, endPoint y: 161, distance: 293.1
click at [142, 161] on div "Document name help GD74350 Invoice number (optional) help 3401/01118372 An invo…" at bounding box center [245, 260] width 464 height 250
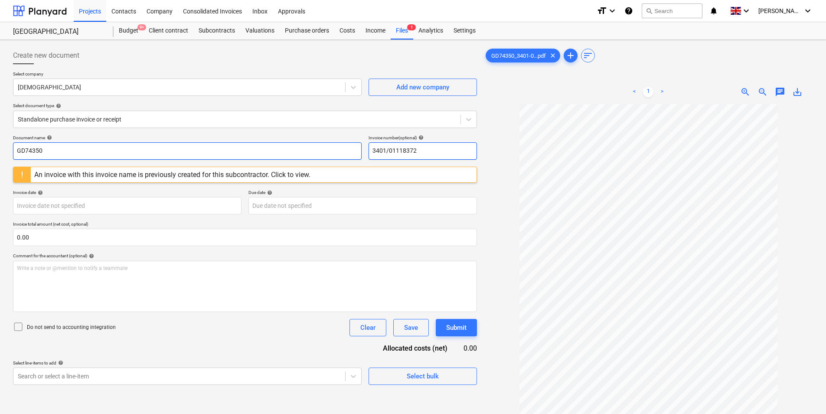
type input "3401/01118372"
click at [138, 151] on input "GD74350" at bounding box center [187, 150] width 349 height 17
paste input "3401/01118372"
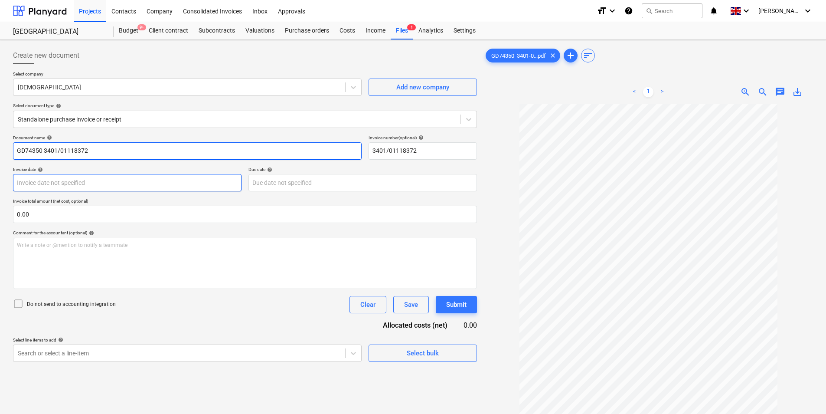
type input "GD74350 3401/01118372"
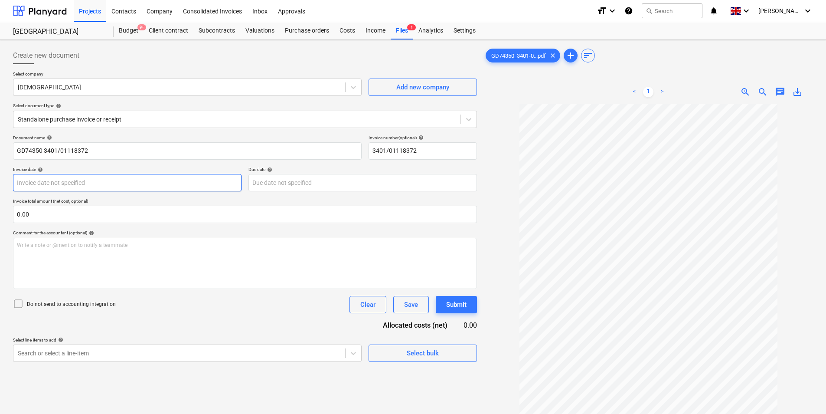
click at [84, 184] on body "Projects Contacts Company Consolidated Invoices Inbox Approvals format_size key…" at bounding box center [413, 207] width 826 height 414
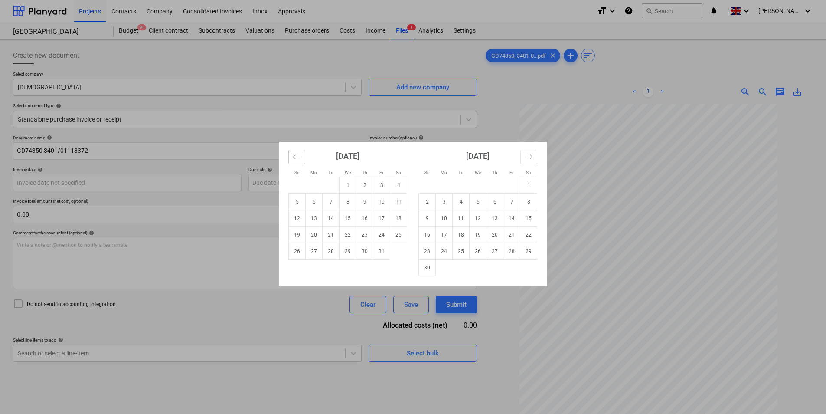
click at [297, 158] on icon "Move backward to switch to the previous month." at bounding box center [297, 157] width 8 height 8
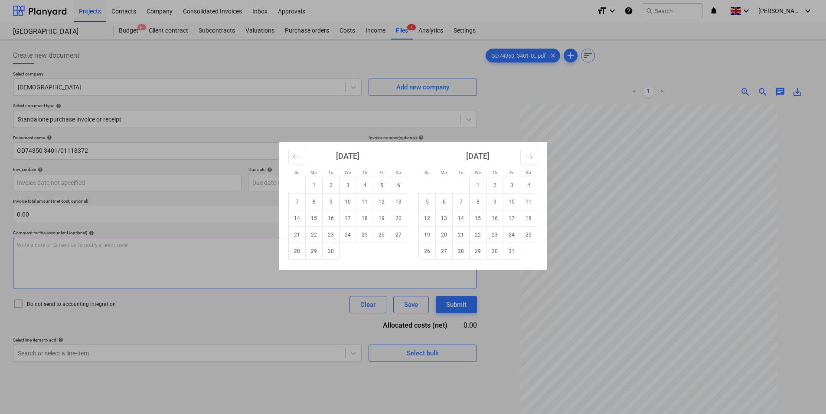
click at [329, 252] on td "30" at bounding box center [331, 251] width 17 height 16
type input "[DATE]"
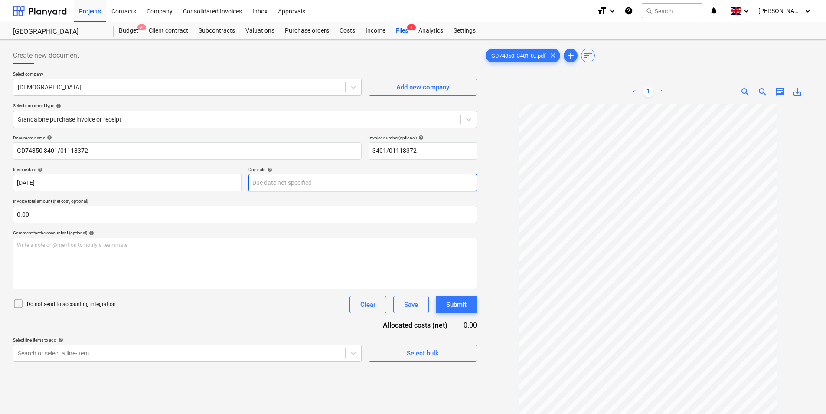
click at [286, 178] on body "Projects Contacts Company Consolidated Invoices Inbox Approvals format_size key…" at bounding box center [413, 207] width 826 height 414
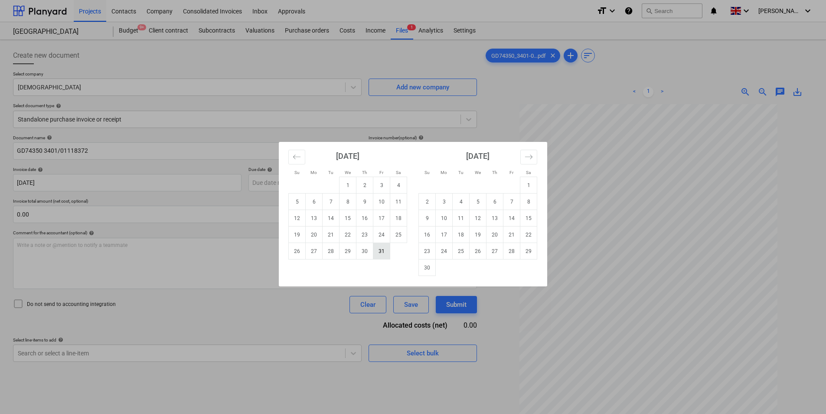
click at [379, 248] on td "31" at bounding box center [382, 251] width 17 height 16
type input "[DATE]"
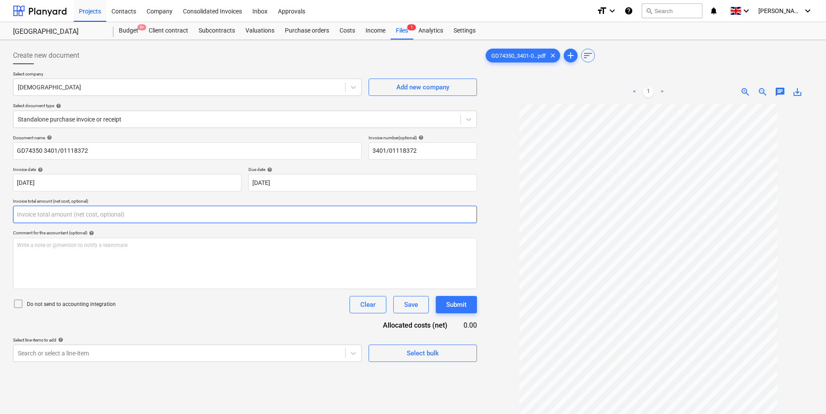
click at [138, 213] on input "text" at bounding box center [245, 214] width 464 height 17
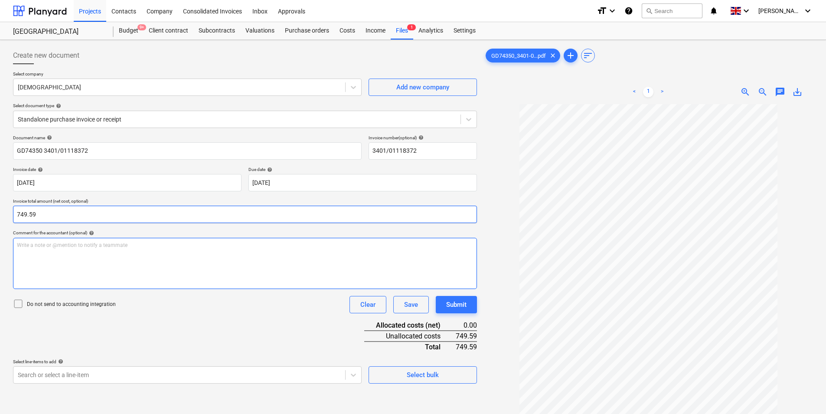
type input "749.59"
click at [101, 252] on div "Write a note or @mention to notify a teammate [PERSON_NAME]" at bounding box center [245, 263] width 464 height 51
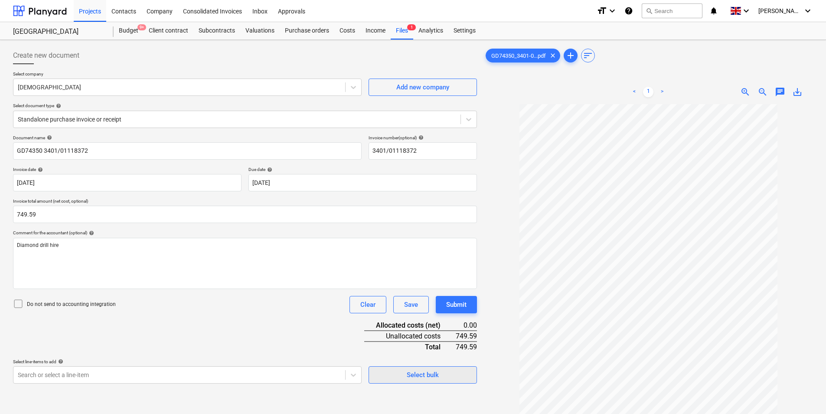
click at [452, 375] on span "Select bulk" at bounding box center [423, 374] width 87 height 11
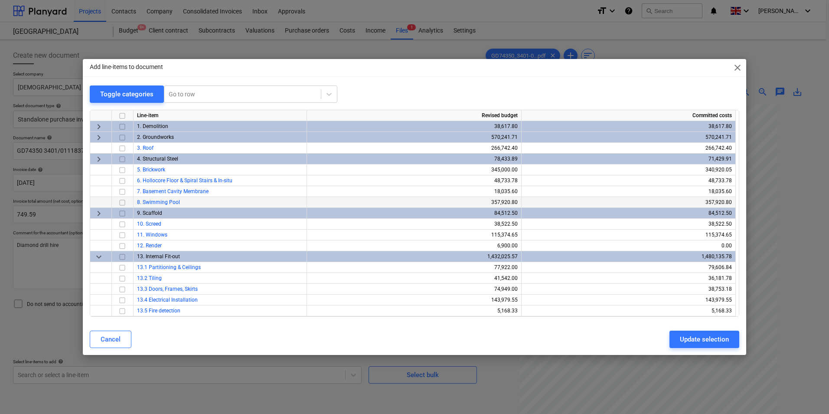
click at [126, 200] on input "checkbox" at bounding box center [122, 202] width 10 height 10
click at [713, 340] on div "Update selection" at bounding box center [704, 339] width 49 height 11
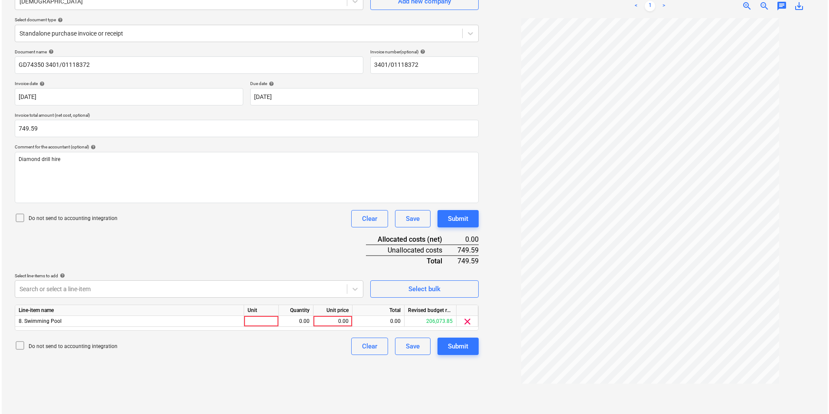
scroll to position [87, 0]
click at [248, 320] on div at bounding box center [259, 320] width 35 height 11
type input "ea"
type input "749.59"
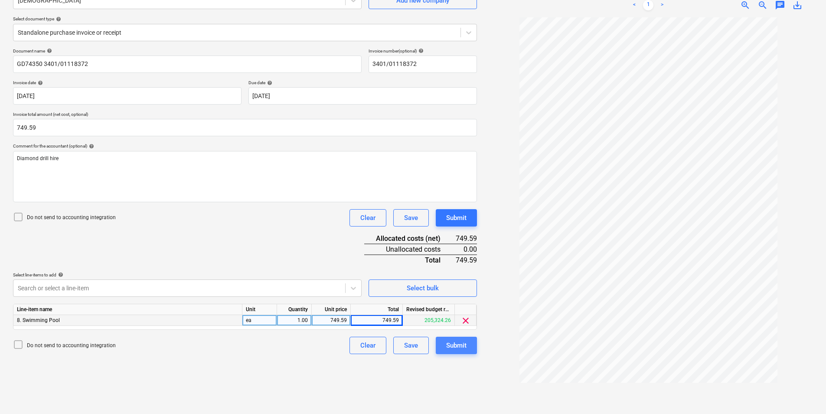
click at [468, 347] on button "Submit" at bounding box center [456, 345] width 41 height 17
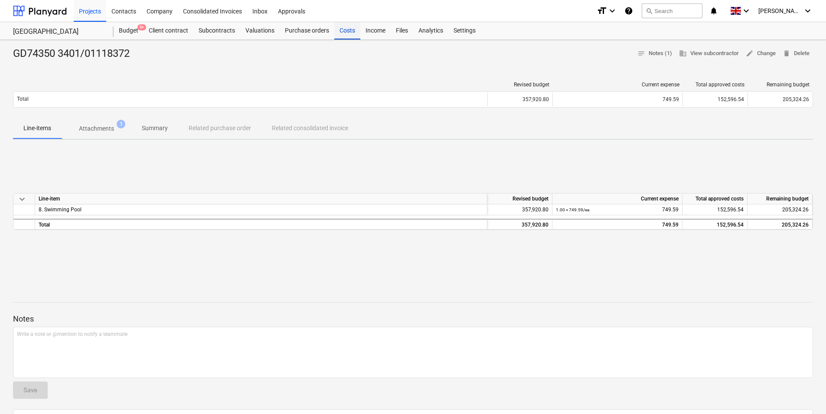
click at [344, 34] on div "Costs" at bounding box center [347, 30] width 26 height 17
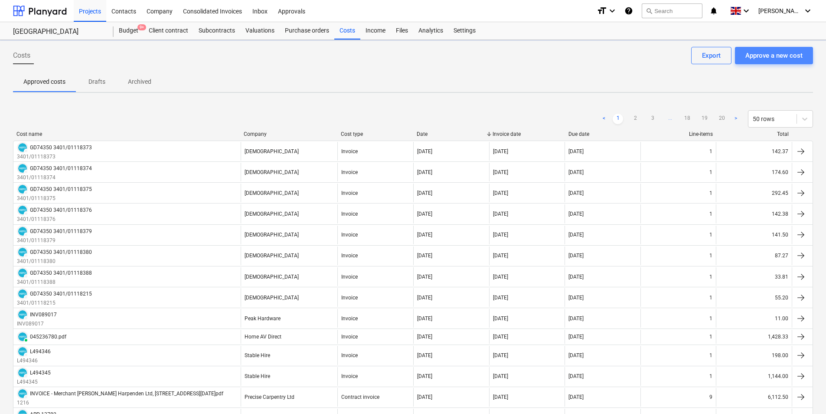
click at [790, 48] on button "Approve a new cost" at bounding box center [774, 55] width 78 height 17
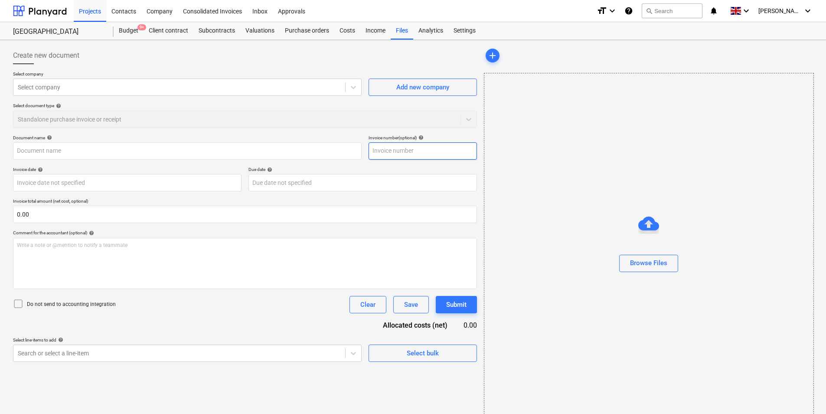
type input "GD74350_0101-00191198_2025-09-30.pdf"
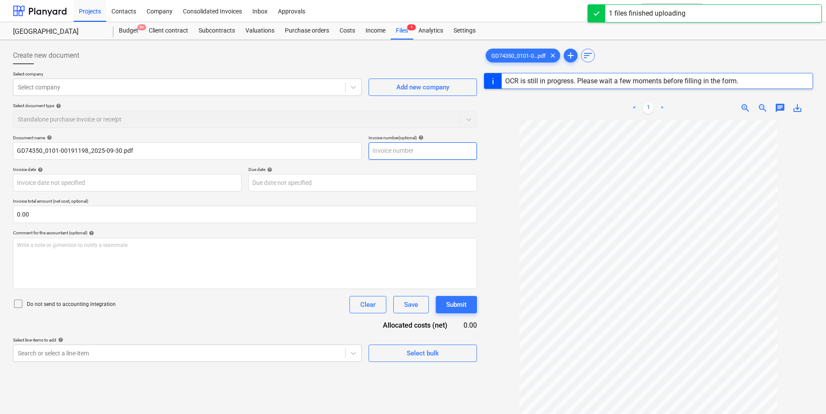
click at [400, 153] on input "text" at bounding box center [423, 150] width 108 height 17
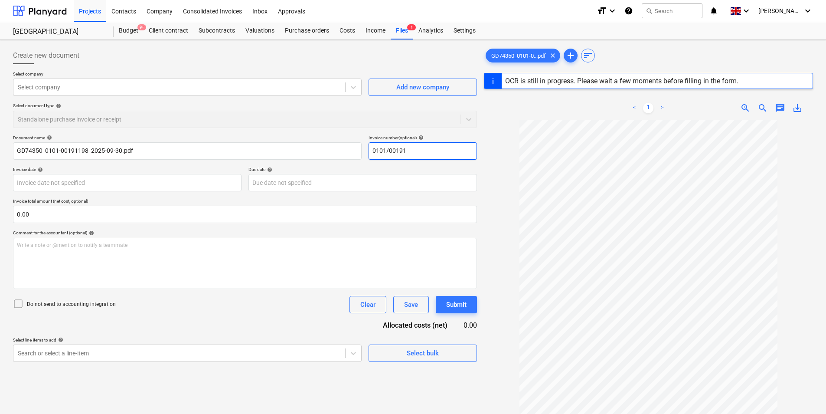
type input "0101/001911"
type input "GD74350"
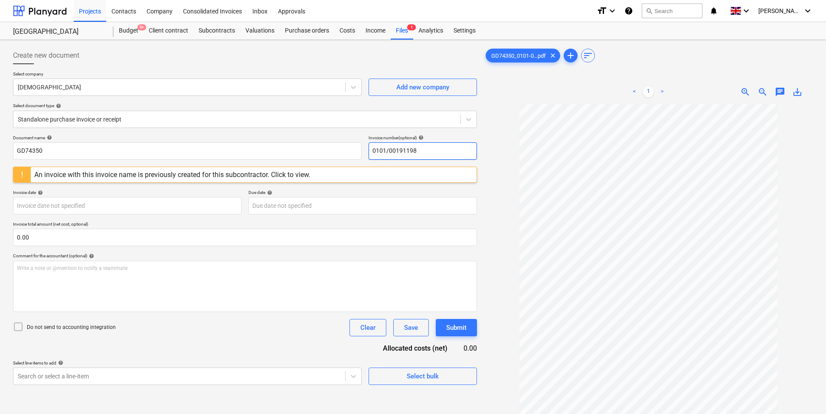
drag, startPoint x: 442, startPoint y: 151, endPoint x: 248, endPoint y: 188, distance: 198.3
click at [233, 177] on div "Document name help GD74350 Invoice number (optional) help 0101/00191198 An invo…" at bounding box center [245, 260] width 464 height 250
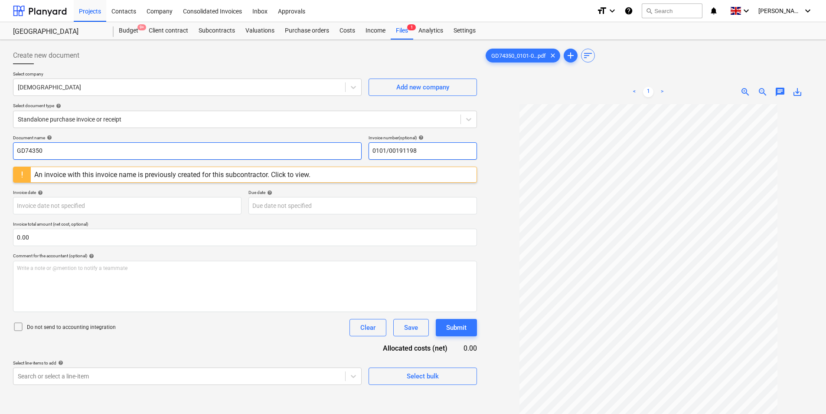
type input "0101/00191198"
click at [125, 153] on input "GD74350" at bounding box center [187, 150] width 349 height 17
paste input "0101/00191198"
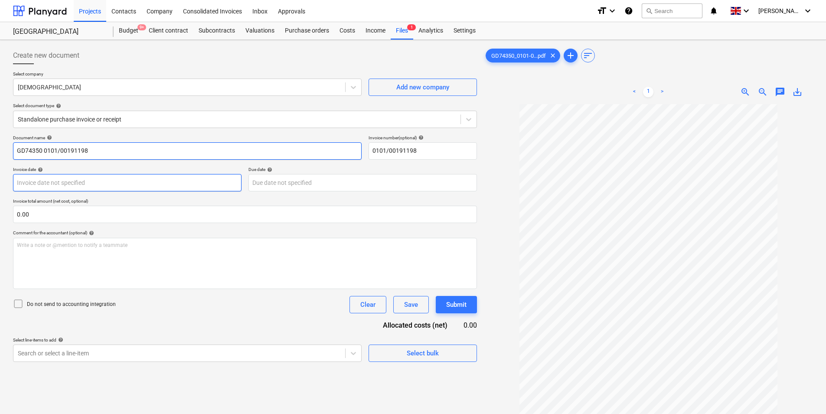
type input "GD74350 0101/00191198"
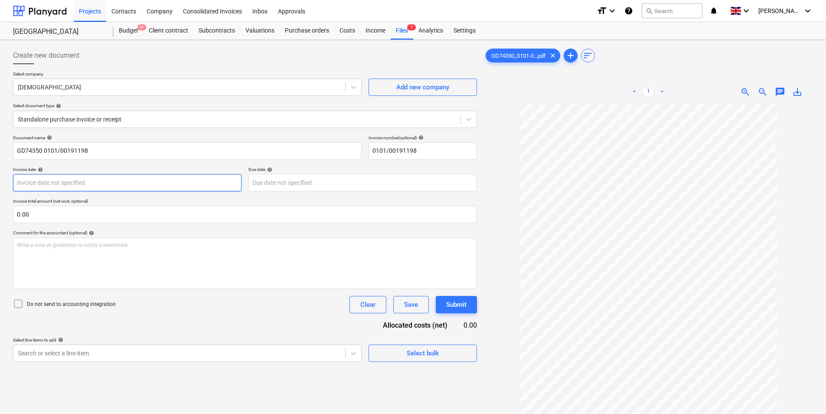
click at [114, 185] on body "Projects Contacts Company Consolidated Invoices Inbox Approvals format_size key…" at bounding box center [413, 207] width 826 height 414
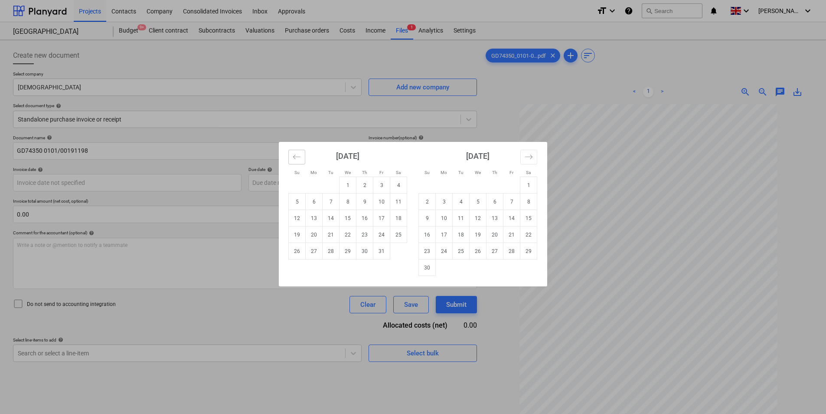
drag, startPoint x: 297, startPoint y: 159, endPoint x: 336, endPoint y: 214, distance: 67.4
click at [298, 161] on button "Move backward to switch to the previous month." at bounding box center [296, 157] width 17 height 15
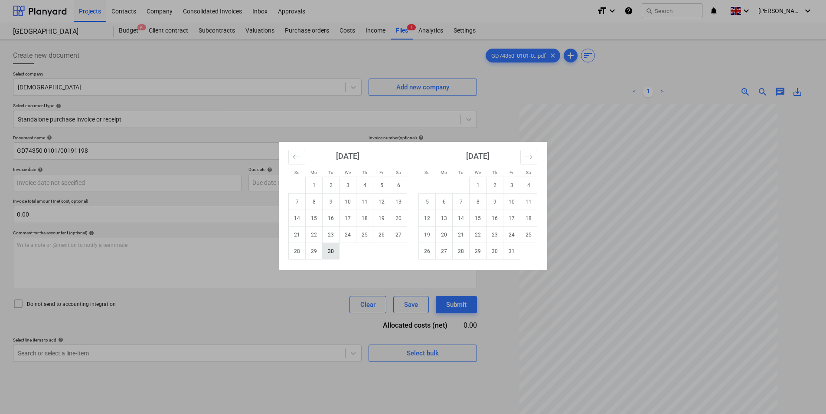
click at [329, 253] on td "30" at bounding box center [331, 251] width 17 height 16
type input "[DATE]"
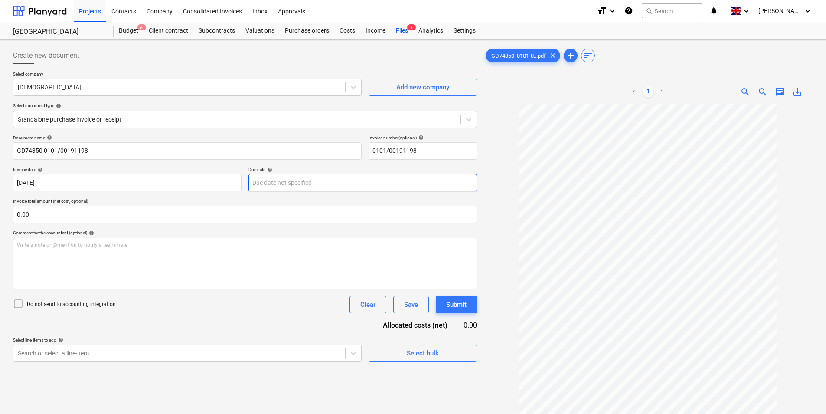
click at [274, 179] on body "Projects Contacts Company Consolidated Invoices Inbox Approvals format_size key…" at bounding box center [413, 207] width 826 height 414
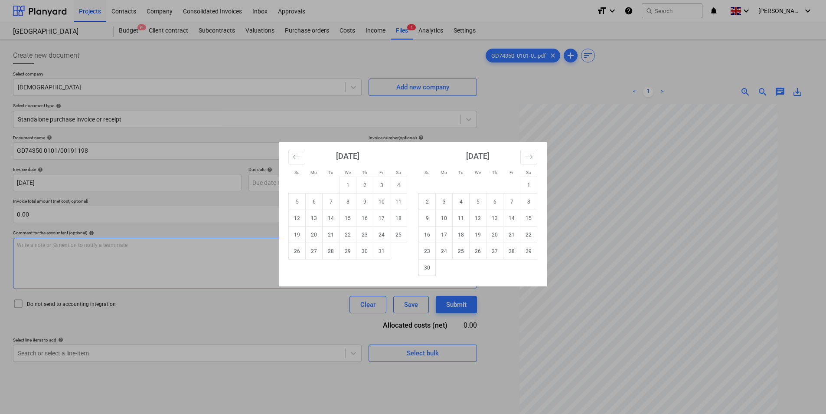
click at [378, 252] on td "31" at bounding box center [382, 251] width 17 height 16
type input "[DATE]"
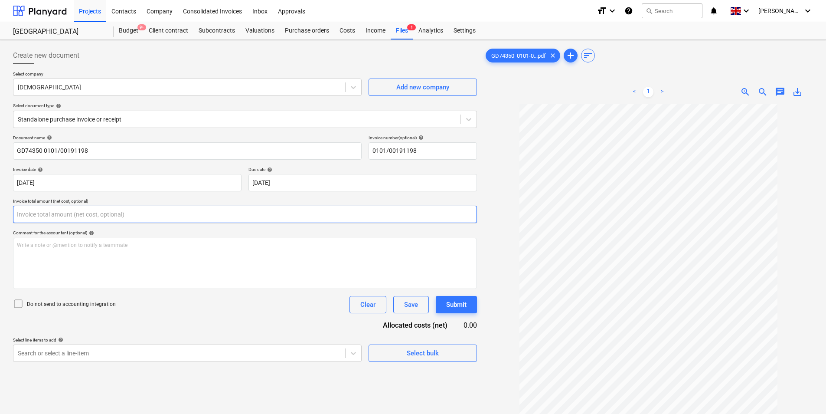
click at [78, 220] on input "text" at bounding box center [245, 214] width 464 height 17
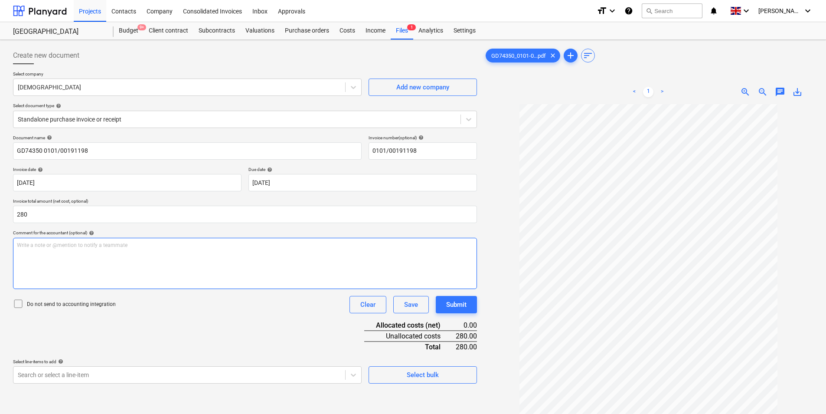
type input "280.00"
click at [156, 265] on div "Write a note or @mention to notify a teammate [PERSON_NAME]" at bounding box center [245, 263] width 464 height 51
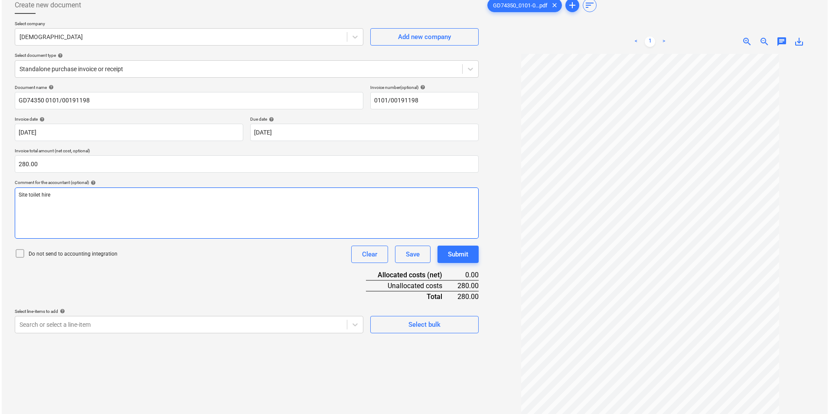
scroll to position [87, 0]
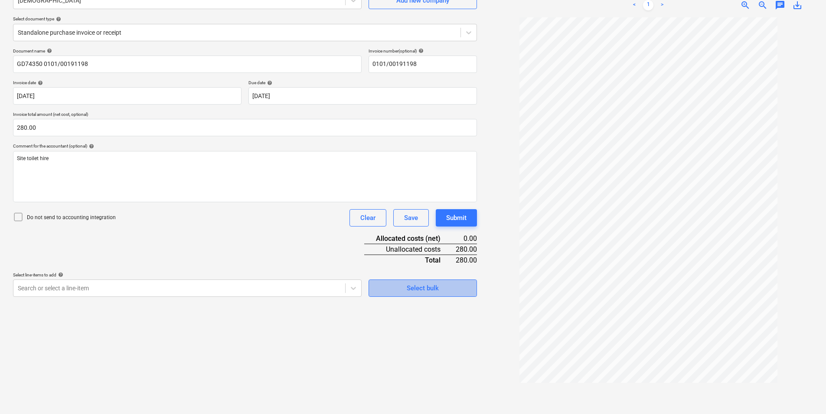
click at [435, 292] on div "Select bulk" at bounding box center [423, 287] width 32 height 11
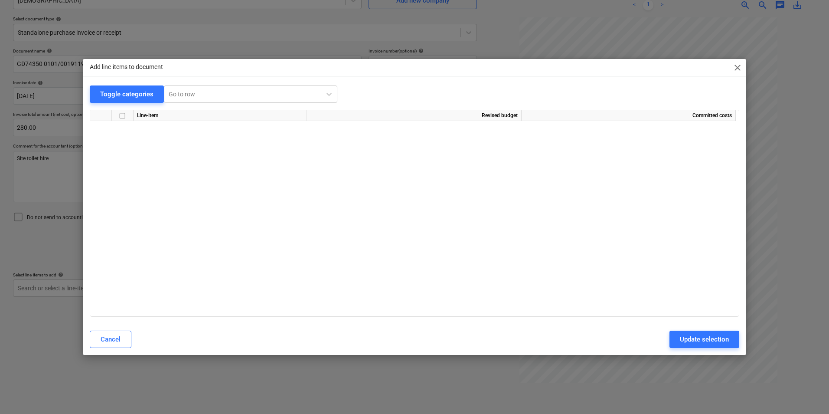
scroll to position [401, 0]
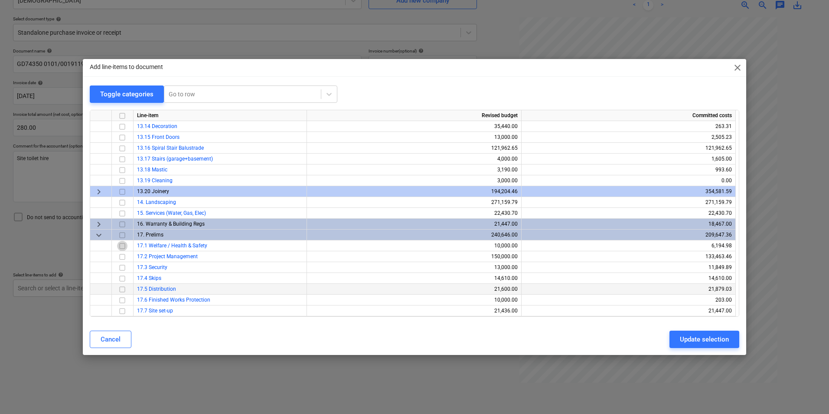
drag, startPoint x: 123, startPoint y: 243, endPoint x: 264, endPoint y: 288, distance: 147.8
click at [128, 244] on div at bounding box center [123, 245] width 22 height 11
click at [125, 247] on input "checkbox" at bounding box center [122, 246] width 10 height 10
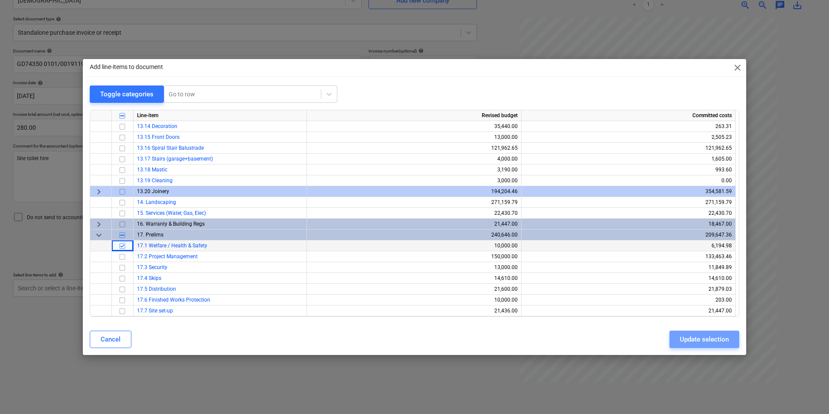
drag, startPoint x: 732, startPoint y: 337, endPoint x: 709, endPoint y: 326, distance: 25.8
click at [721, 330] on div "Cancel Update selection" at bounding box center [415, 339] width 660 height 24
click at [711, 339] on div "Update selection" at bounding box center [704, 339] width 49 height 11
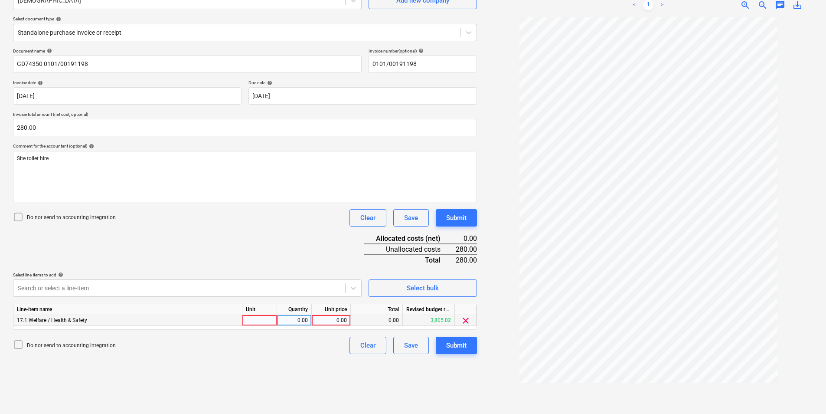
click at [261, 318] on div at bounding box center [259, 320] width 35 height 11
type input "ea"
type input "280"
click at [457, 341] on div "Submit" at bounding box center [456, 345] width 20 height 11
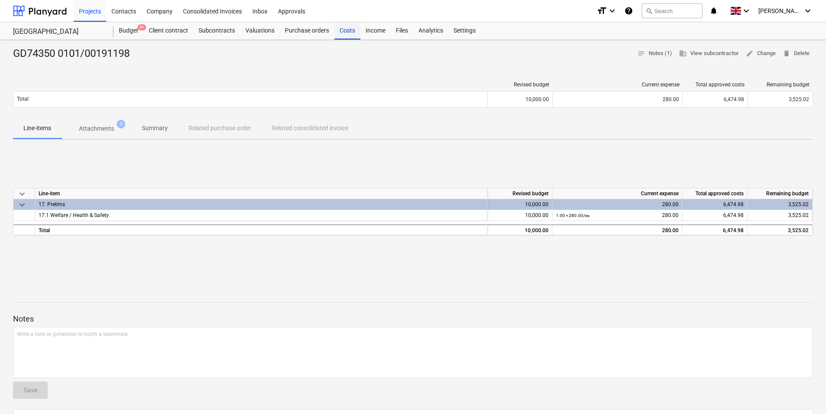
click at [344, 32] on div "Costs" at bounding box center [347, 30] width 26 height 17
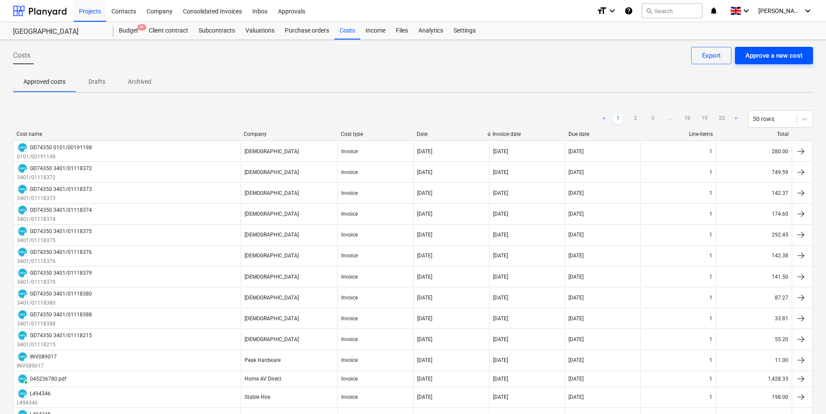
click at [784, 52] on div "Approve a new cost" at bounding box center [774, 55] width 57 height 11
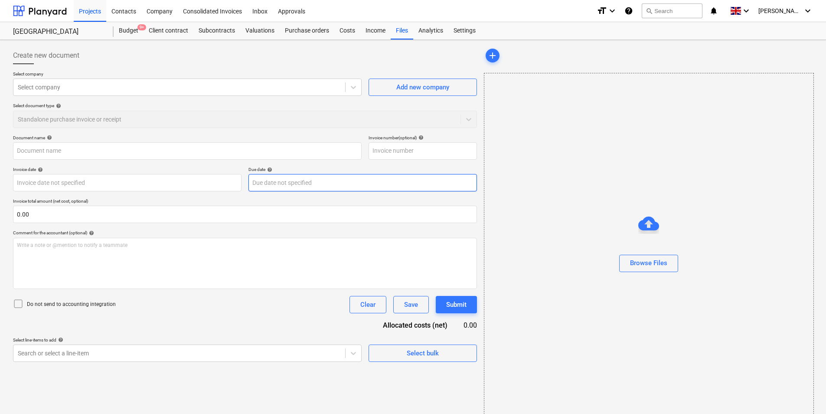
type input "GD74350_0101-00191159_2025-09-30.pdf"
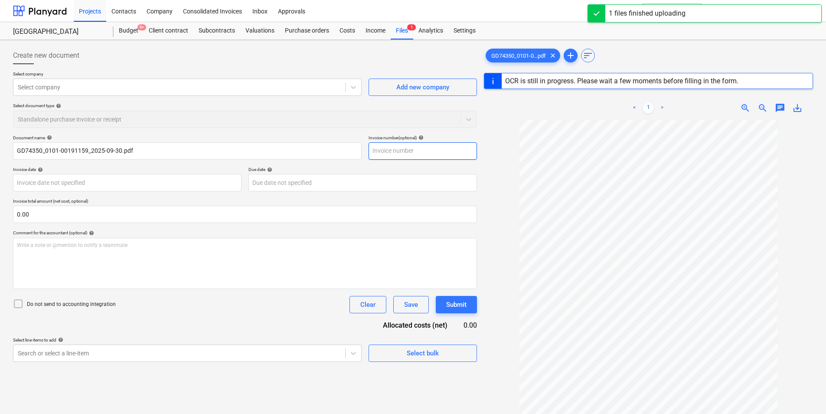
click at [402, 152] on input "text" at bounding box center [423, 150] width 108 height 17
type input "0101/0019115"
type input "GD74350"
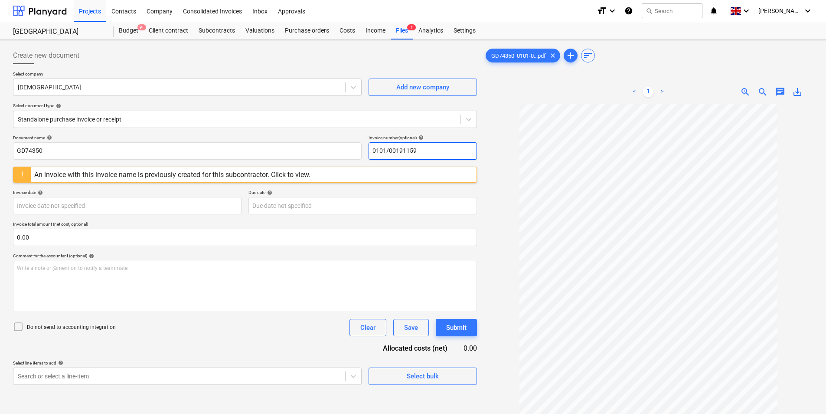
drag, startPoint x: 431, startPoint y: 152, endPoint x: 300, endPoint y: 177, distance: 133.4
click at [299, 166] on div "Document name help GD74350 Invoice number (optional) help 0101/00191159 An invo…" at bounding box center [245, 260] width 464 height 250
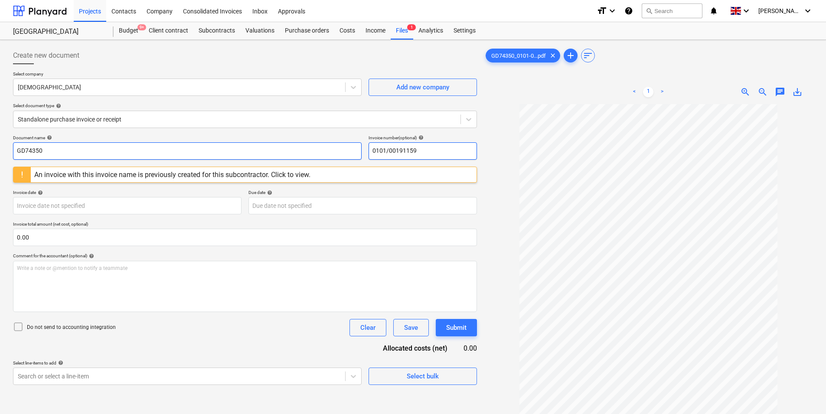
type input "0101/00191159"
click at [192, 150] on input "GD74350" at bounding box center [187, 150] width 349 height 17
paste input "0101/00191159"
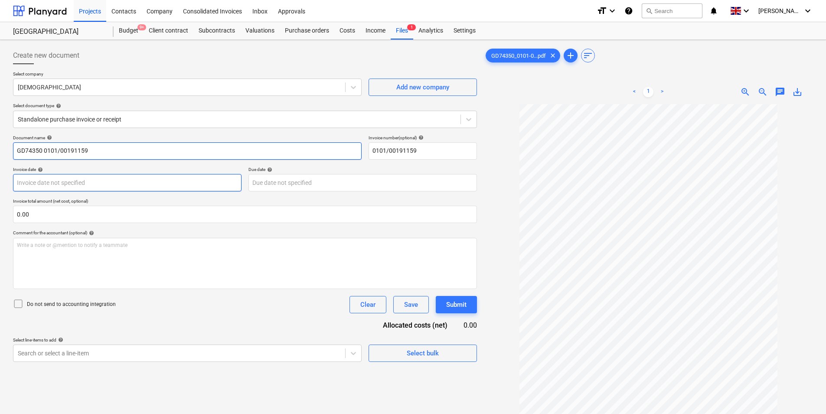
type input "GD74350 0101/00191159"
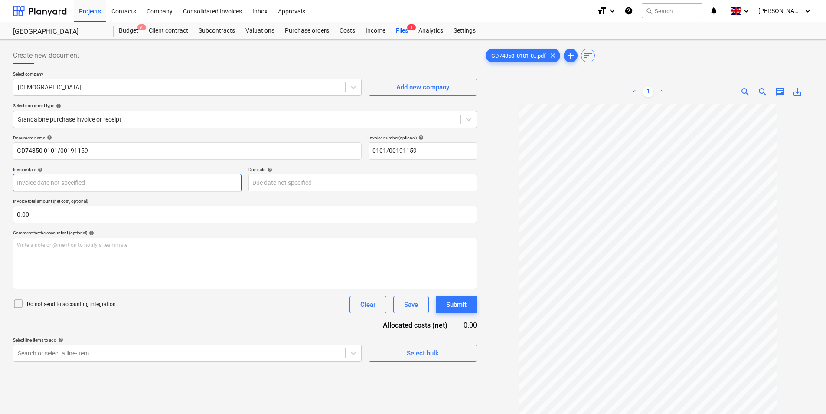
click at [79, 181] on body "Projects Contacts Company Consolidated Invoices Inbox Approvals format_size key…" at bounding box center [413, 207] width 826 height 414
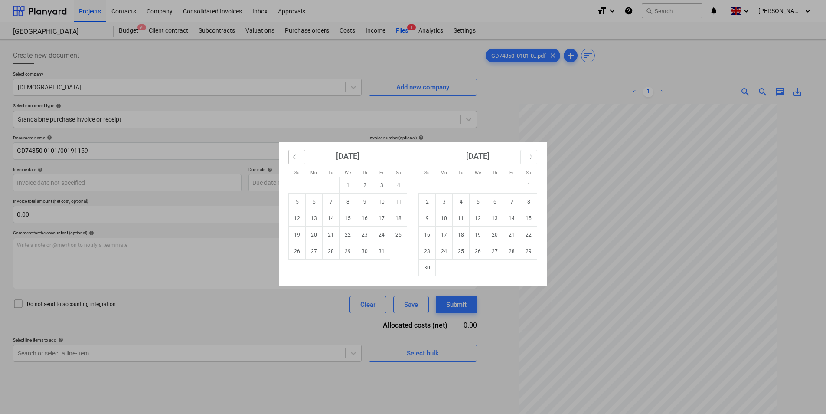
drag, startPoint x: 291, startPoint y: 151, endPoint x: 327, endPoint y: 229, distance: 85.8
click at [291, 153] on button "Move backward to switch to the previous month." at bounding box center [296, 157] width 17 height 15
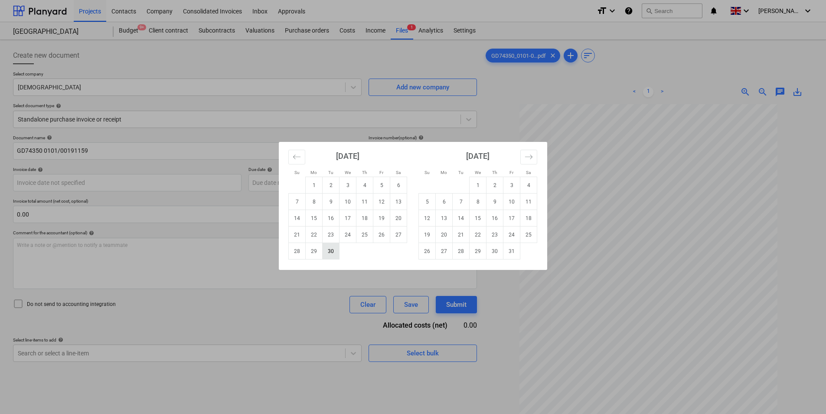
click at [335, 252] on td "30" at bounding box center [331, 251] width 17 height 16
type input "[DATE]"
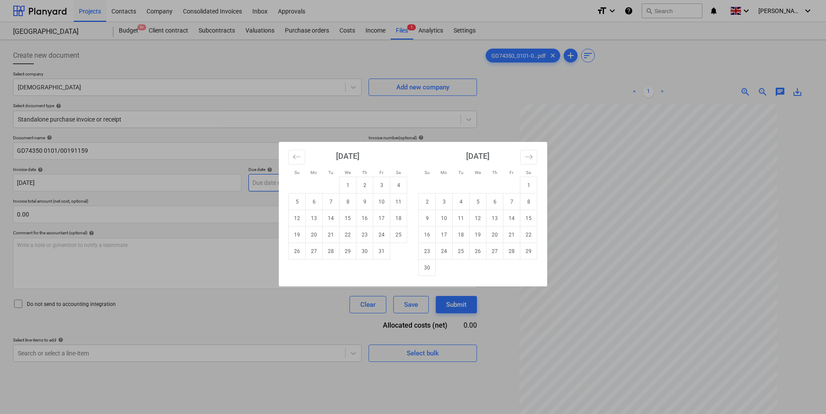
click at [292, 184] on body "Projects Contacts Company Consolidated Invoices Inbox Approvals format_size key…" at bounding box center [413, 207] width 826 height 414
drag, startPoint x: 381, startPoint y: 252, endPoint x: 87, endPoint y: 243, distance: 293.8
click at [371, 252] on tr "26 27 28 29 30 31" at bounding box center [348, 251] width 118 height 16
click at [381, 254] on td "31" at bounding box center [382, 251] width 17 height 16
type input "[DATE]"
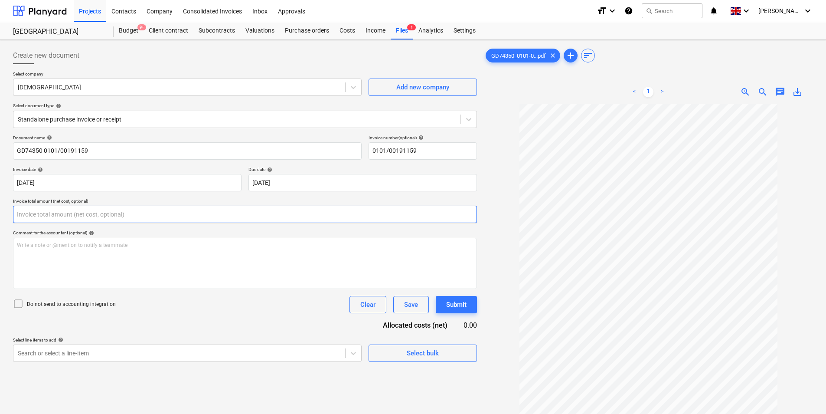
click at [77, 217] on input "text" at bounding box center [245, 214] width 464 height 17
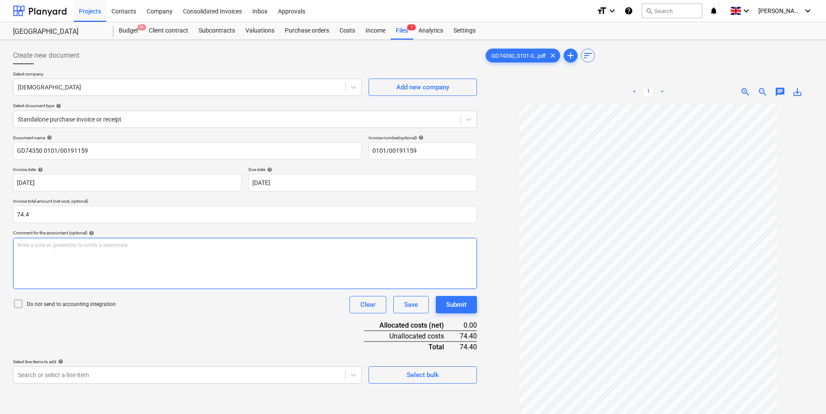
type input "74.40"
click at [102, 250] on div "Write a note or @mention to notify a teammate [PERSON_NAME]" at bounding box center [245, 263] width 464 height 51
click at [97, 252] on div "submewrsi" at bounding box center [245, 263] width 464 height 51
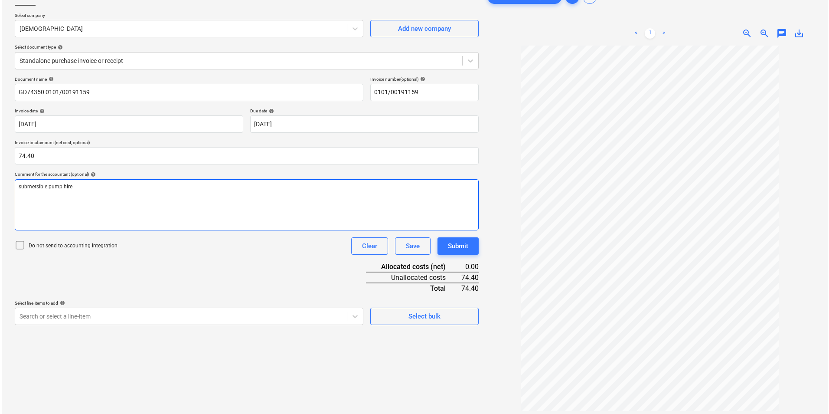
scroll to position [87, 0]
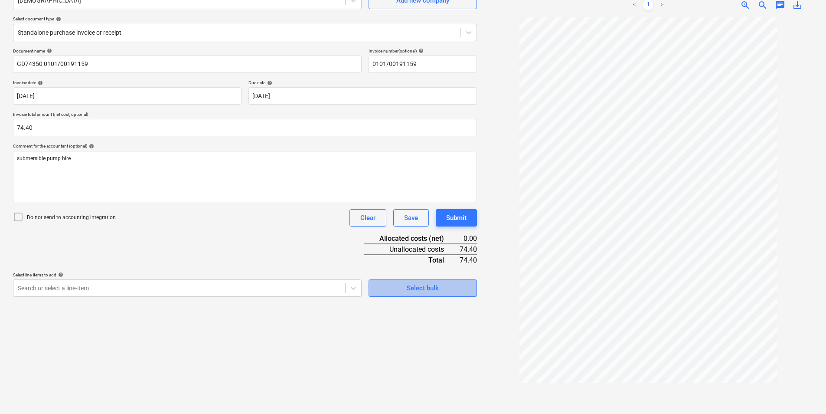
drag, startPoint x: 434, startPoint y: 288, endPoint x: 439, endPoint y: 286, distance: 5.2
click at [439, 286] on div "Select bulk" at bounding box center [423, 287] width 32 height 11
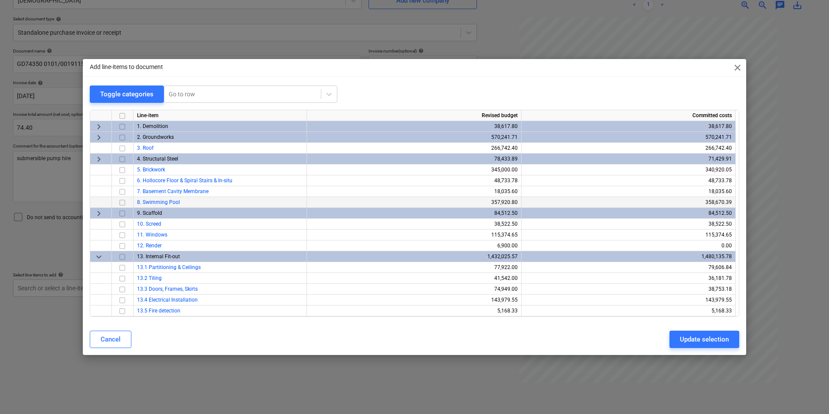
click at [126, 200] on input "checkbox" at bounding box center [122, 202] width 10 height 10
click at [688, 332] on button "Update selection" at bounding box center [705, 339] width 70 height 17
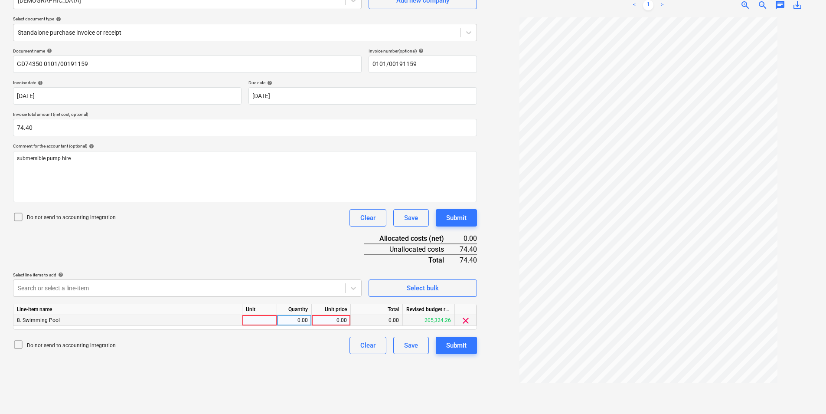
click at [261, 315] on div at bounding box center [259, 320] width 35 height 11
type input "ea"
type input "74.4"
click at [457, 341] on div "Submit" at bounding box center [456, 345] width 20 height 11
